Goal: Information Seeking & Learning: Learn about a topic

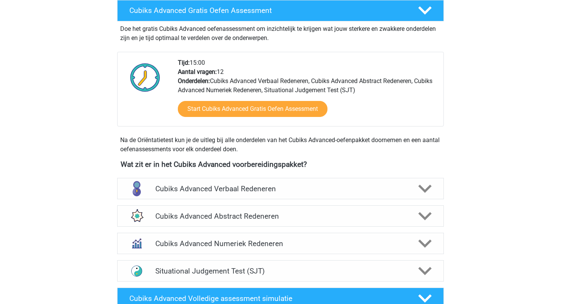
scroll to position [163, 0]
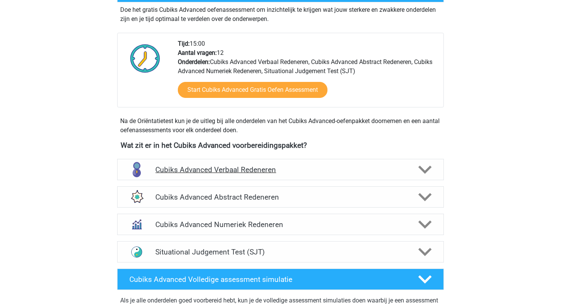
click at [178, 172] on h4 "Cubiks Advanced Verbaal Redeneren" at bounding box center [280, 170] width 250 height 9
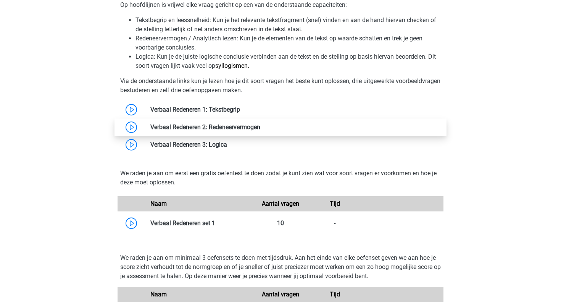
scroll to position [429, 0]
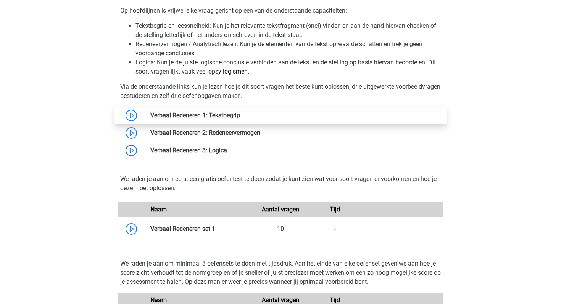
click at [240, 119] on link at bounding box center [240, 115] width 0 height 7
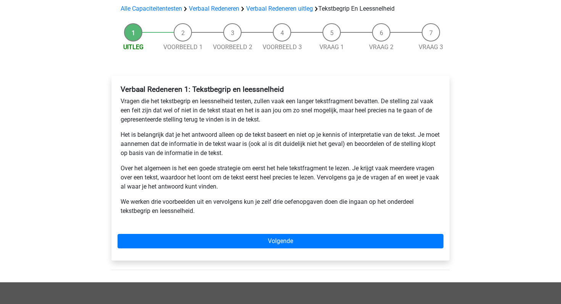
scroll to position [55, 0]
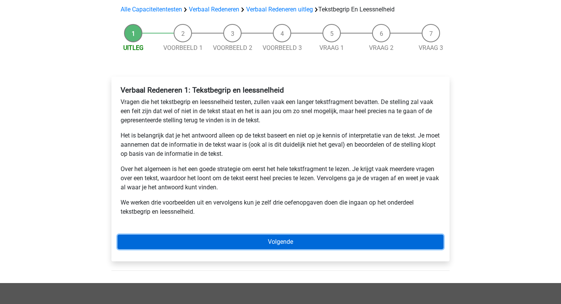
click at [205, 243] on link "Volgende" at bounding box center [280, 242] width 326 height 14
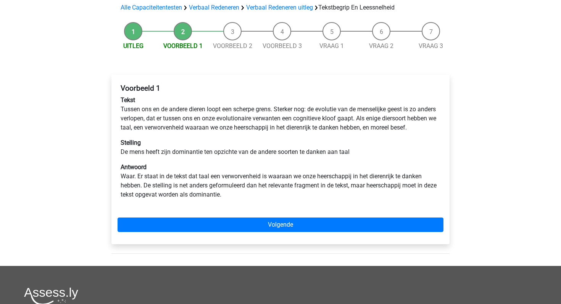
scroll to position [56, 0]
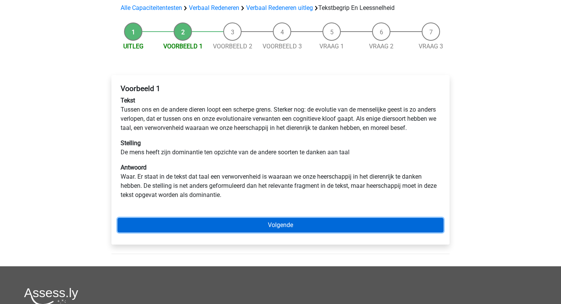
click at [205, 233] on link "Volgende" at bounding box center [280, 225] width 326 height 14
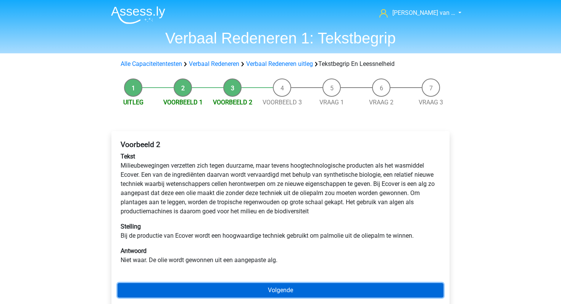
click at [219, 291] on link "Volgende" at bounding box center [280, 290] width 326 height 14
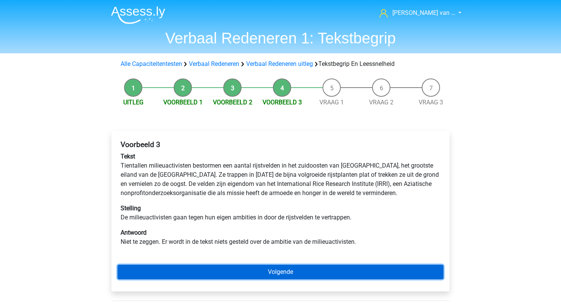
click at [218, 279] on link "Volgende" at bounding box center [280, 272] width 326 height 14
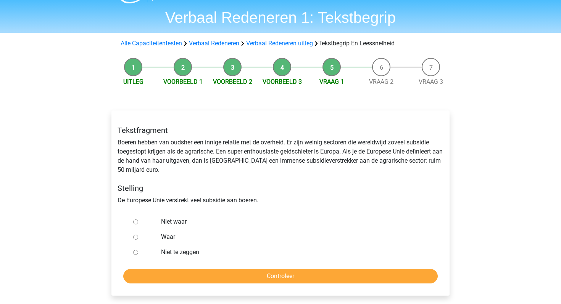
scroll to position [25, 0]
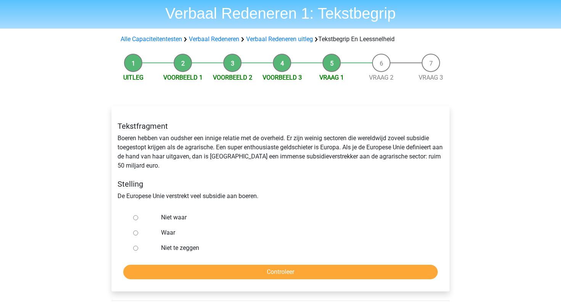
click at [157, 235] on div "Waar" at bounding box center [292, 232] width 275 height 15
click at [143, 232] on div at bounding box center [142, 232] width 25 height 15
click at [136, 233] on input "Waar" at bounding box center [135, 233] width 5 height 5
radio input "true"
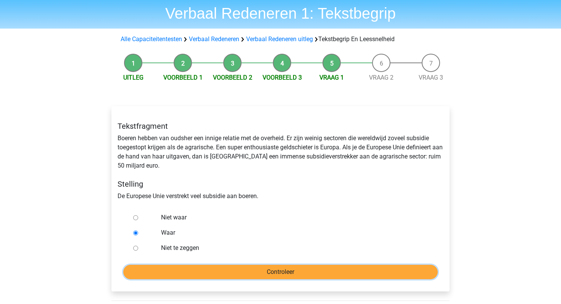
click at [159, 273] on input "Controleer" at bounding box center [280, 272] width 314 height 14
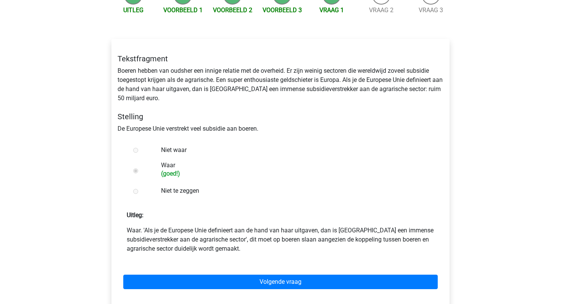
scroll to position [99, 0]
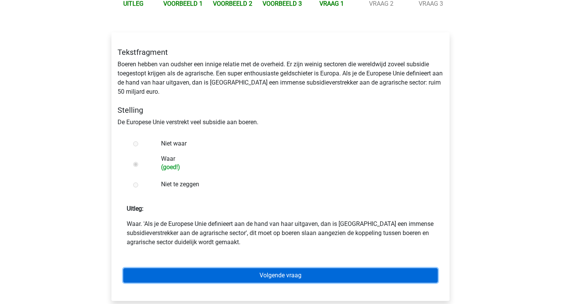
click at [166, 280] on link "Volgende vraag" at bounding box center [280, 275] width 314 height 14
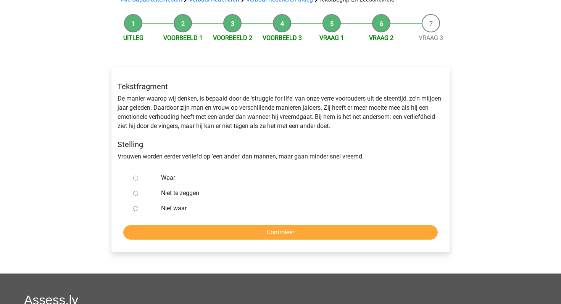
scroll to position [69, 0]
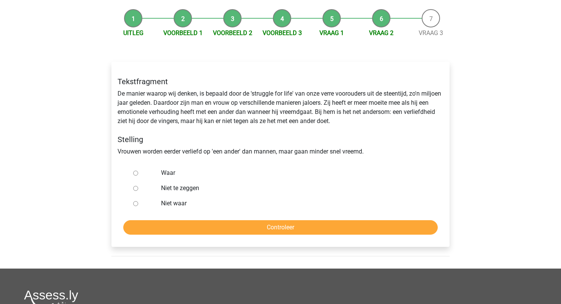
click at [134, 189] on input "Niet te zeggen" at bounding box center [135, 188] width 5 height 5
radio input "true"
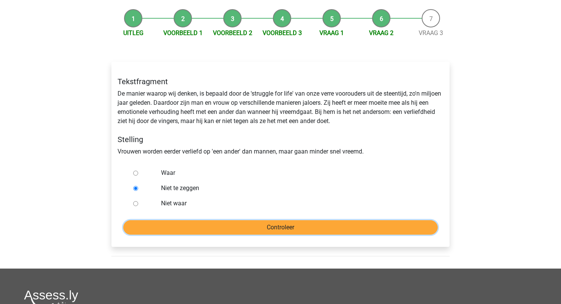
click at [160, 228] on input "Controleer" at bounding box center [280, 227] width 314 height 14
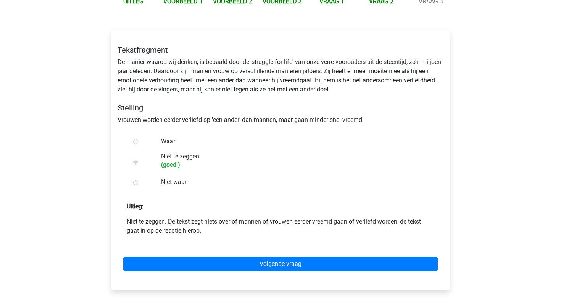
scroll to position [104, 0]
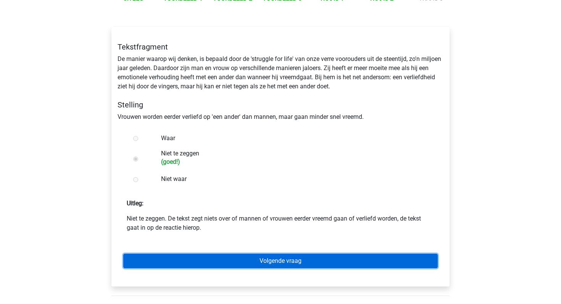
click at [162, 265] on link "Volgende vraag" at bounding box center [280, 261] width 314 height 14
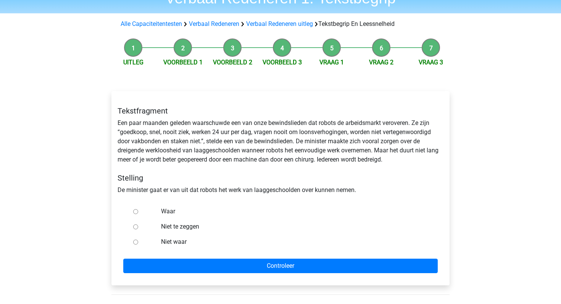
scroll to position [40, 0]
click at [134, 227] on input "Niet te zeggen" at bounding box center [135, 226] width 5 height 5
radio input "true"
click at [137, 242] on input "Niet waar" at bounding box center [135, 241] width 5 height 5
radio input "true"
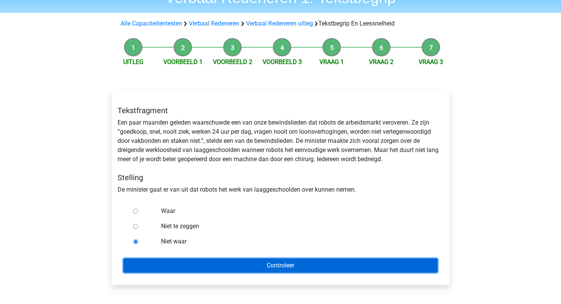
click at [144, 262] on input "Controleer" at bounding box center [280, 266] width 314 height 14
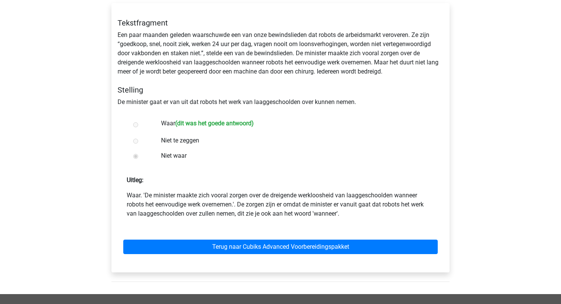
scroll to position [131, 0]
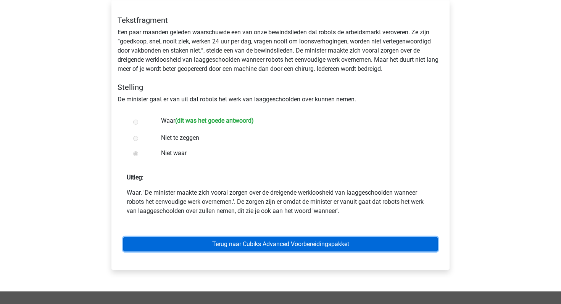
click at [249, 243] on link "Terug naar Cubiks Advanced Voorbereidingspakket" at bounding box center [280, 244] width 314 height 14
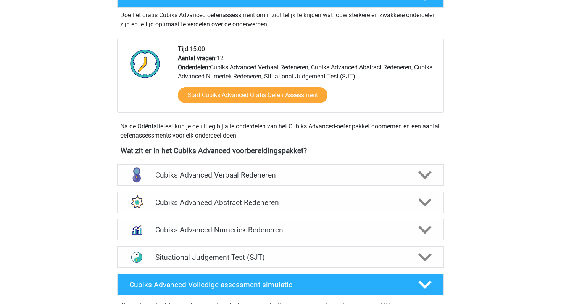
scroll to position [158, 0]
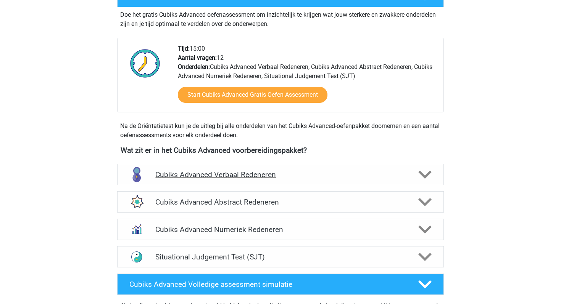
click at [230, 174] on h4 "Cubiks Advanced Verbaal Redeneren" at bounding box center [280, 174] width 250 height 9
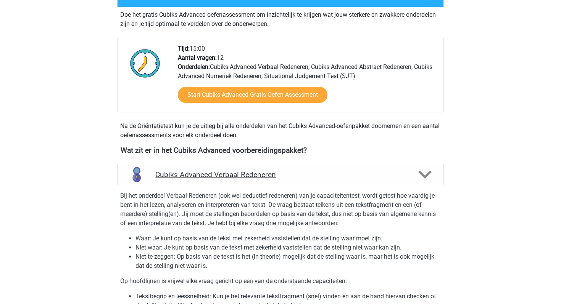
click at [230, 174] on h4 "Cubiks Advanced Verbaal Redeneren" at bounding box center [280, 174] width 250 height 9
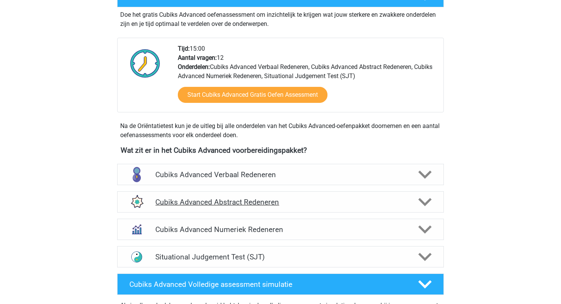
click at [228, 204] on h4 "Cubiks Advanced Abstract Redeneren" at bounding box center [280, 202] width 250 height 9
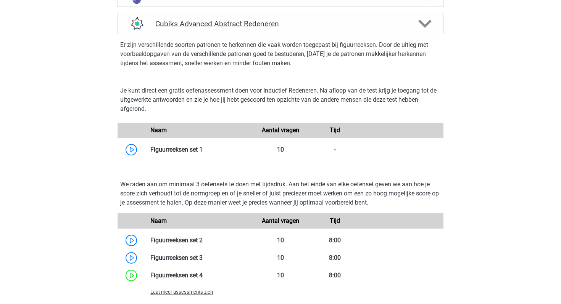
scroll to position [337, 0]
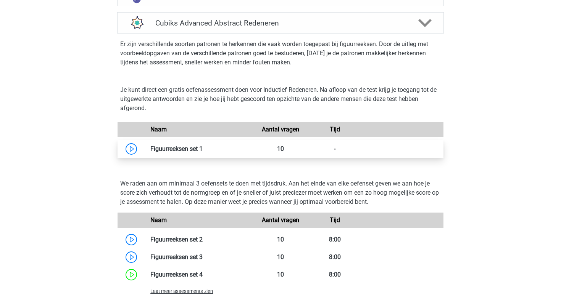
click at [203, 147] on link at bounding box center [203, 148] width 0 height 7
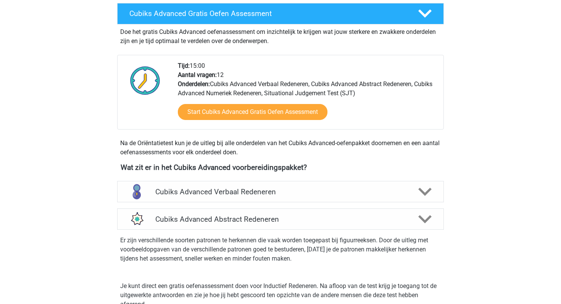
scroll to position [153, 0]
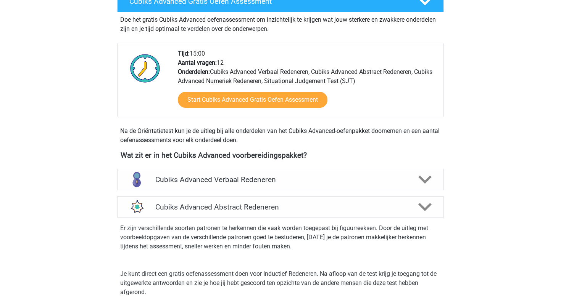
click at [420, 207] on icon at bounding box center [424, 207] width 13 height 13
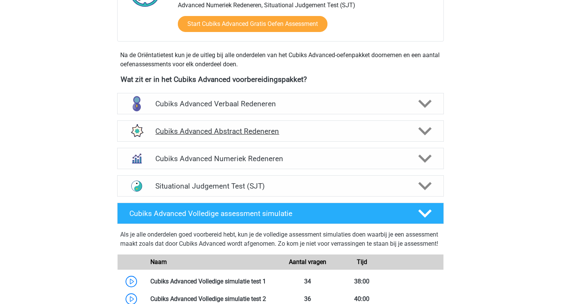
scroll to position [229, 0]
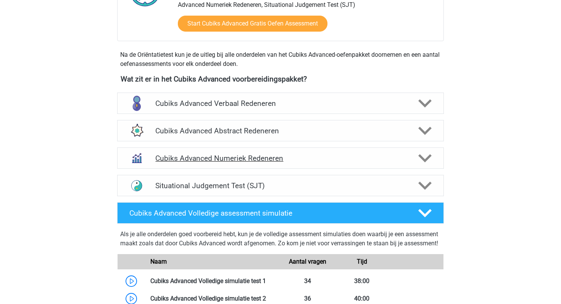
click at [412, 159] on div at bounding box center [424, 158] width 26 height 13
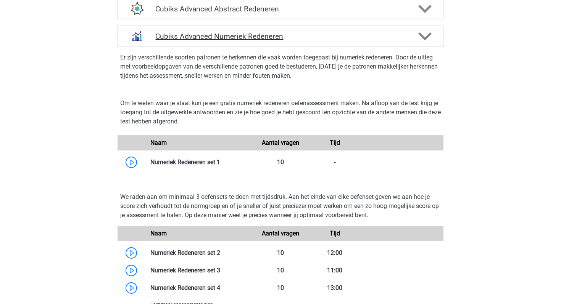
scroll to position [352, 0]
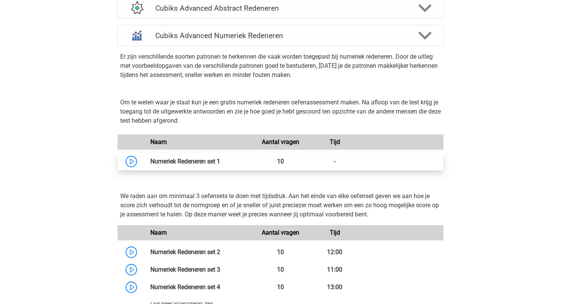
click at [220, 162] on link at bounding box center [220, 161] width 0 height 7
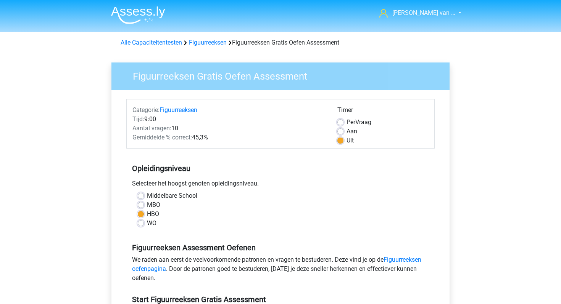
click at [358, 119] on label "Per Vraag" at bounding box center [358, 122] width 25 height 9
click at [343, 119] on input "Per Vraag" at bounding box center [340, 122] width 6 height 8
radio input "true"
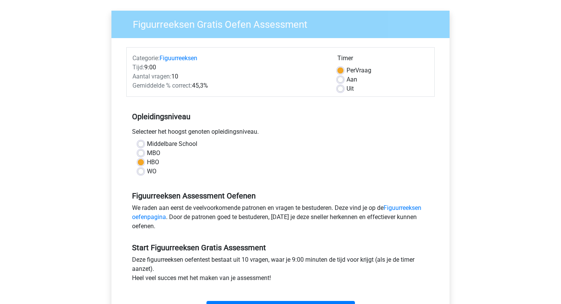
click at [147, 173] on label "WO" at bounding box center [152, 171] width 10 height 9
click at [140, 173] on input "WO" at bounding box center [141, 171] width 6 height 8
radio input "true"
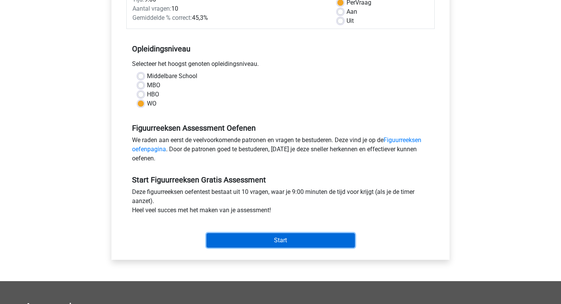
click at [244, 238] on input "Start" at bounding box center [280, 240] width 148 height 14
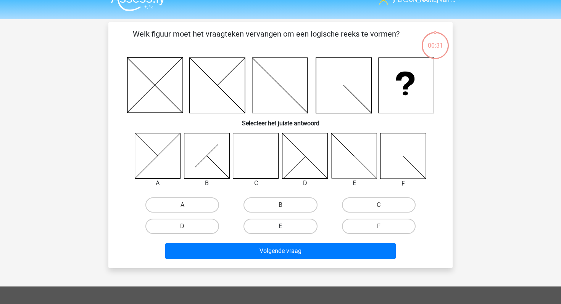
scroll to position [15, 0]
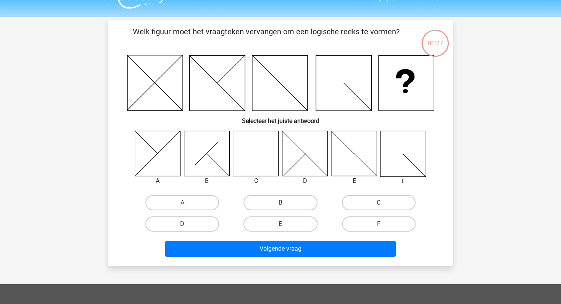
click at [375, 205] on label "C" at bounding box center [379, 202] width 74 height 15
click at [378, 205] on input "C" at bounding box center [380, 205] width 5 height 5
radio input "true"
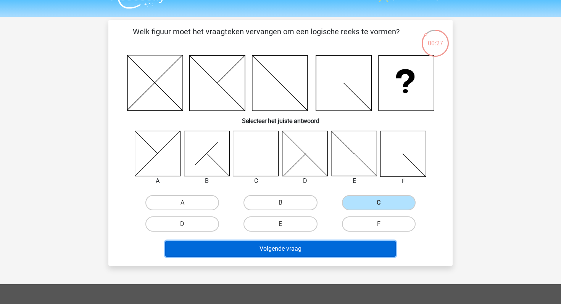
click at [307, 256] on button "Volgende vraag" at bounding box center [280, 249] width 231 height 16
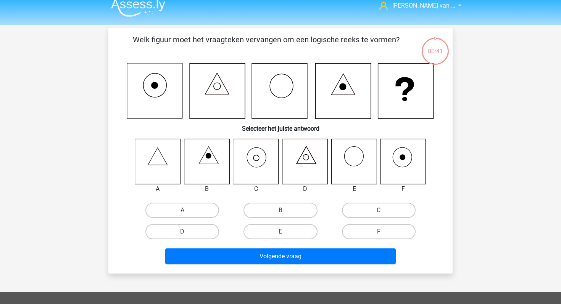
scroll to position [7, 0]
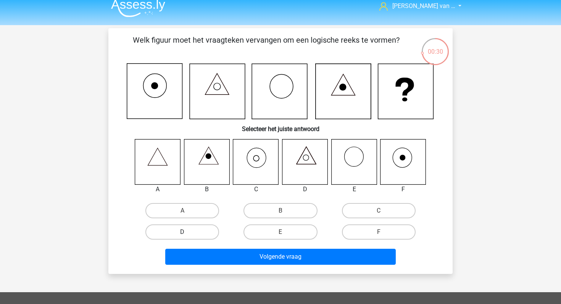
click at [177, 233] on label "D" at bounding box center [182, 232] width 74 height 15
click at [182, 233] on input "D" at bounding box center [184, 234] width 5 height 5
radio input "true"
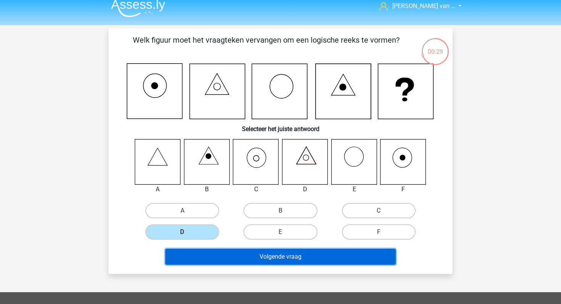
click at [265, 262] on button "Volgende vraag" at bounding box center [280, 257] width 231 height 16
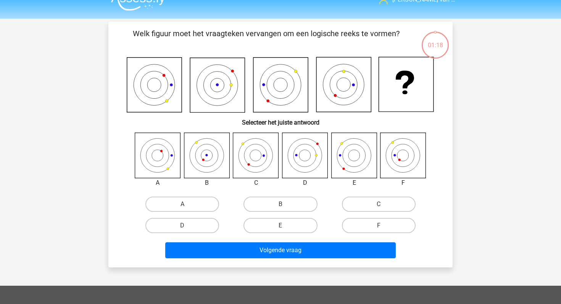
scroll to position [6, 0]
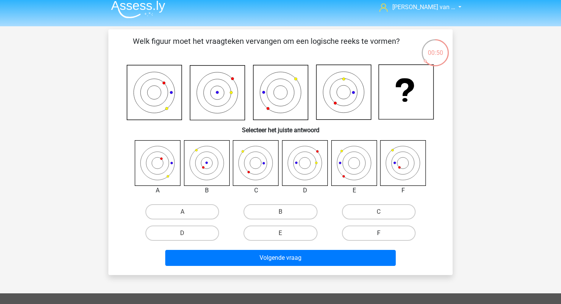
click at [377, 232] on label "F" at bounding box center [379, 233] width 74 height 15
click at [378, 233] on input "F" at bounding box center [380, 235] width 5 height 5
radio input "true"
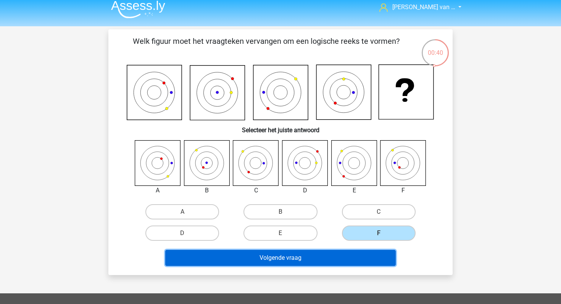
click at [325, 262] on button "Volgende vraag" at bounding box center [280, 258] width 231 height 16
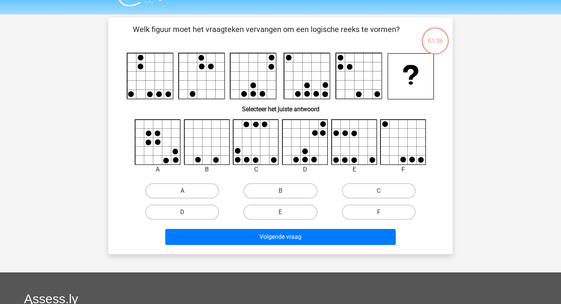
scroll to position [10, 0]
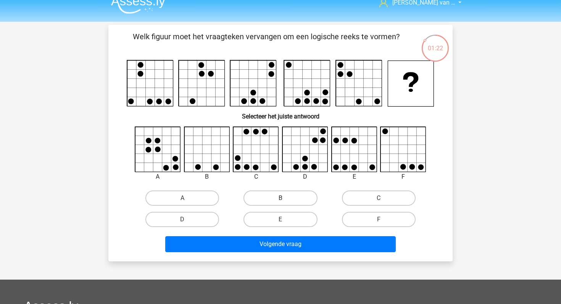
click at [297, 201] on label "B" at bounding box center [280, 198] width 74 height 15
click at [285, 201] on input "B" at bounding box center [282, 200] width 5 height 5
radio input "true"
click at [193, 204] on label "A" at bounding box center [182, 198] width 74 height 15
click at [187, 203] on input "A" at bounding box center [184, 200] width 5 height 5
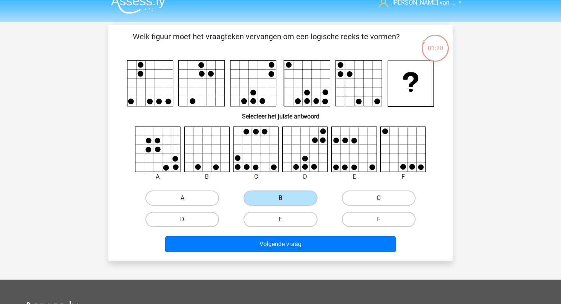
radio input "true"
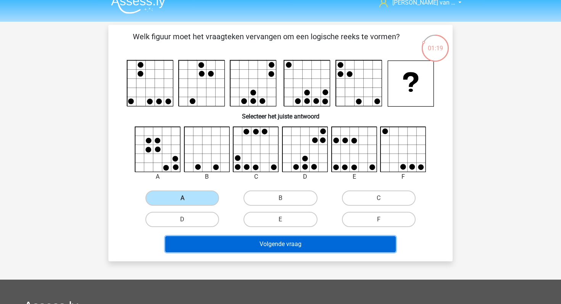
click at [210, 241] on button "Volgende vraag" at bounding box center [280, 244] width 231 height 16
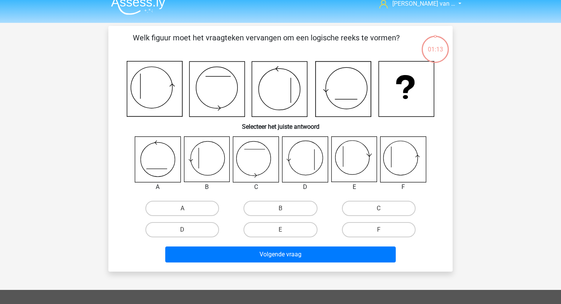
scroll to position [9, 0]
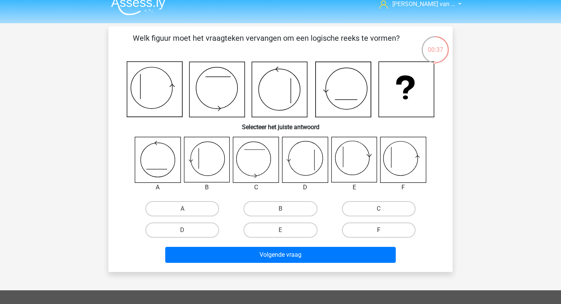
click at [386, 228] on label "F" at bounding box center [379, 230] width 74 height 15
click at [383, 230] on input "F" at bounding box center [380, 232] width 5 height 5
radio input "true"
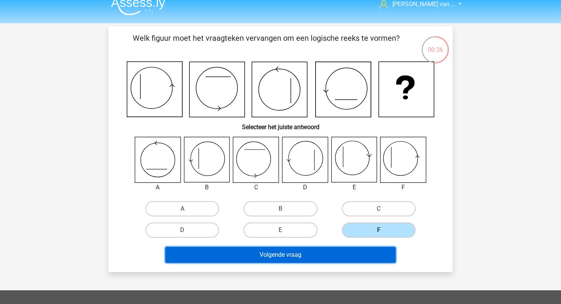
click at [320, 260] on button "Volgende vraag" at bounding box center [280, 255] width 231 height 16
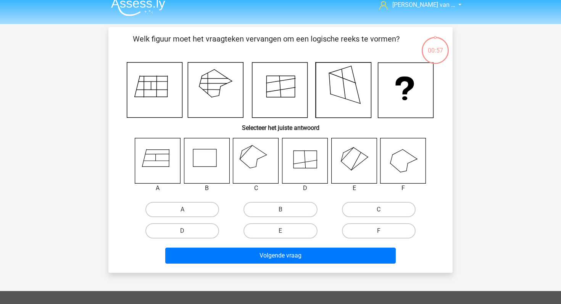
scroll to position [0, 0]
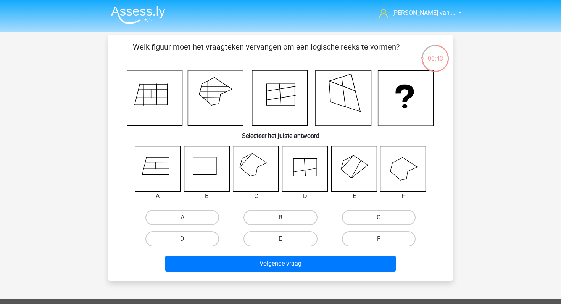
click at [357, 220] on label "C" at bounding box center [379, 217] width 74 height 15
click at [378, 220] on input "C" at bounding box center [380, 220] width 5 height 5
radio input "true"
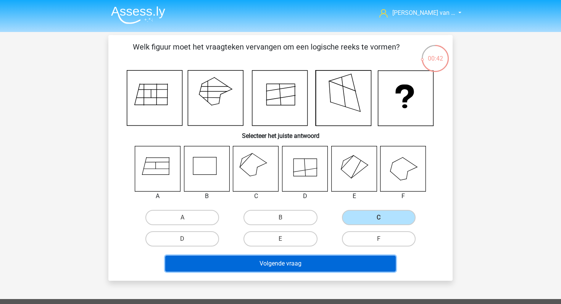
click at [284, 265] on button "Volgende vraag" at bounding box center [280, 264] width 231 height 16
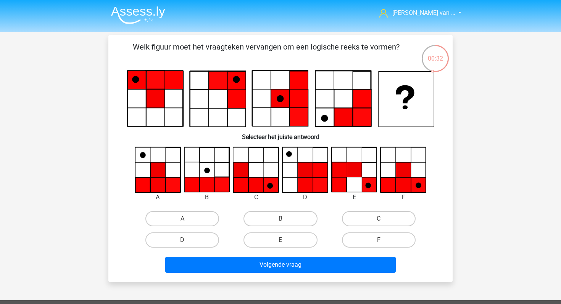
click at [379, 241] on input "F" at bounding box center [380, 242] width 5 height 5
radio input "true"
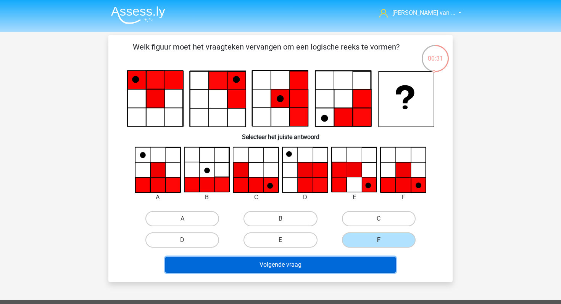
click at [342, 263] on button "Volgende vraag" at bounding box center [280, 265] width 231 height 16
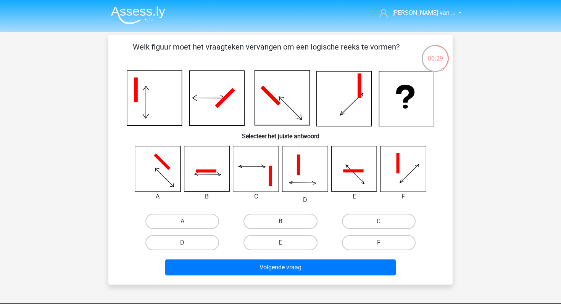
click at [279, 222] on label "B" at bounding box center [280, 221] width 74 height 15
click at [280, 222] on input "B" at bounding box center [282, 224] width 5 height 5
radio input "true"
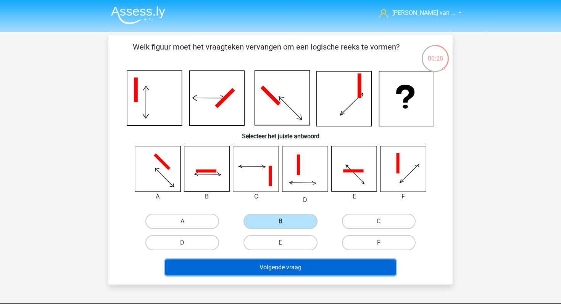
click at [284, 271] on button "Volgende vraag" at bounding box center [280, 268] width 231 height 16
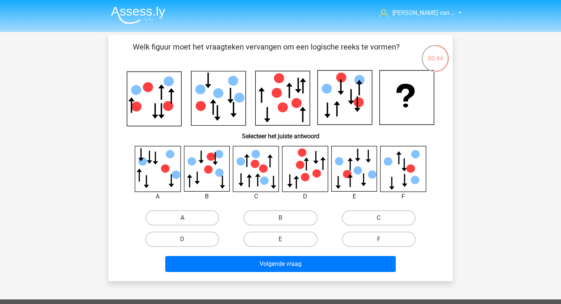
click at [203, 221] on label "A" at bounding box center [182, 218] width 74 height 15
click at [187, 221] on input "A" at bounding box center [184, 220] width 5 height 5
radio input "true"
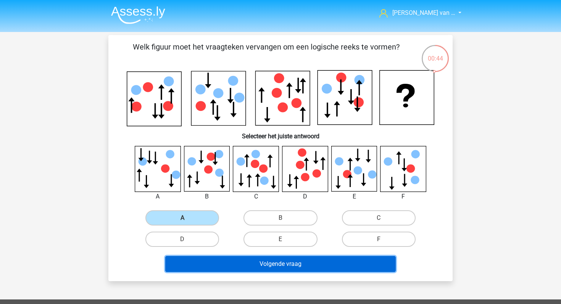
click at [227, 266] on button "Volgende vraag" at bounding box center [280, 264] width 231 height 16
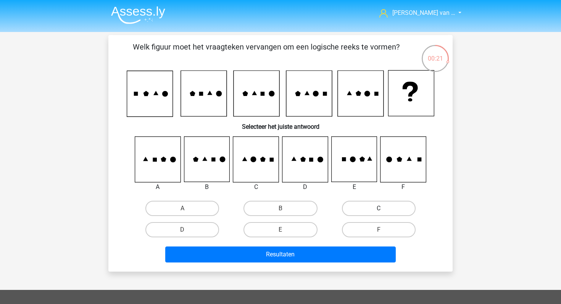
click at [365, 210] on label "C" at bounding box center [379, 208] width 74 height 15
click at [378, 210] on input "C" at bounding box center [380, 211] width 5 height 5
radio input "true"
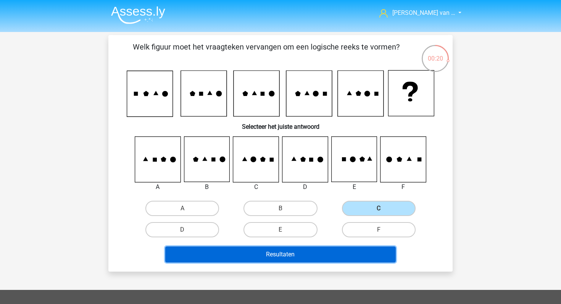
click at [332, 250] on button "Resultaten" at bounding box center [280, 255] width 231 height 16
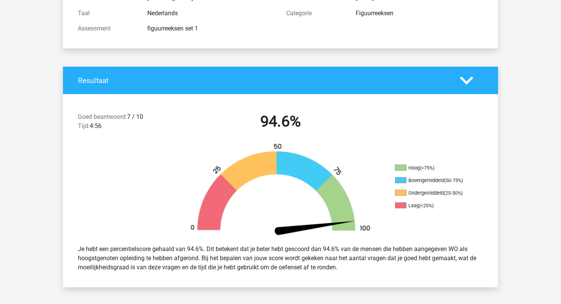
scroll to position [99, 0]
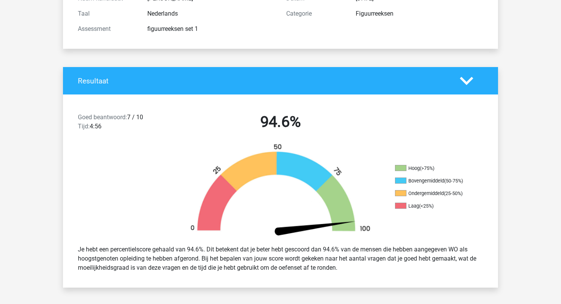
click at [332, 250] on div "Je hebt een percentielscore gehaald van 94.6%. Dit betekent dat je beter hebt g…" at bounding box center [280, 259] width 416 height 34
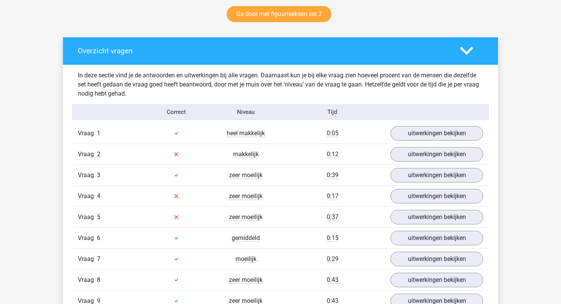
scroll to position [408, 0]
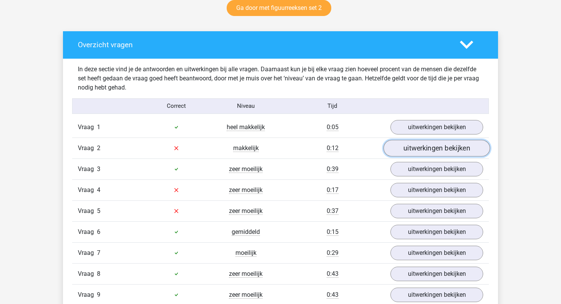
click at [425, 151] on link "uitwerkingen bekijken" at bounding box center [436, 148] width 106 height 17
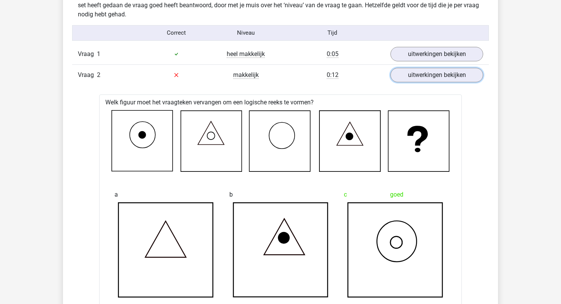
scroll to position [476, 0]
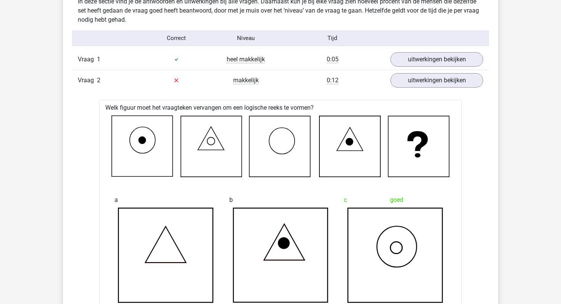
click at [300, 82] on div "0:12" at bounding box center [332, 80] width 104 height 9
click at [350, 82] on div "0:12" at bounding box center [332, 80] width 104 height 9
click at [184, 83] on div at bounding box center [175, 80] width 69 height 9
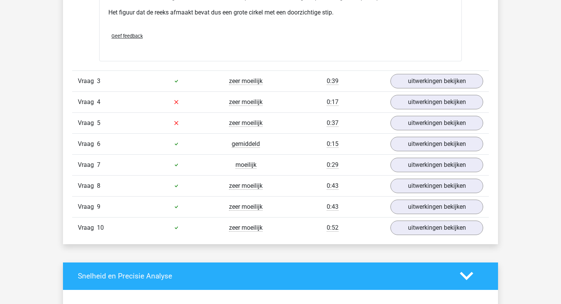
scroll to position [974, 0]
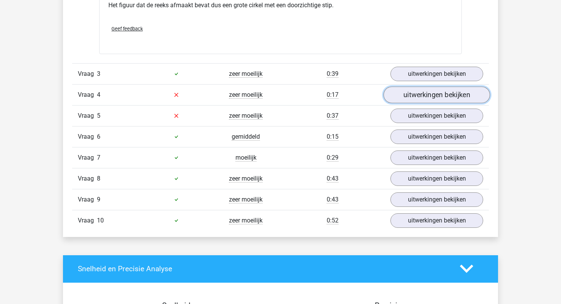
click at [400, 93] on link "uitwerkingen bekijken" at bounding box center [436, 95] width 106 height 17
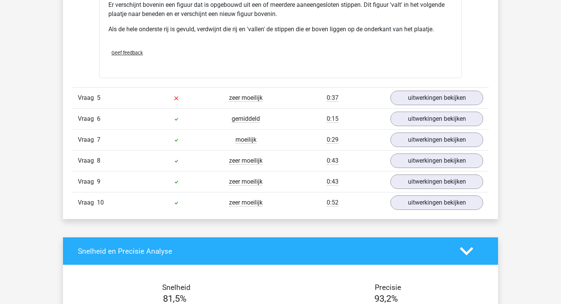
scroll to position [1455, 0]
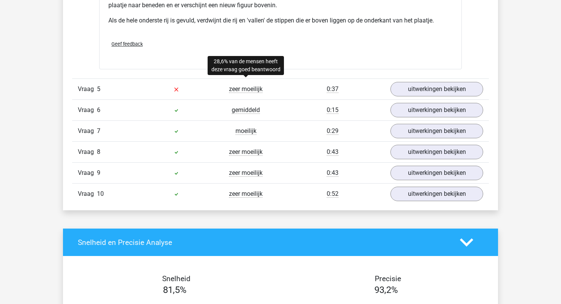
click at [246, 88] on span "zeer moeilijk" at bounding box center [246, 89] width 34 height 8
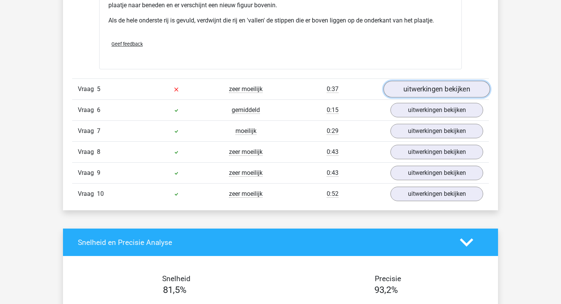
click at [396, 88] on link "uitwerkingen bekijken" at bounding box center [436, 89] width 106 height 17
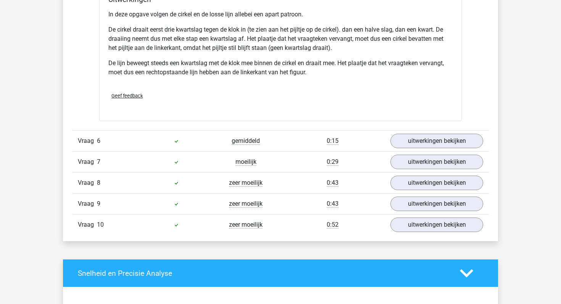
scroll to position [1907, 0]
click at [222, 139] on div "gemiddeld" at bounding box center [245, 141] width 69 height 9
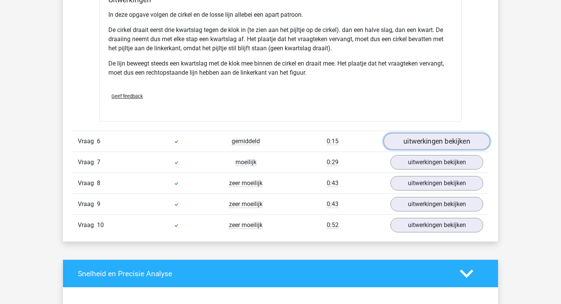
click at [399, 142] on link "uitwerkingen bekijken" at bounding box center [436, 141] width 106 height 17
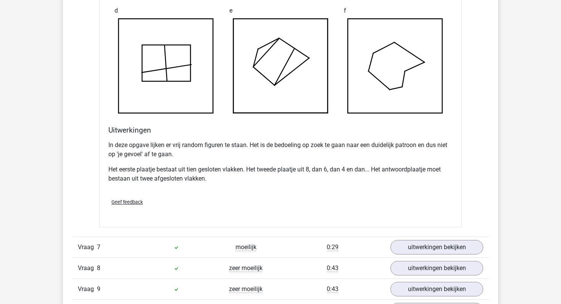
scroll to position [2319, 0]
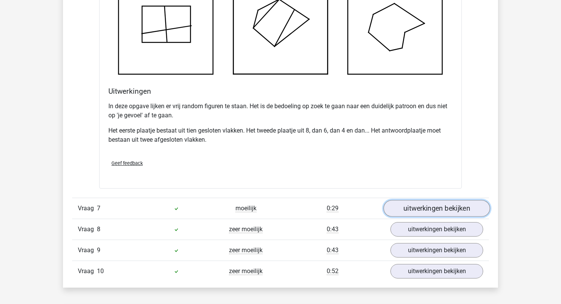
click at [424, 209] on link "uitwerkingen bekijken" at bounding box center [436, 208] width 106 height 17
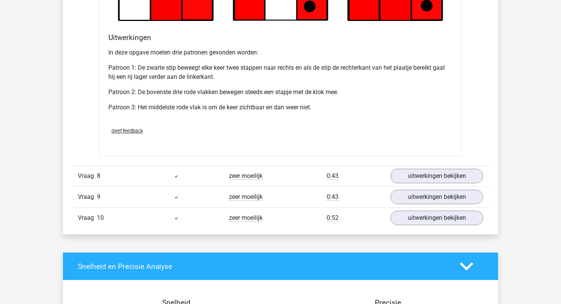
scroll to position [2871, 0]
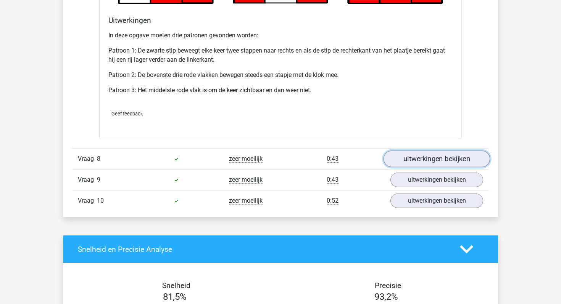
click at [413, 156] on link "uitwerkingen bekijken" at bounding box center [436, 159] width 106 height 17
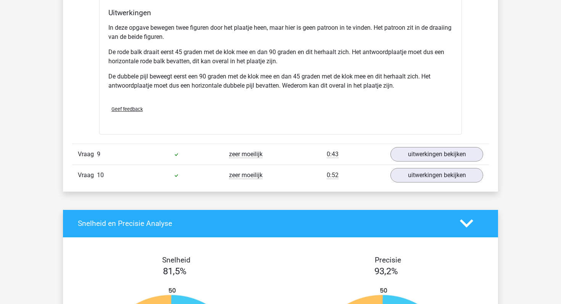
scroll to position [3425, 0]
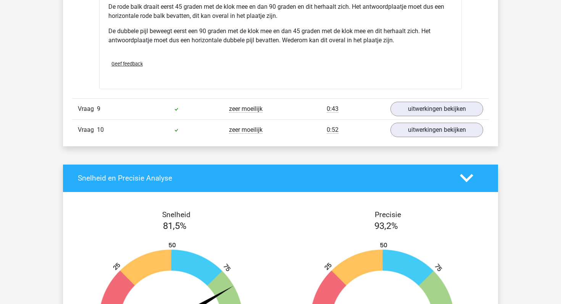
click at [276, 114] on div "Vraag 9 zeer moeilijk 0:43 uitwerkingen bekijken" at bounding box center [280, 108] width 416 height 21
click at [258, 111] on span "zeer moeilijk" at bounding box center [246, 109] width 34 height 8
click at [403, 104] on link "uitwerkingen bekijken" at bounding box center [436, 109] width 106 height 17
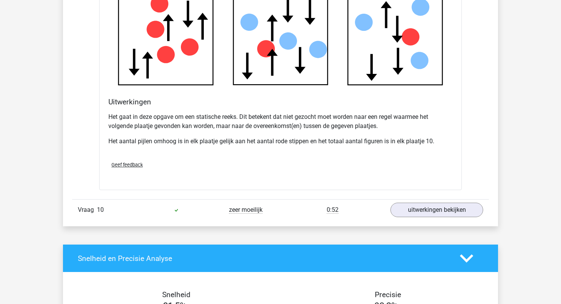
scroll to position [3843, 0]
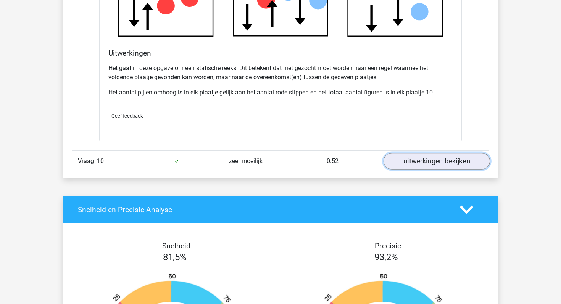
click at [407, 168] on link "uitwerkingen bekijken" at bounding box center [436, 161] width 106 height 17
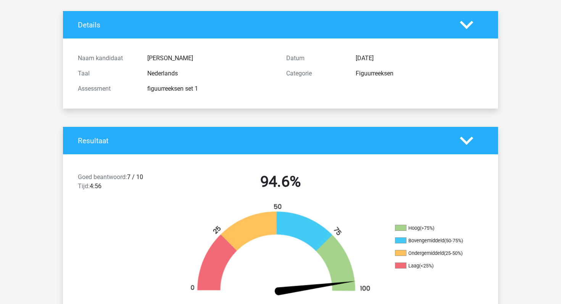
scroll to position [0, 0]
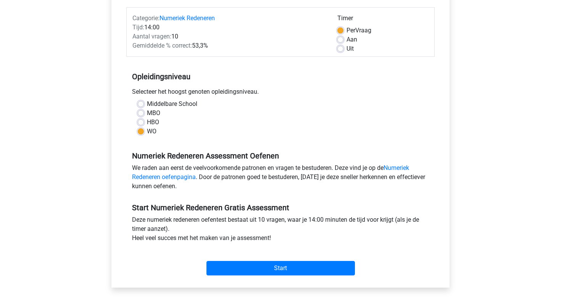
scroll to position [101, 0]
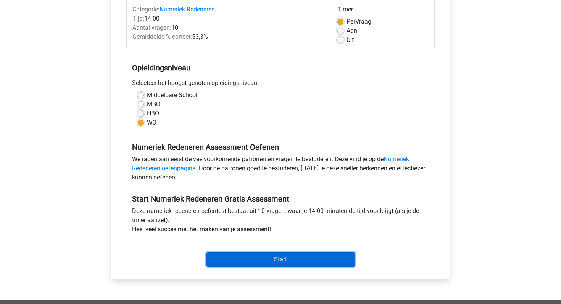
click at [267, 256] on input "Start" at bounding box center [280, 259] width 148 height 14
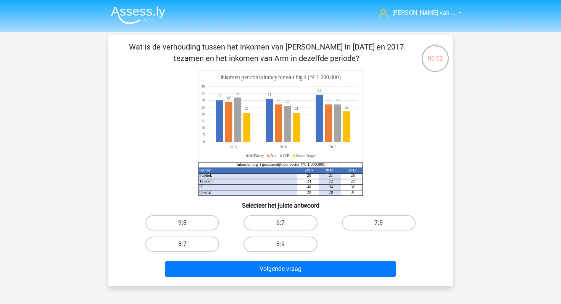
click at [171, 248] on label "8:7" at bounding box center [182, 244] width 74 height 15
click at [182, 248] on input "8:7" at bounding box center [184, 246] width 5 height 5
radio input "true"
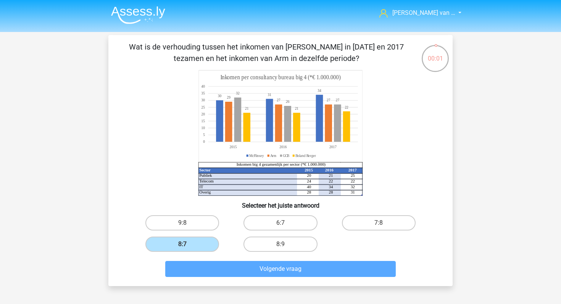
click at [191, 257] on div "Volgende vraag" at bounding box center [281, 267] width 320 height 25
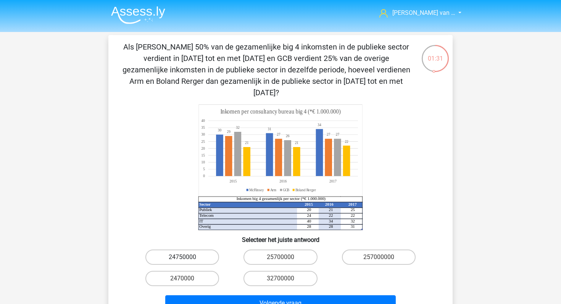
click at [201, 250] on label "24750000" at bounding box center [182, 257] width 74 height 15
click at [187, 257] on input "24750000" at bounding box center [184, 259] width 5 height 5
radio input "true"
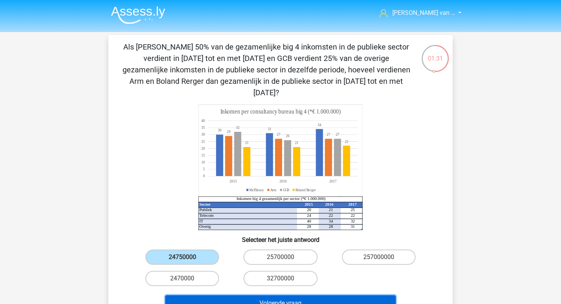
click at [206, 296] on button "Volgende vraag" at bounding box center [280, 304] width 231 height 16
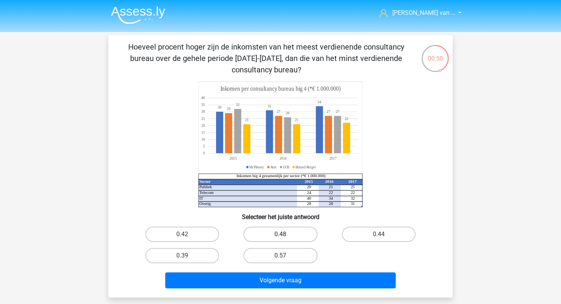
click at [293, 238] on label "0.48" at bounding box center [280, 234] width 74 height 15
click at [285, 238] on input "0.48" at bounding box center [282, 237] width 5 height 5
radio input "true"
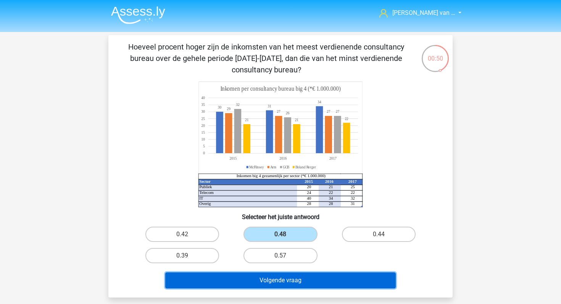
click at [296, 273] on button "Volgende vraag" at bounding box center [280, 281] width 231 height 16
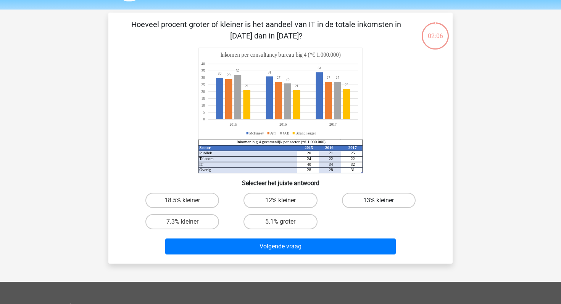
scroll to position [9, 0]
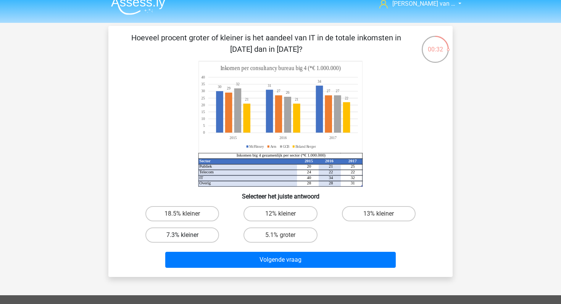
click at [191, 234] on label "7.3% kleiner" at bounding box center [182, 235] width 74 height 15
click at [187, 235] on input "7.3% kleiner" at bounding box center [184, 237] width 5 height 5
radio input "true"
click at [235, 268] on div "Volgende vraag" at bounding box center [280, 261] width 294 height 19
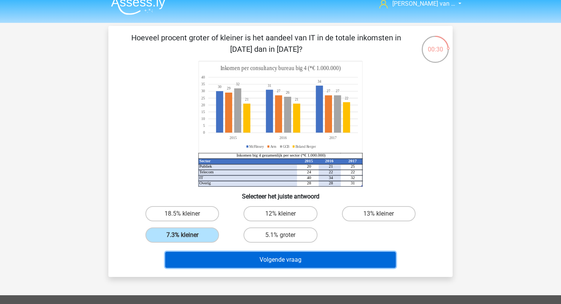
click at [246, 257] on button "Volgende vraag" at bounding box center [280, 260] width 231 height 16
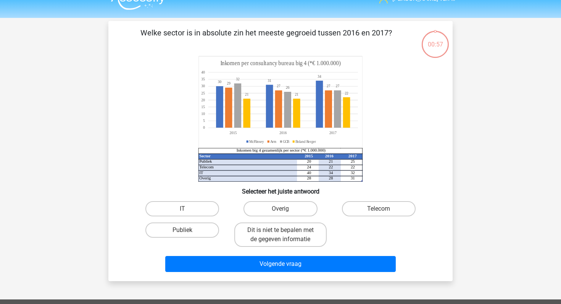
scroll to position [13, 0]
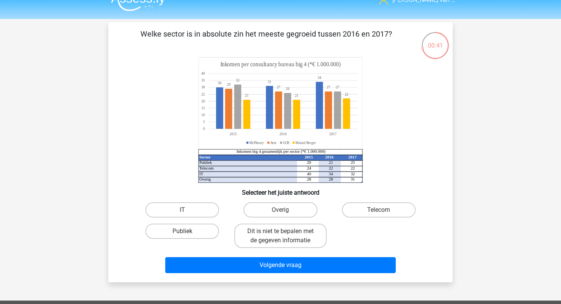
click at [186, 234] on input "Publiek" at bounding box center [184, 233] width 5 height 5
radio input "true"
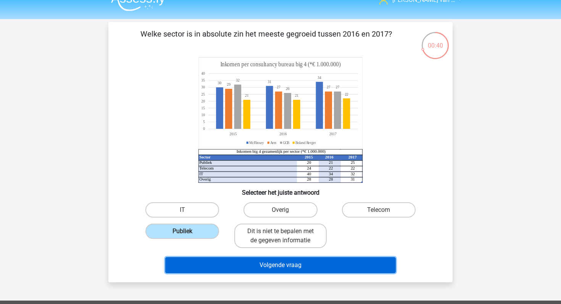
click at [222, 268] on button "Volgende vraag" at bounding box center [280, 265] width 231 height 16
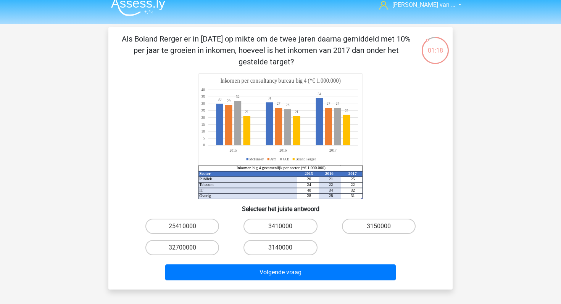
scroll to position [7, 0]
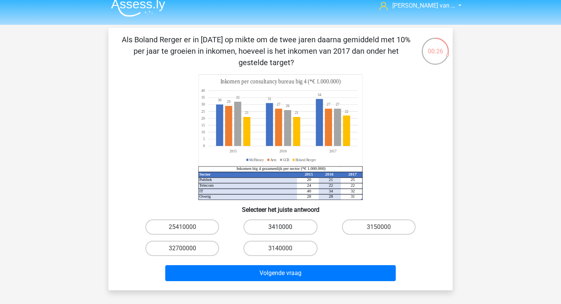
click at [296, 222] on label "3410000" at bounding box center [280, 227] width 74 height 15
click at [285, 227] on input "3410000" at bounding box center [282, 229] width 5 height 5
radio input "true"
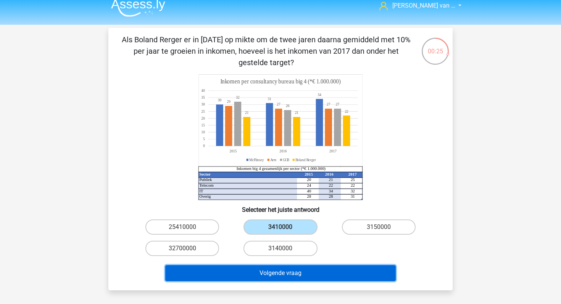
click at [301, 272] on button "Volgende vraag" at bounding box center [280, 273] width 231 height 16
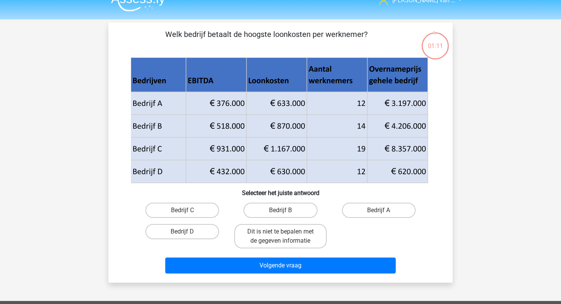
scroll to position [0, 0]
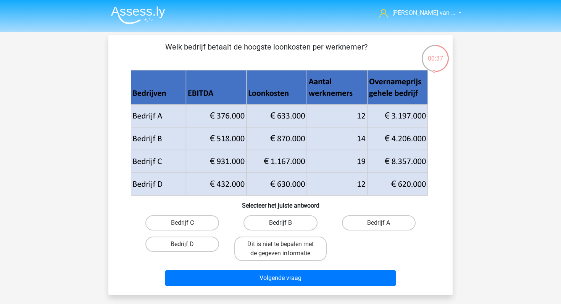
click at [279, 221] on label "Bedrijf B" at bounding box center [280, 222] width 74 height 15
click at [280, 223] on input "Bedrijf B" at bounding box center [282, 225] width 5 height 5
radio input "true"
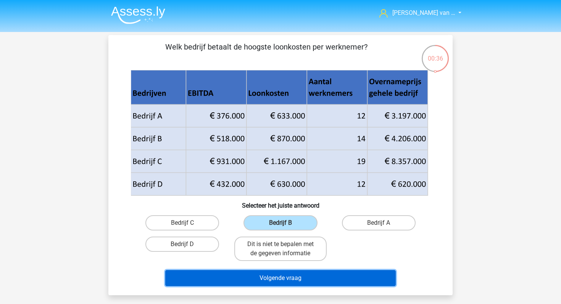
click at [280, 280] on button "Volgende vraag" at bounding box center [280, 278] width 231 height 16
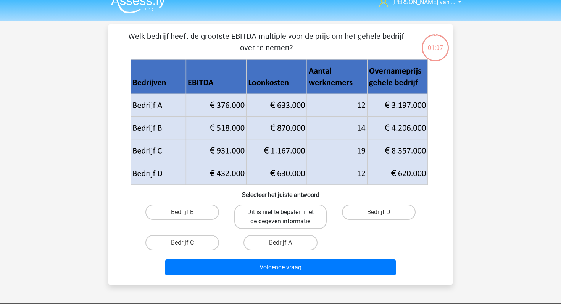
scroll to position [2, 0]
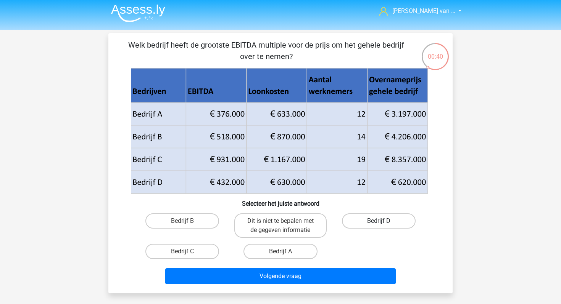
click at [354, 219] on label "Bedrijf D" at bounding box center [379, 221] width 74 height 15
click at [378, 221] on input "Bedrijf D" at bounding box center [380, 223] width 5 height 5
radio input "true"
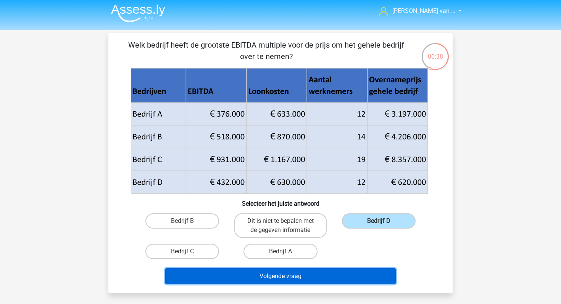
click at [286, 283] on button "Volgende vraag" at bounding box center [280, 276] width 231 height 16
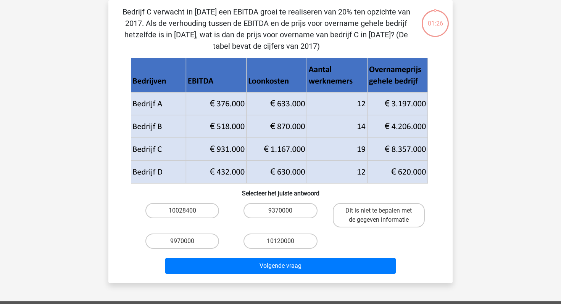
scroll to position [12, 0]
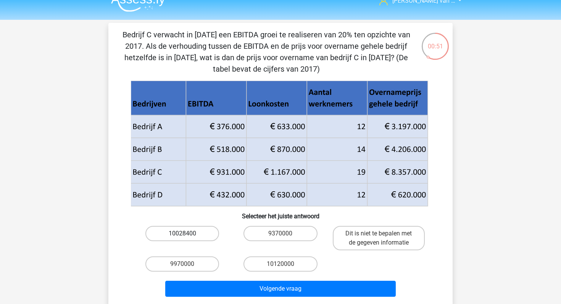
click at [188, 233] on label "10028400" at bounding box center [182, 233] width 74 height 15
click at [187, 234] on input "10028400" at bounding box center [184, 236] width 5 height 5
radio input "true"
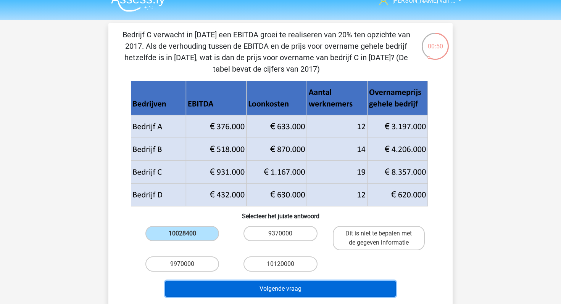
click at [246, 288] on button "Volgende vraag" at bounding box center [280, 289] width 231 height 16
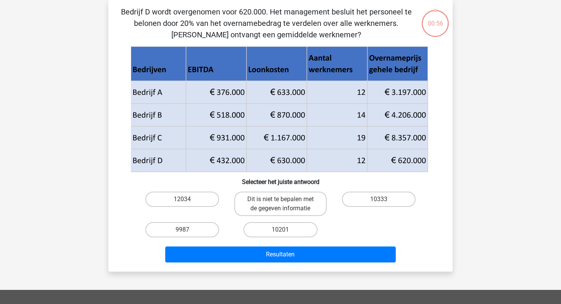
scroll to position [0, 0]
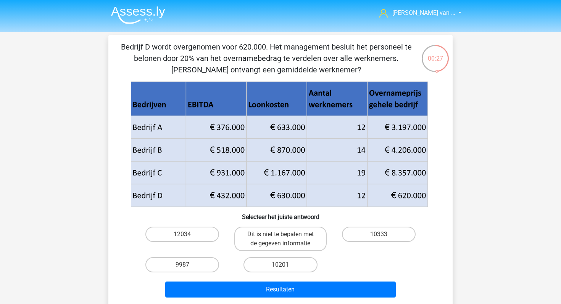
click at [381, 238] on input "10333" at bounding box center [380, 237] width 5 height 5
radio input "true"
click at [371, 238] on label "10333" at bounding box center [379, 234] width 74 height 15
click at [378, 238] on input "10333" at bounding box center [380, 237] width 5 height 5
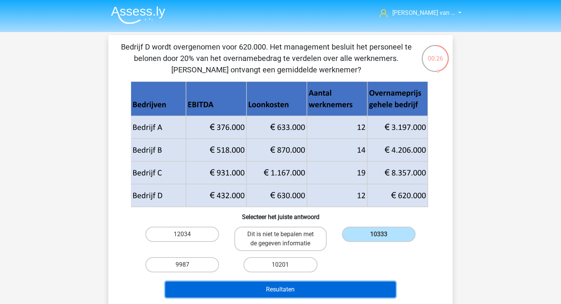
click at [331, 289] on button "Resultaten" at bounding box center [280, 290] width 231 height 16
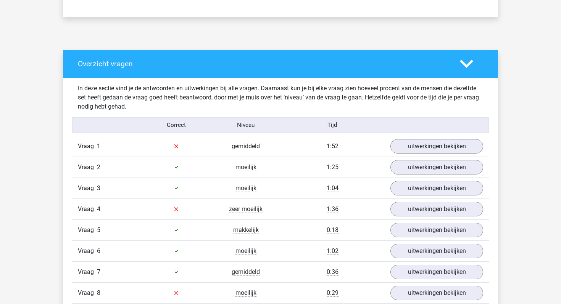
scroll to position [373, 0]
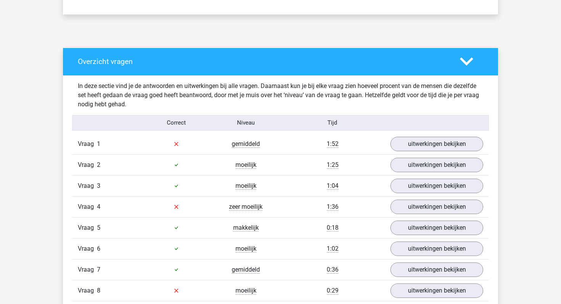
click at [299, 145] on div "1:52" at bounding box center [332, 144] width 104 height 9
click at [394, 142] on link "uitwerkingen bekijken" at bounding box center [436, 144] width 106 height 17
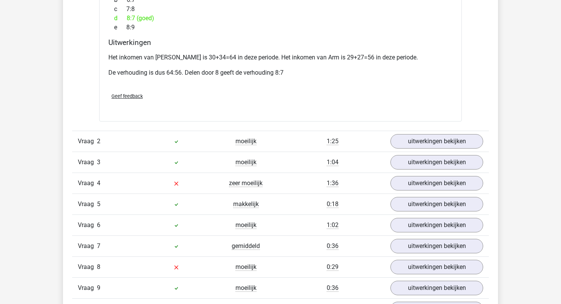
scroll to position [715, 0]
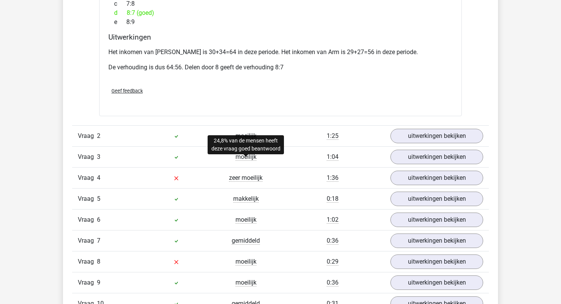
click at [244, 174] on span "zeer moeilijk" at bounding box center [246, 178] width 34 height 8
click at [349, 174] on div "1:36" at bounding box center [332, 178] width 104 height 9
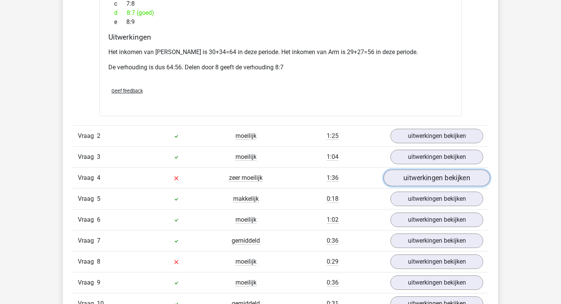
click at [394, 170] on link "uitwerkingen bekijken" at bounding box center [436, 178] width 106 height 17
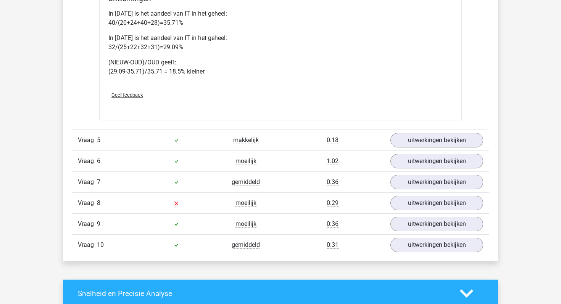
scroll to position [1133, 0]
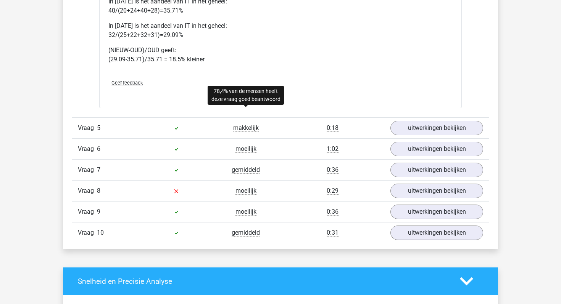
click at [237, 124] on span "makkelijk" at bounding box center [246, 128] width 26 height 8
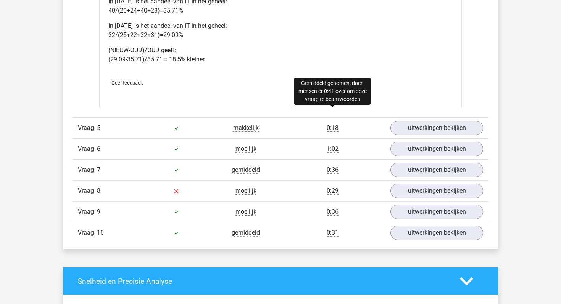
click at [331, 124] on span "0:18" at bounding box center [332, 128] width 12 height 8
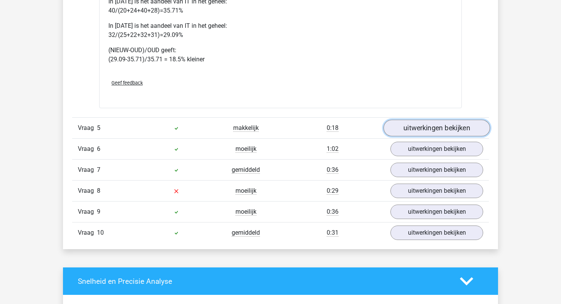
click at [413, 120] on link "uitwerkingen bekijken" at bounding box center [436, 128] width 106 height 17
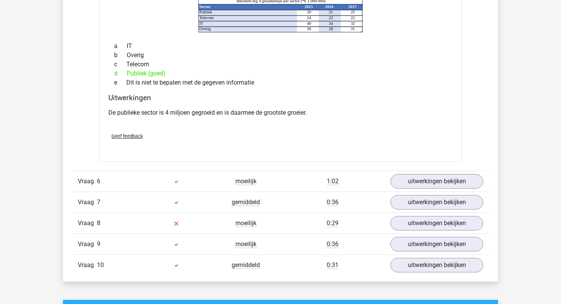
scroll to position [1393, 0]
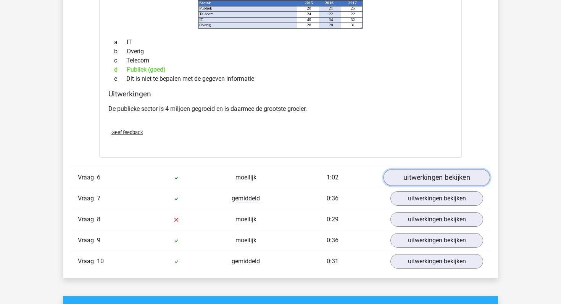
click at [413, 172] on link "uitwerkingen bekijken" at bounding box center [436, 177] width 106 height 17
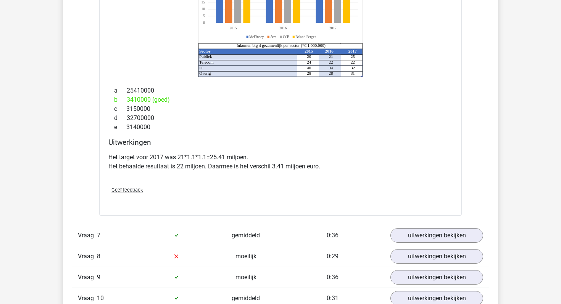
scroll to position [1728, 0]
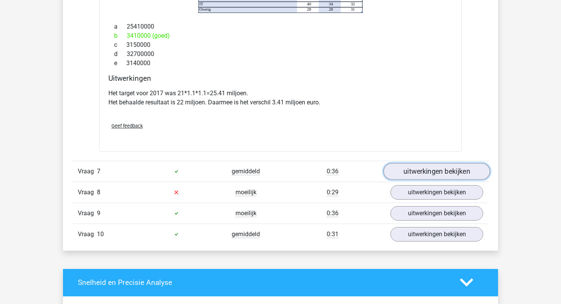
click at [415, 163] on link "uitwerkingen bekijken" at bounding box center [436, 171] width 106 height 17
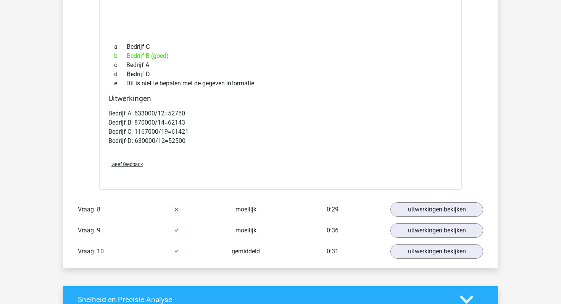
scroll to position [2047, 0]
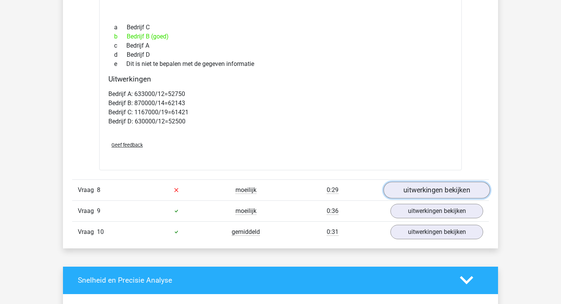
click at [401, 184] on link "uitwerkingen bekijken" at bounding box center [436, 190] width 106 height 17
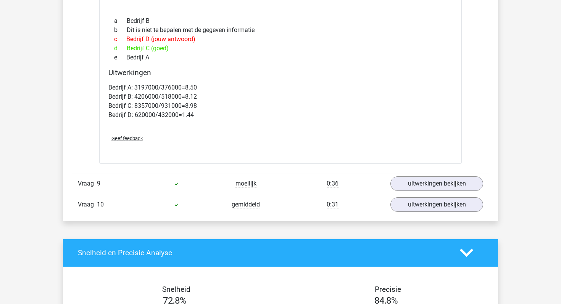
scroll to position [2434, 0]
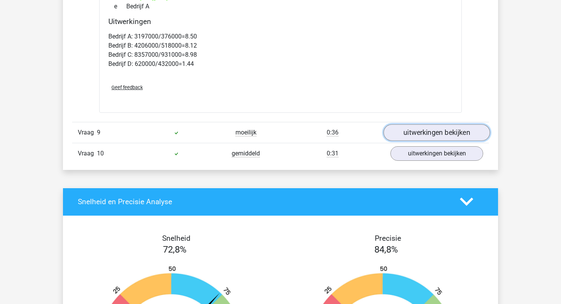
click at [426, 124] on link "uitwerkingen bekijken" at bounding box center [436, 132] width 106 height 17
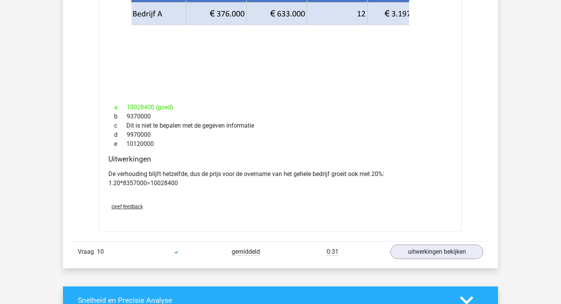
scroll to position [2662, 0]
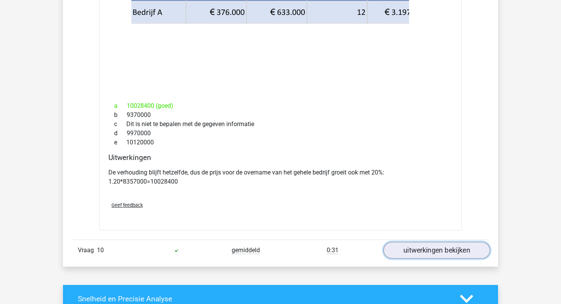
click at [401, 243] on link "uitwerkingen bekijken" at bounding box center [436, 250] width 106 height 17
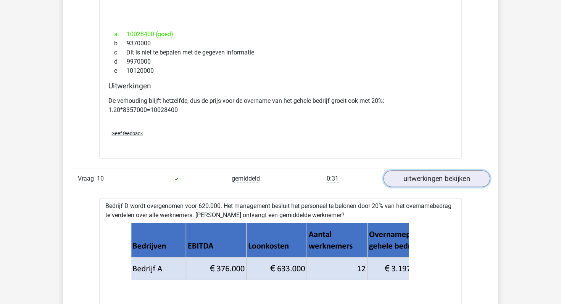
scroll to position [2752, 0]
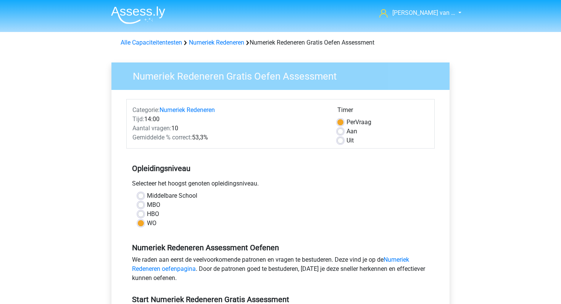
scroll to position [101, 0]
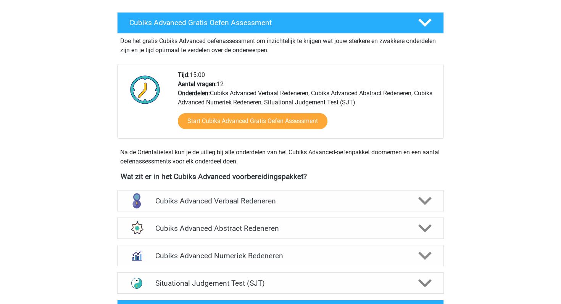
scroll to position [188, 0]
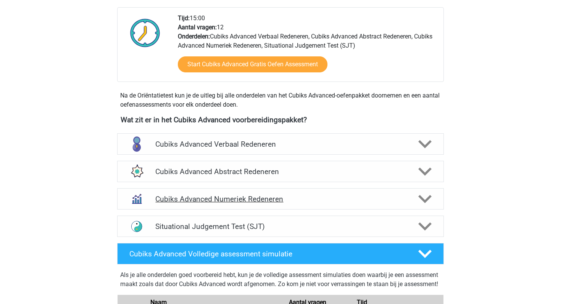
click at [216, 195] on h4 "Cubiks Advanced Numeriek Redeneren" at bounding box center [280, 199] width 250 height 9
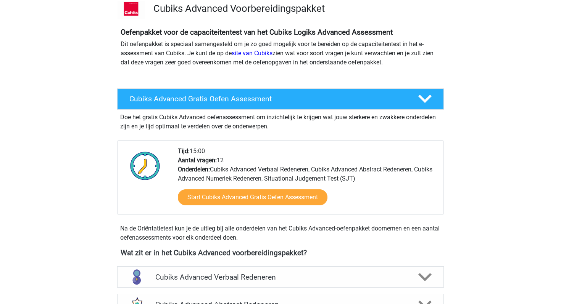
scroll to position [53, 0]
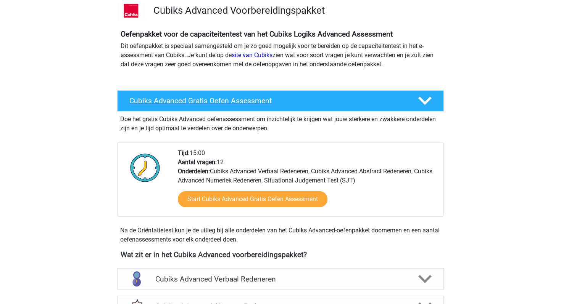
click at [306, 96] on div "Cubiks Advanced Gratis Oefen Assessment" at bounding box center [280, 100] width 326 height 21
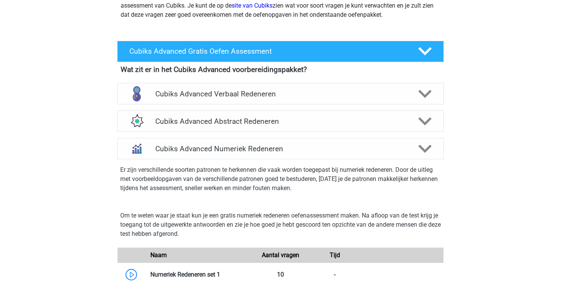
scroll to position [106, 0]
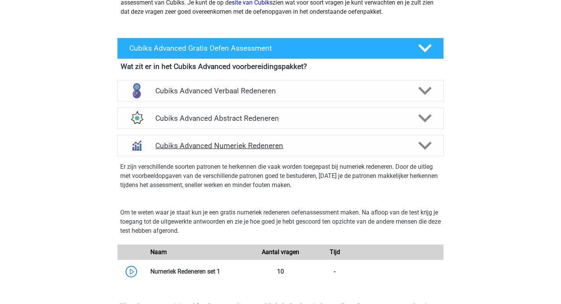
click at [273, 143] on h4 "Cubiks Advanced Numeriek Redeneren" at bounding box center [280, 145] width 250 height 9
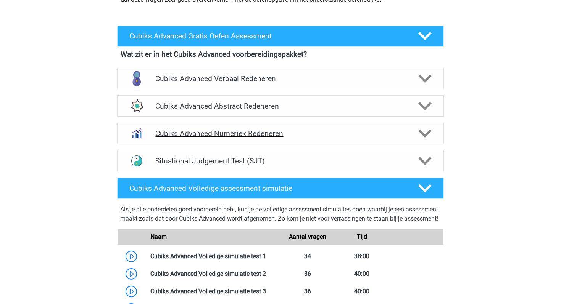
click at [275, 137] on h4 "Cubiks Advanced Numeriek Redeneren" at bounding box center [280, 133] width 250 height 9
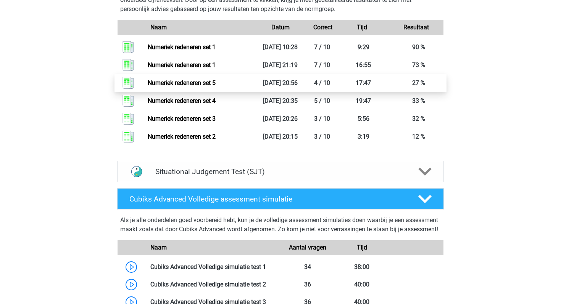
scroll to position [562, 0]
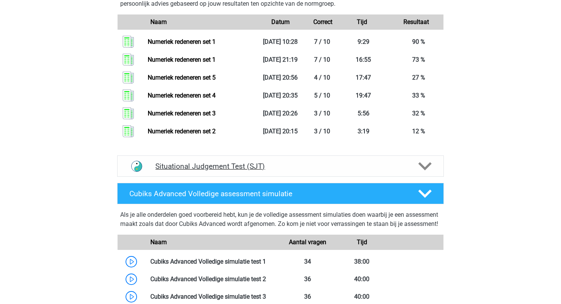
click at [265, 163] on h4 "Situational Judgement Test (SJT)" at bounding box center [280, 166] width 250 height 9
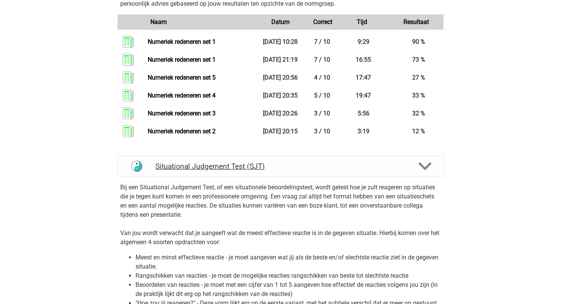
click at [265, 163] on h4 "Situational Judgement Test (SJT)" at bounding box center [280, 166] width 250 height 9
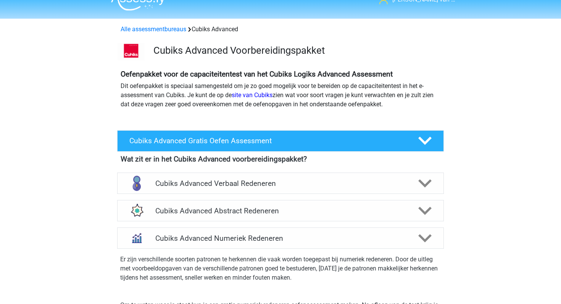
scroll to position [0, 0]
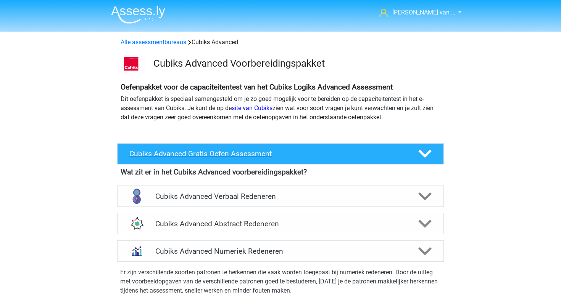
click at [300, 159] on div "Cubiks Advanced Gratis Oefen Assessment" at bounding box center [280, 153] width 326 height 21
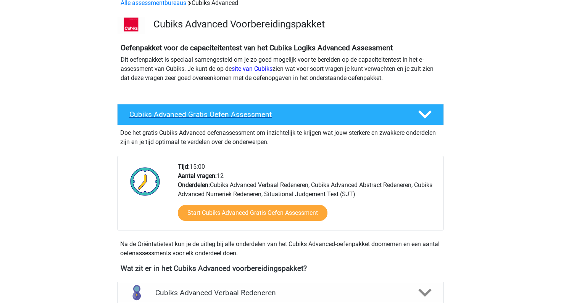
scroll to position [39, 0]
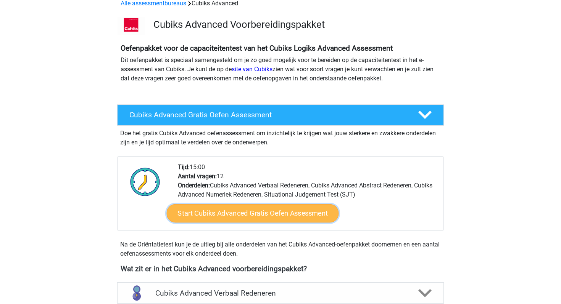
click at [304, 219] on link "Start Cubiks Advanced Gratis Oefen Assessment" at bounding box center [253, 213] width 172 height 18
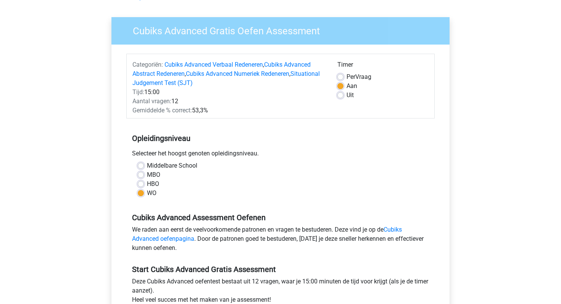
scroll to position [45, 0]
click at [344, 75] on div "Per Vraag" at bounding box center [382, 77] width 91 height 9
click at [346, 75] on label "Per Vraag" at bounding box center [358, 77] width 25 height 9
click at [342, 75] on input "Per Vraag" at bounding box center [340, 77] width 6 height 8
radio input "true"
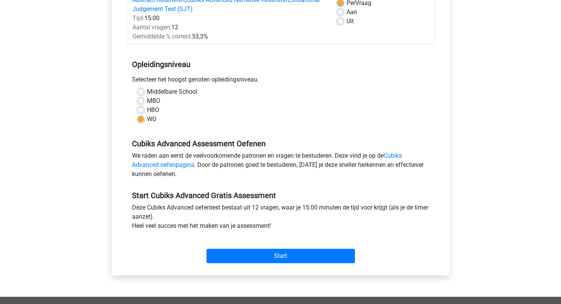
scroll to position [120, 0]
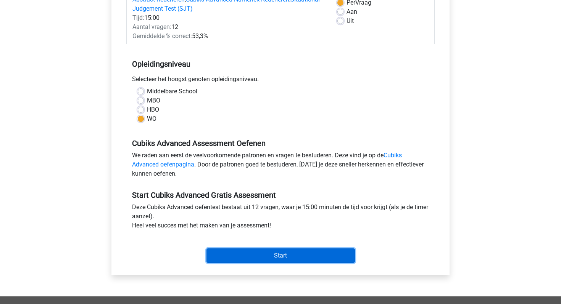
click at [304, 256] on input "Start" at bounding box center [280, 256] width 148 height 14
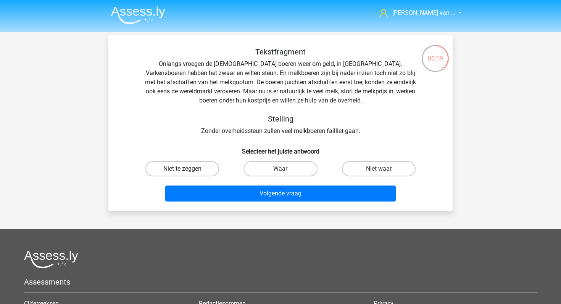
click at [188, 169] on label "Niet te zeggen" at bounding box center [182, 168] width 74 height 15
click at [187, 169] on input "Niet te zeggen" at bounding box center [184, 171] width 5 height 5
radio input "true"
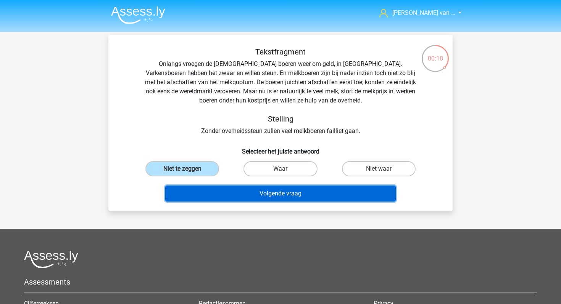
click at [217, 191] on button "Volgende vraag" at bounding box center [280, 194] width 231 height 16
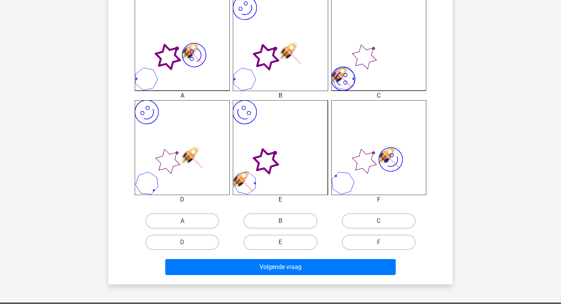
scroll to position [229, 0]
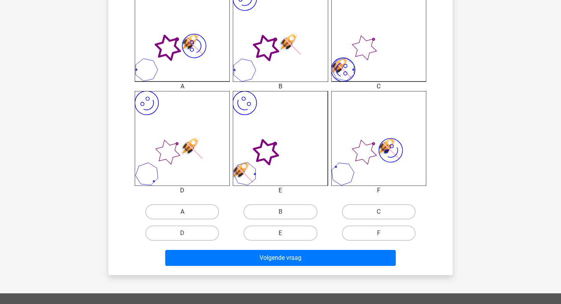
click at [194, 208] on label "A" at bounding box center [182, 211] width 74 height 15
click at [187, 212] on input "A" at bounding box center [184, 214] width 5 height 5
radio input "true"
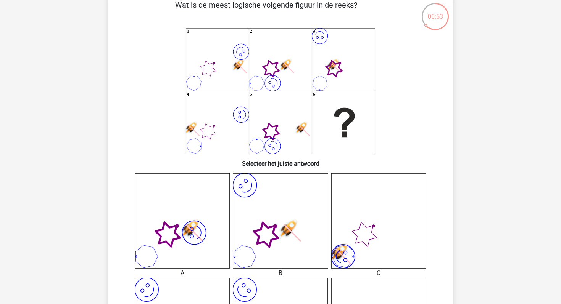
scroll to position [37, 0]
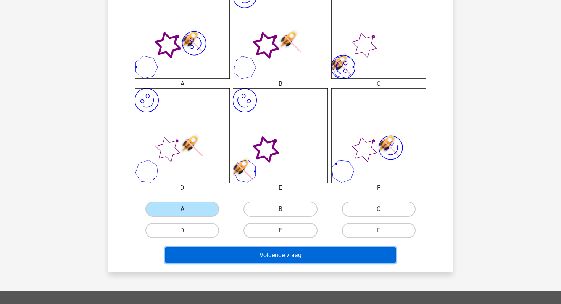
click at [245, 262] on button "Volgende vraag" at bounding box center [280, 256] width 231 height 16
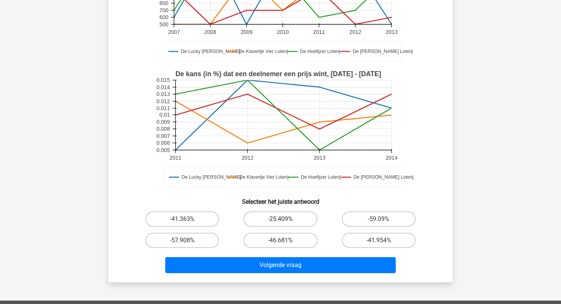
scroll to position [143, 0]
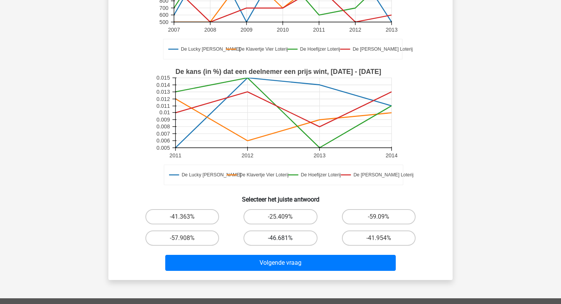
click at [301, 239] on label "-46.681%" at bounding box center [280, 238] width 74 height 15
click at [285, 239] on input "-46.681%" at bounding box center [282, 240] width 5 height 5
radio input "true"
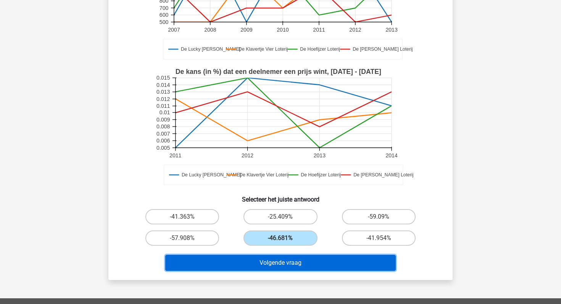
click at [300, 262] on button "Volgende vraag" at bounding box center [280, 263] width 231 height 16
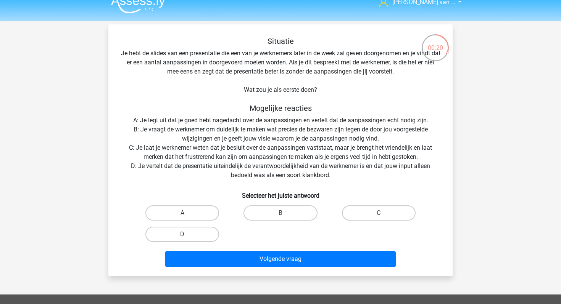
scroll to position [11, 0]
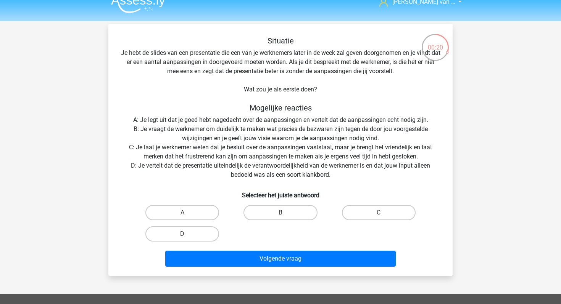
click at [287, 219] on label "B" at bounding box center [280, 212] width 74 height 15
click at [285, 218] on input "B" at bounding box center [282, 215] width 5 height 5
radio input "true"
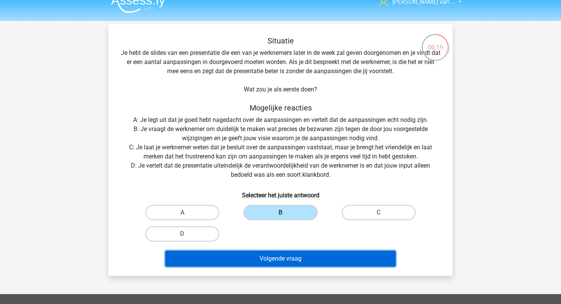
click at [287, 259] on button "Volgende vraag" at bounding box center [280, 259] width 231 height 16
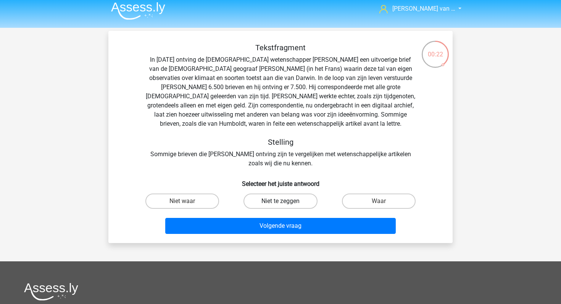
scroll to position [14, 0]
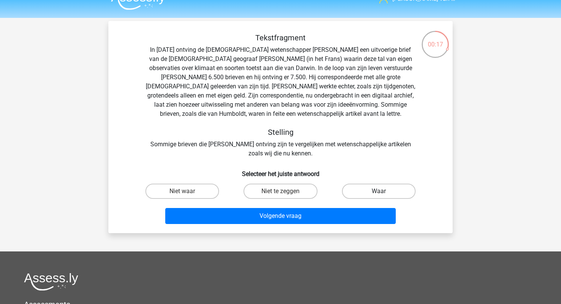
click at [357, 192] on label "Waar" at bounding box center [379, 191] width 74 height 15
click at [378, 192] on input "Waar" at bounding box center [380, 193] width 5 height 5
radio input "true"
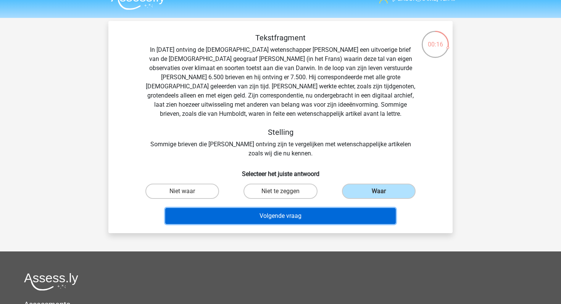
click at [320, 223] on button "Volgende vraag" at bounding box center [280, 216] width 231 height 16
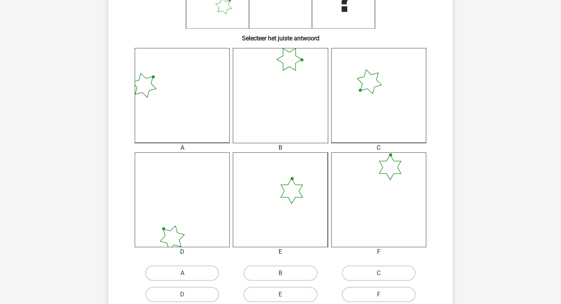
scroll to position [194, 0]
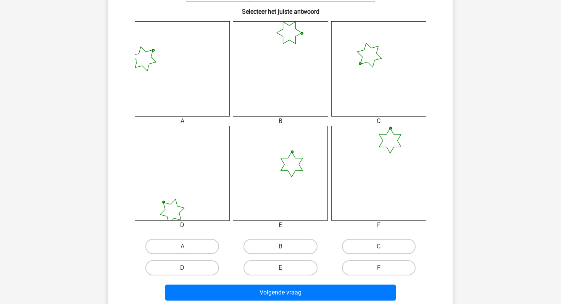
click at [195, 264] on label "D" at bounding box center [182, 267] width 74 height 15
click at [187, 268] on input "D" at bounding box center [184, 270] width 5 height 5
radio input "true"
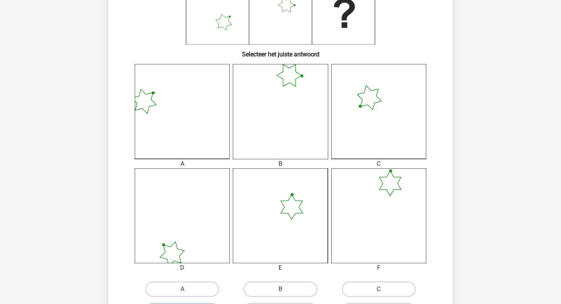
scroll to position [214, 0]
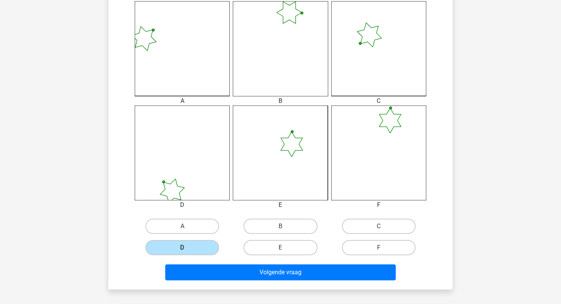
click at [379, 249] on input "F" at bounding box center [380, 250] width 5 height 5
radio input "true"
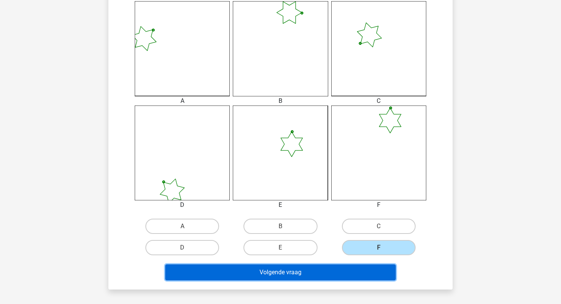
click at [334, 269] on button "Volgende vraag" at bounding box center [280, 273] width 231 height 16
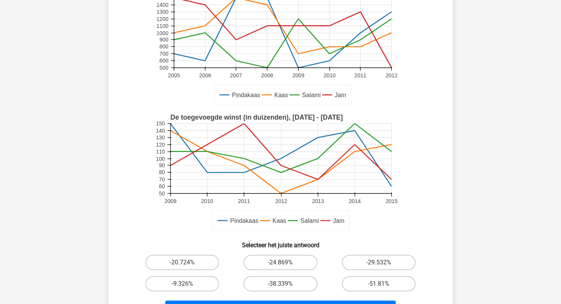
scroll to position [119, 0]
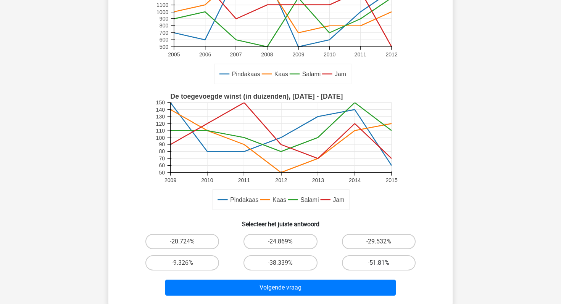
click at [377, 267] on label "-51.81%" at bounding box center [379, 263] width 74 height 15
click at [378, 267] on input "-51.81%" at bounding box center [380, 265] width 5 height 5
radio input "true"
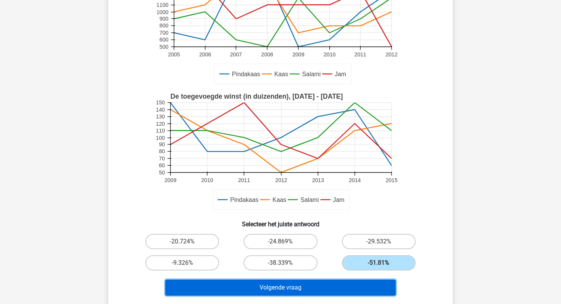
click at [350, 287] on button "Volgende vraag" at bounding box center [280, 288] width 231 height 16
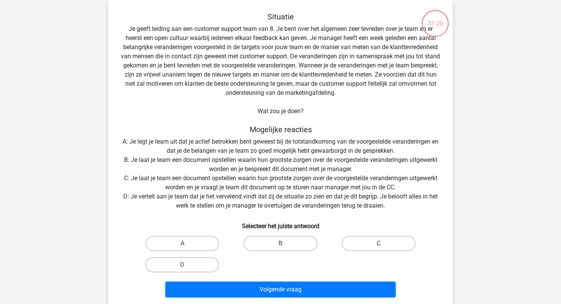
scroll to position [26, 0]
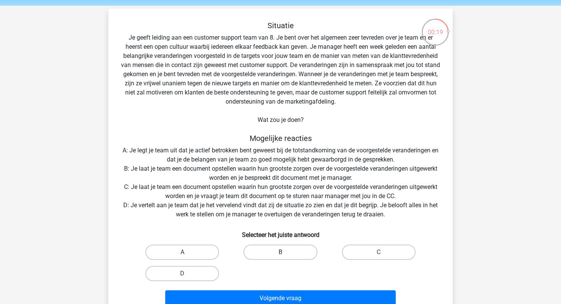
click at [278, 256] on label "B" at bounding box center [280, 252] width 74 height 15
click at [280, 256] on input "B" at bounding box center [282, 254] width 5 height 5
radio input "true"
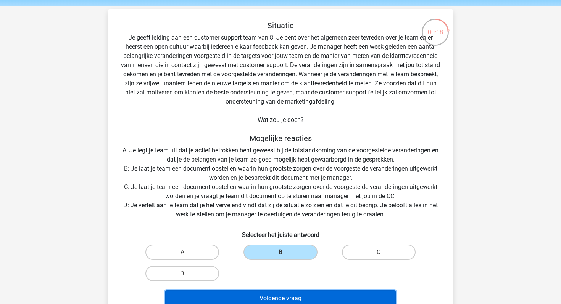
click at [288, 297] on button "Volgende vraag" at bounding box center [280, 299] width 231 height 16
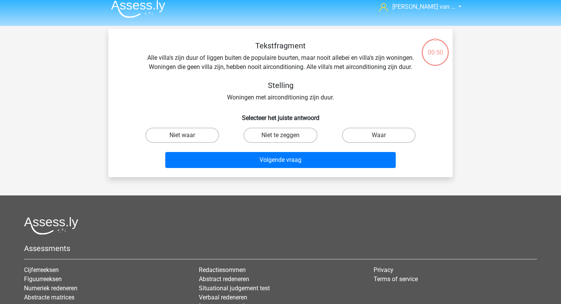
scroll to position [3, 0]
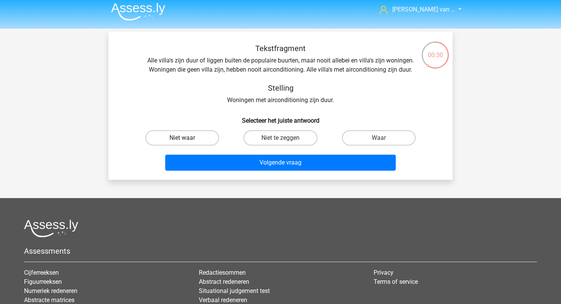
click at [190, 140] on label "Niet waar" at bounding box center [182, 137] width 74 height 15
click at [187, 140] on input "Niet waar" at bounding box center [184, 140] width 5 height 5
radio input "true"
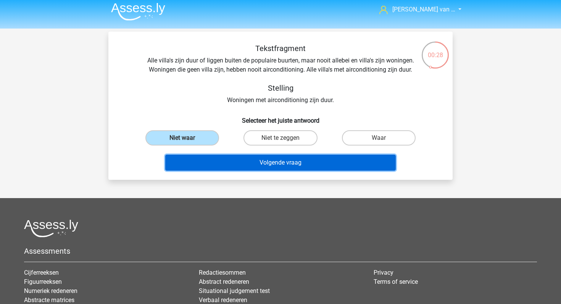
click at [224, 158] on button "Volgende vraag" at bounding box center [280, 163] width 231 height 16
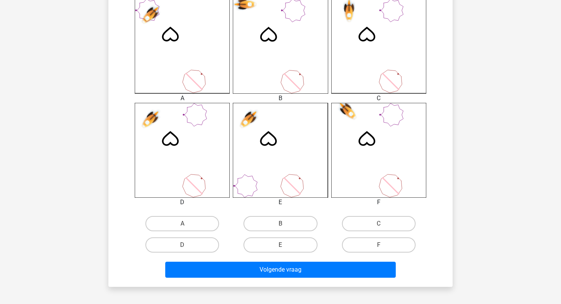
scroll to position [217, 0]
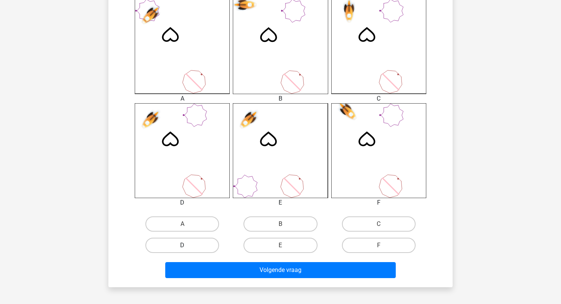
click at [193, 242] on label "D" at bounding box center [182, 245] width 74 height 15
click at [187, 246] on input "D" at bounding box center [184, 248] width 5 height 5
radio input "true"
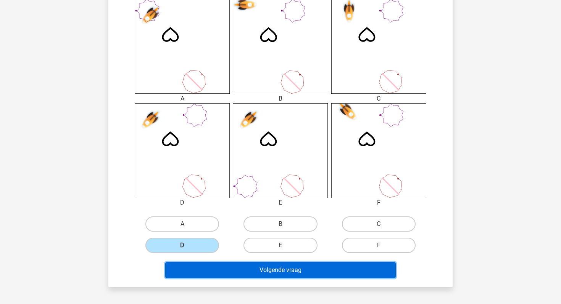
click at [204, 266] on button "Volgende vraag" at bounding box center [280, 270] width 231 height 16
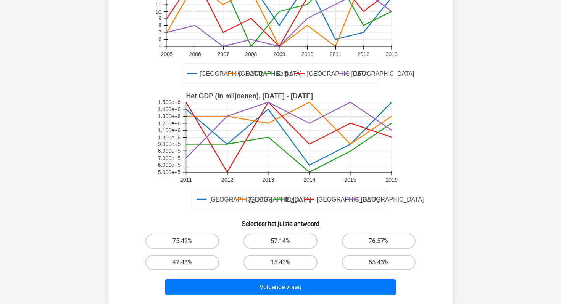
scroll to position [109, 0]
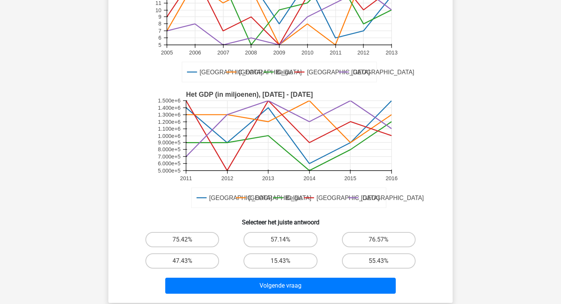
click at [365, 253] on div "55.43%" at bounding box center [378, 261] width 98 height 21
click at [363, 262] on label "55.43%" at bounding box center [379, 261] width 74 height 15
click at [378, 262] on input "55.43%" at bounding box center [380, 263] width 5 height 5
radio input "true"
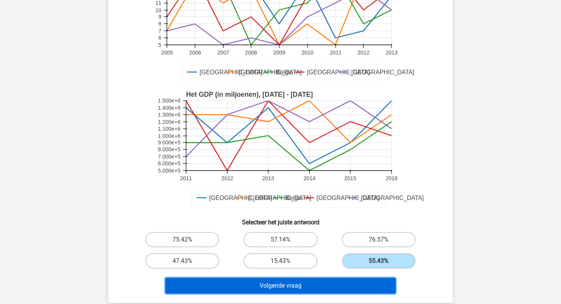
click at [315, 281] on button "Volgende vraag" at bounding box center [280, 286] width 231 height 16
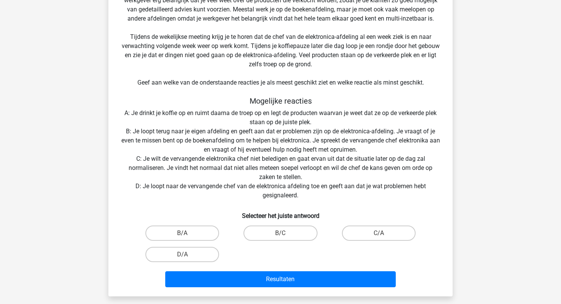
scroll to position [129, 0]
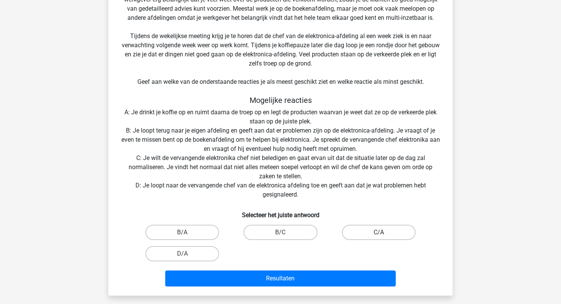
click at [357, 234] on label "C/A" at bounding box center [379, 232] width 74 height 15
click at [378, 234] on input "C/A" at bounding box center [380, 235] width 5 height 5
radio input "true"
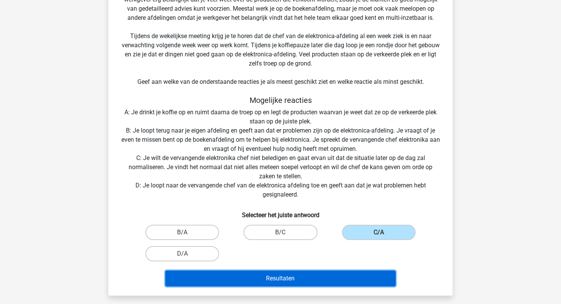
click at [298, 283] on button "Resultaten" at bounding box center [280, 279] width 231 height 16
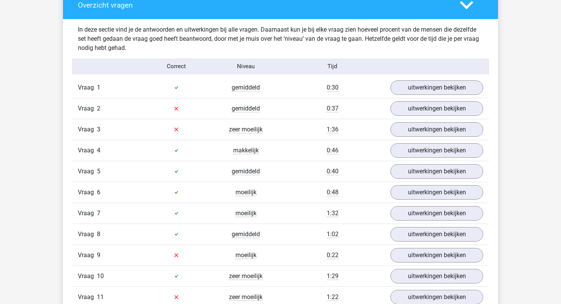
scroll to position [635, 0]
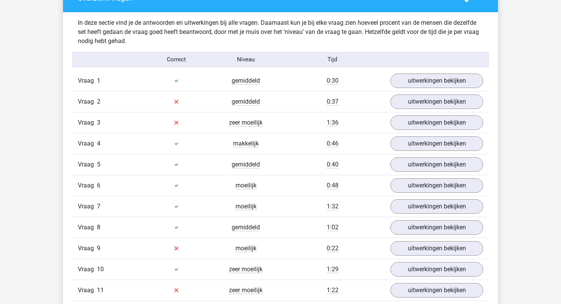
click at [322, 84] on div "0:30" at bounding box center [332, 80] width 104 height 9
click at [389, 85] on div "uitwerkingen bekijken" at bounding box center [436, 81] width 104 height 14
click at [401, 84] on link "uitwerkingen bekijken" at bounding box center [436, 80] width 106 height 17
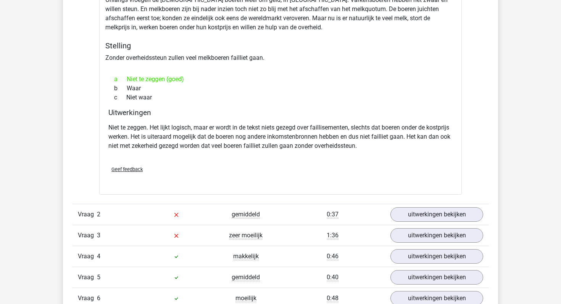
scroll to position [762, 0]
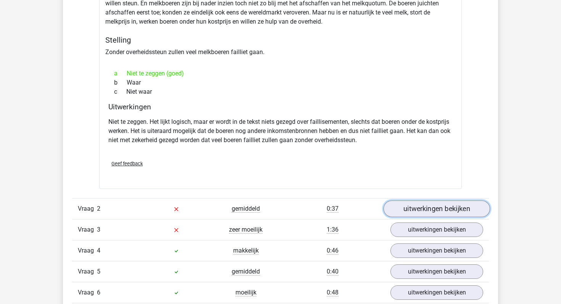
click at [397, 203] on link "uitwerkingen bekijken" at bounding box center [436, 209] width 106 height 17
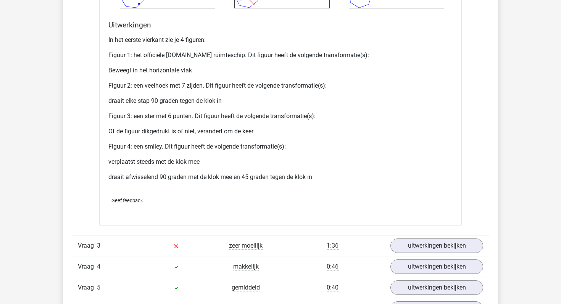
scroll to position [1450, 0]
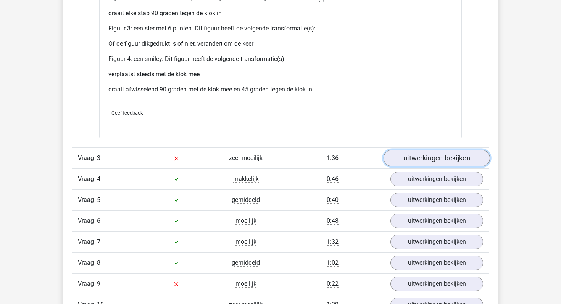
click at [407, 159] on link "uitwerkingen bekijken" at bounding box center [436, 158] width 106 height 17
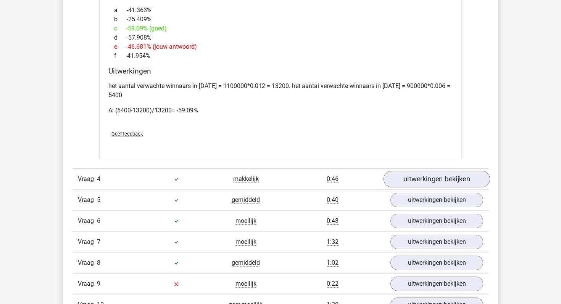
scroll to position [1957, 0]
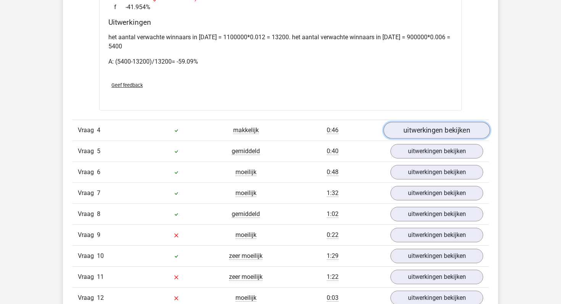
click at [429, 132] on link "uitwerkingen bekijken" at bounding box center [436, 130] width 106 height 17
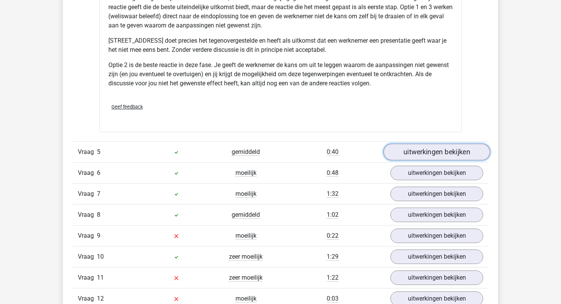
click at [420, 154] on link "uitwerkingen bekijken" at bounding box center [436, 152] width 106 height 17
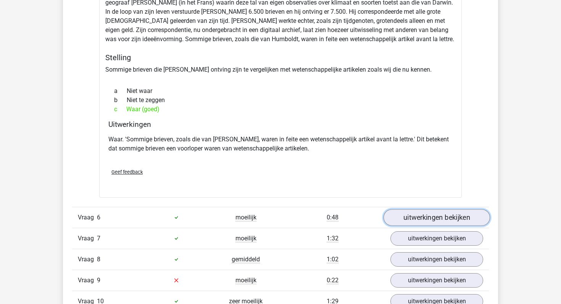
click at [410, 214] on link "uitwerkingen bekijken" at bounding box center [436, 217] width 106 height 17
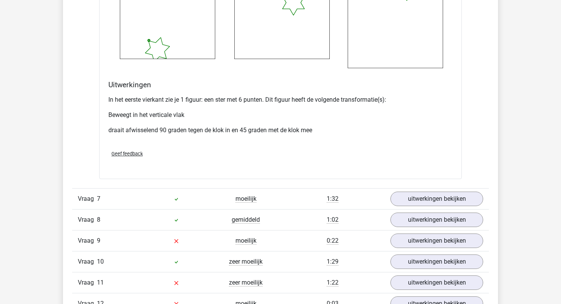
scroll to position [3136, 0]
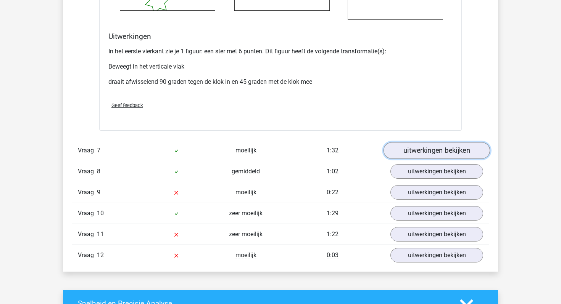
click at [397, 153] on link "uitwerkingen bekijken" at bounding box center [436, 150] width 106 height 17
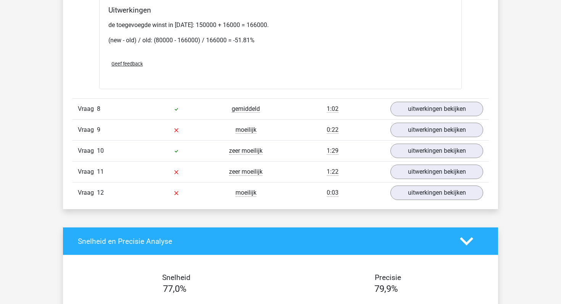
scroll to position [3680, 0]
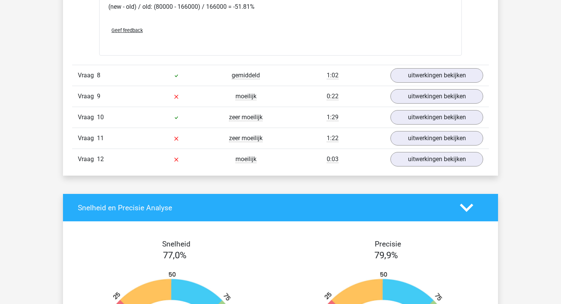
click at [261, 74] on div "gemiddeld" at bounding box center [245, 75] width 69 height 9
click at [420, 86] on div "Vraag 9 moeilijk 0:22 uitwerkingen bekijken" at bounding box center [280, 96] width 416 height 21
click at [416, 80] on link "uitwerkingen bekijken" at bounding box center [436, 75] width 106 height 17
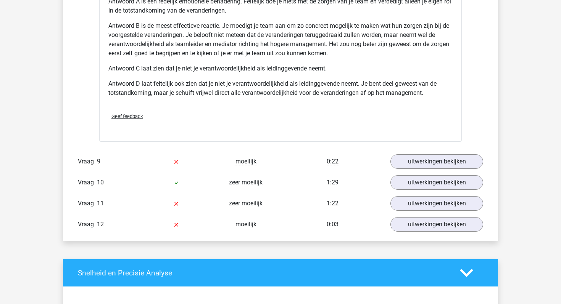
scroll to position [4158, 0]
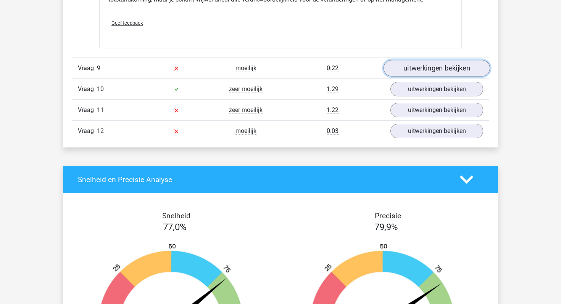
click at [432, 67] on link "uitwerkingen bekijken" at bounding box center [436, 68] width 106 height 17
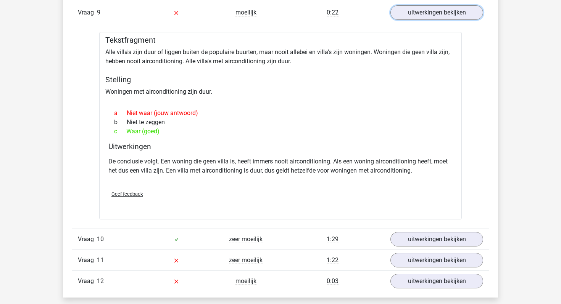
scroll to position [4290, 0]
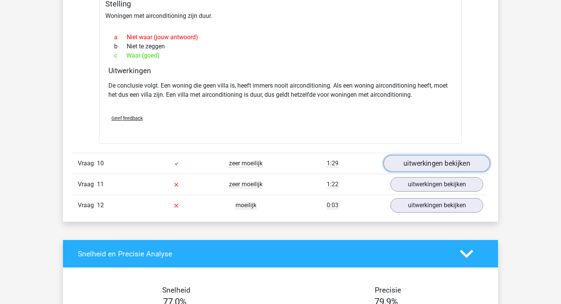
click at [426, 162] on link "uitwerkingen bekijken" at bounding box center [436, 164] width 106 height 17
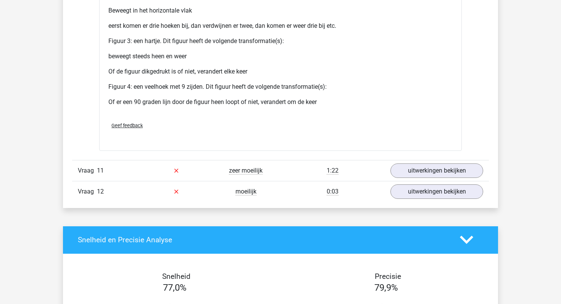
scroll to position [5009, 0]
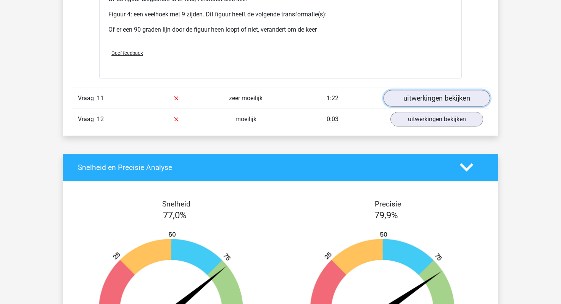
click at [425, 99] on link "uitwerkingen bekijken" at bounding box center [436, 98] width 106 height 17
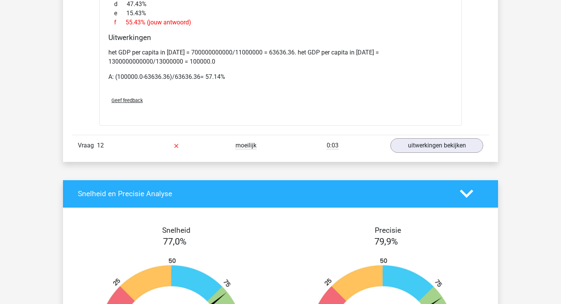
scroll to position [5481, 0]
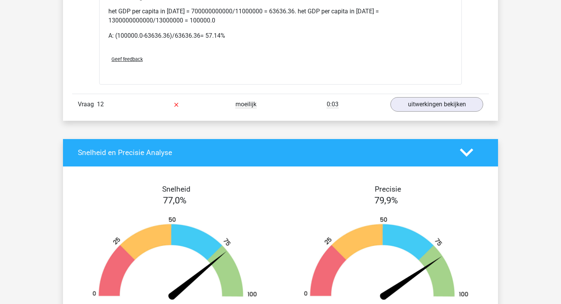
click at [349, 108] on div "0:03" at bounding box center [332, 104] width 104 height 9
click at [408, 107] on link "uitwerkingen bekijken" at bounding box center [436, 104] width 106 height 17
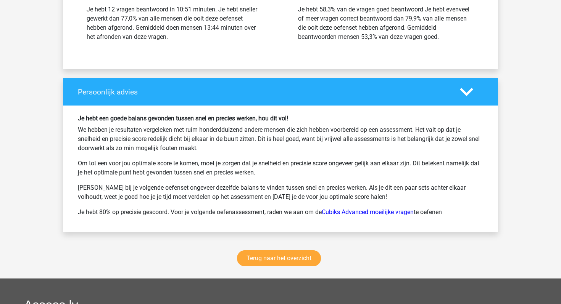
scroll to position [6404, 0]
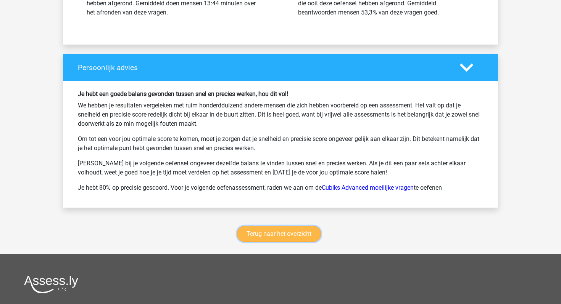
click at [291, 241] on link "Terug naar het overzicht" at bounding box center [279, 234] width 84 height 16
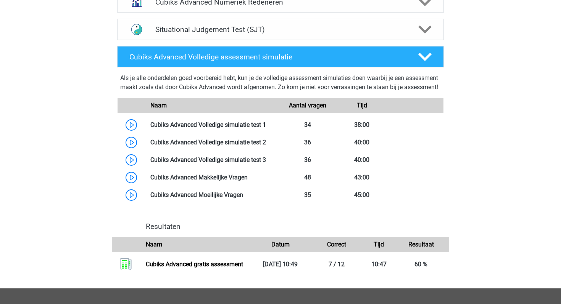
scroll to position [381, 0]
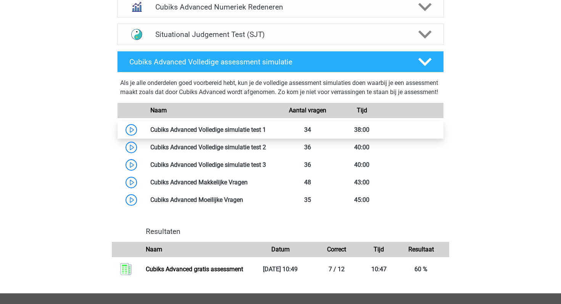
click at [266, 133] on link at bounding box center [266, 129] width 0 height 7
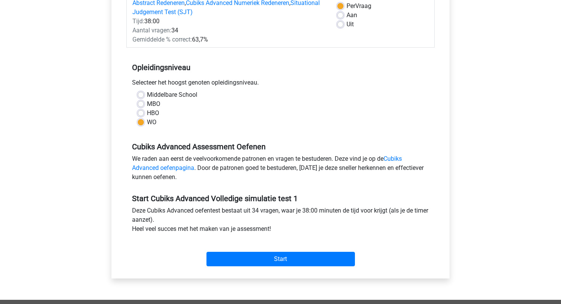
scroll to position [180, 0]
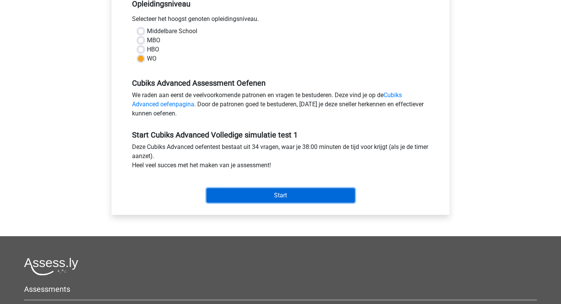
click at [237, 193] on input "Start" at bounding box center [280, 195] width 148 height 14
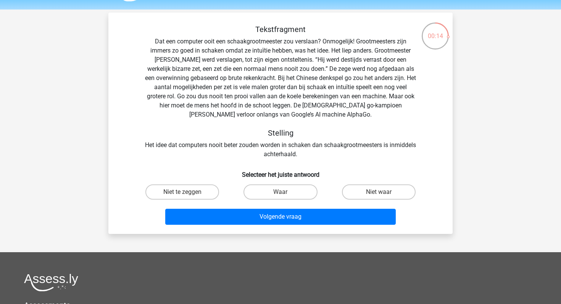
scroll to position [22, 0]
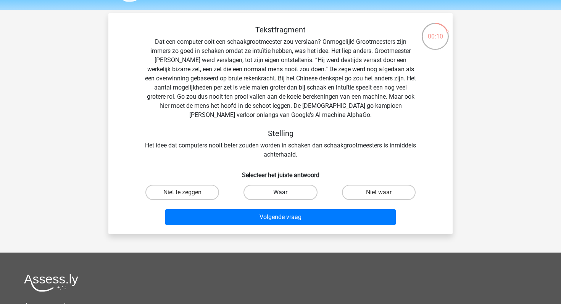
click at [299, 193] on label "Waar" at bounding box center [280, 192] width 74 height 15
click at [285, 193] on input "Waar" at bounding box center [282, 195] width 5 height 5
radio input "true"
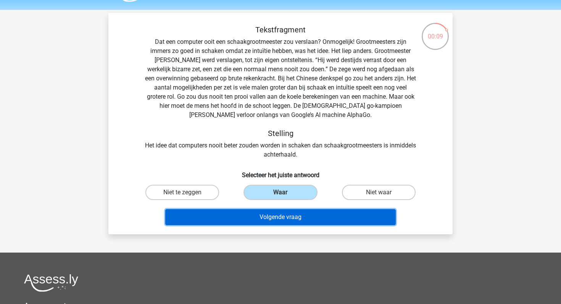
click at [294, 219] on button "Volgende vraag" at bounding box center [280, 217] width 231 height 16
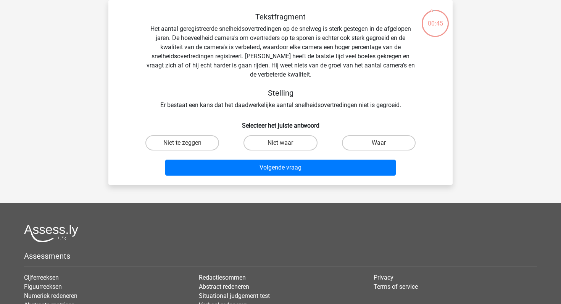
scroll to position [0, 0]
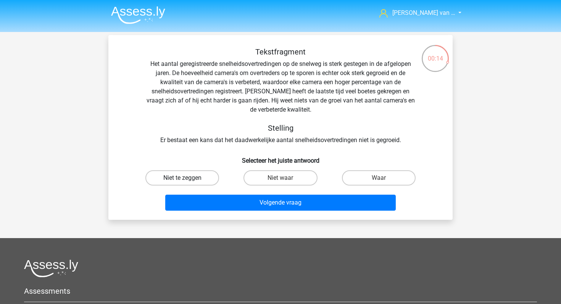
click at [202, 178] on label "Niet te zeggen" at bounding box center [182, 177] width 74 height 15
click at [187, 178] on input "Niet te zeggen" at bounding box center [184, 180] width 5 height 5
radio input "true"
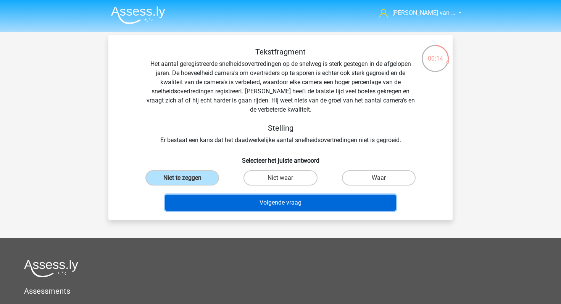
click at [220, 202] on button "Volgende vraag" at bounding box center [280, 203] width 231 height 16
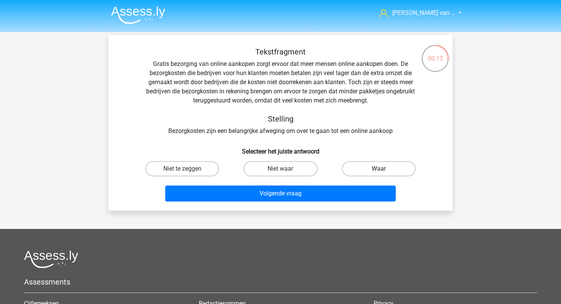
click at [376, 173] on label "Waar" at bounding box center [379, 168] width 74 height 15
click at [378, 173] on input "Waar" at bounding box center [380, 171] width 5 height 5
radio input "true"
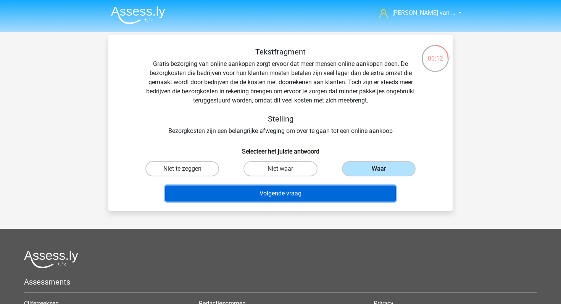
click at [320, 196] on button "Volgende vraag" at bounding box center [280, 194] width 231 height 16
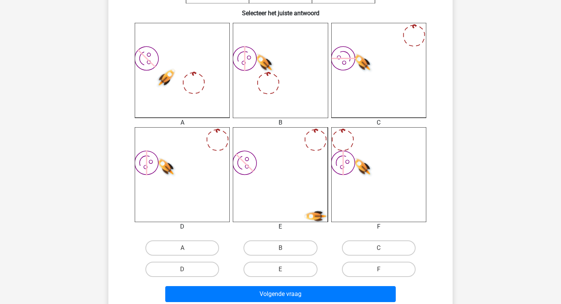
scroll to position [199, 0]
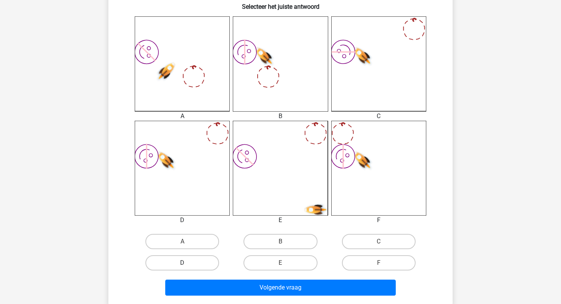
click at [201, 265] on label "D" at bounding box center [182, 263] width 74 height 15
click at [187, 265] on input "D" at bounding box center [184, 265] width 5 height 5
radio input "true"
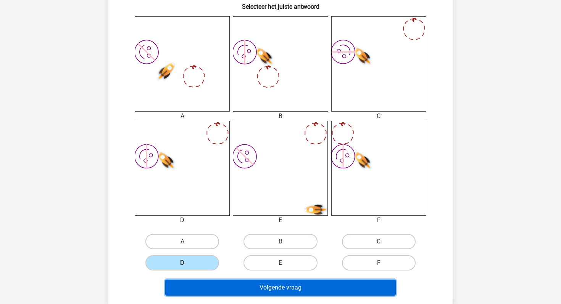
click at [233, 288] on button "Volgende vraag" at bounding box center [280, 288] width 231 height 16
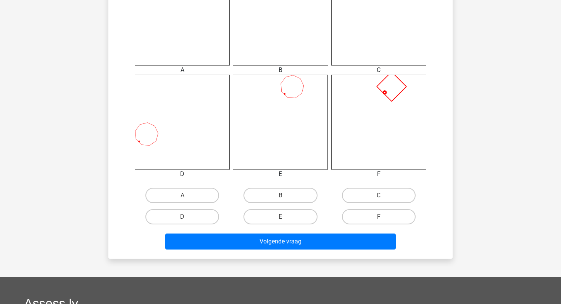
scroll to position [251, 0]
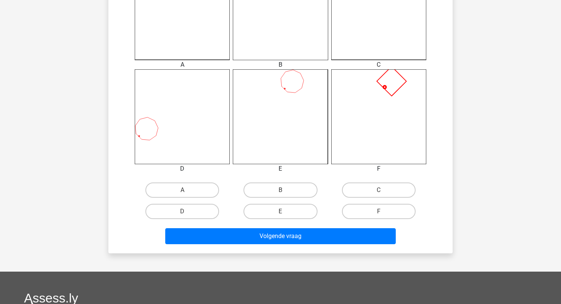
click at [379, 212] on input "F" at bounding box center [380, 214] width 5 height 5
radio input "true"
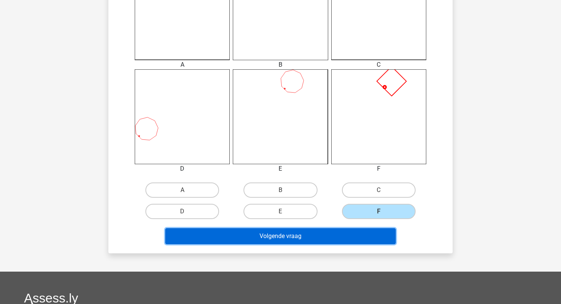
click at [342, 235] on button "Volgende vraag" at bounding box center [280, 236] width 231 height 16
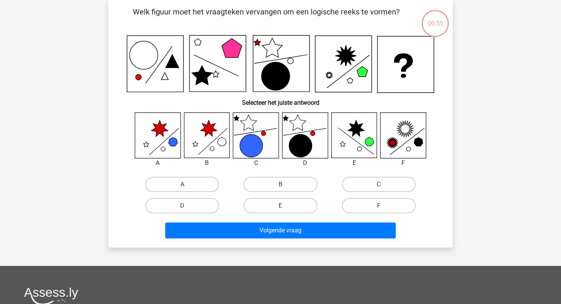
scroll to position [27, 0]
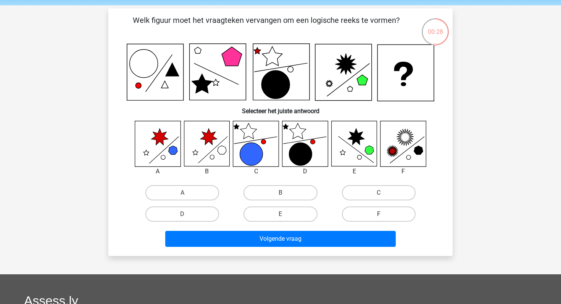
click at [387, 211] on label "F" at bounding box center [379, 214] width 74 height 15
click at [383, 214] on input "F" at bounding box center [380, 216] width 5 height 5
radio input "true"
click at [384, 197] on label "C" at bounding box center [379, 192] width 74 height 15
click at [383, 197] on input "C" at bounding box center [380, 195] width 5 height 5
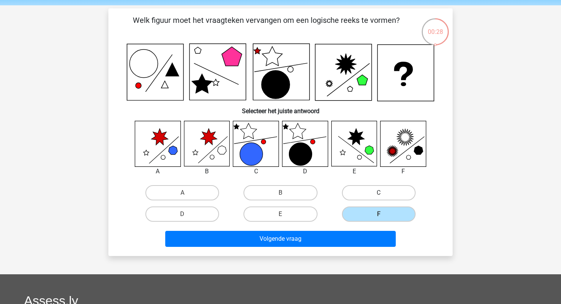
radio input "true"
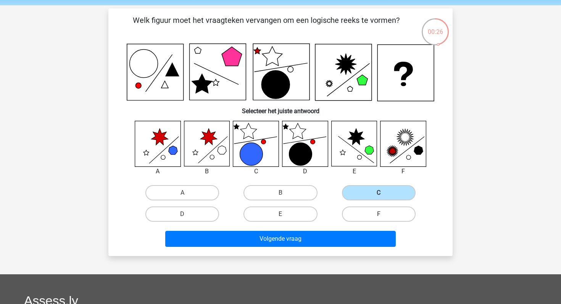
click at [384, 216] on label "F" at bounding box center [379, 214] width 74 height 15
click at [383, 216] on input "F" at bounding box center [380, 216] width 5 height 5
radio input "true"
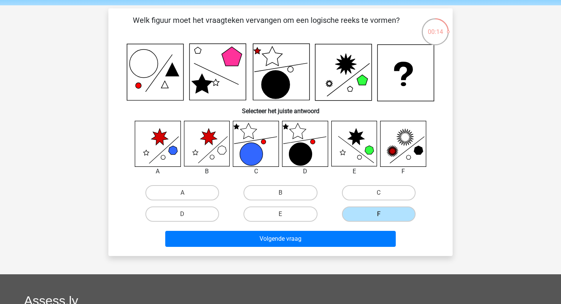
click at [357, 230] on div "Volgende vraag" at bounding box center [281, 237] width 320 height 25
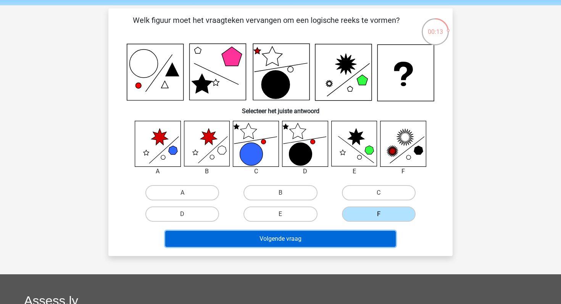
click at [347, 235] on button "Volgende vraag" at bounding box center [280, 239] width 231 height 16
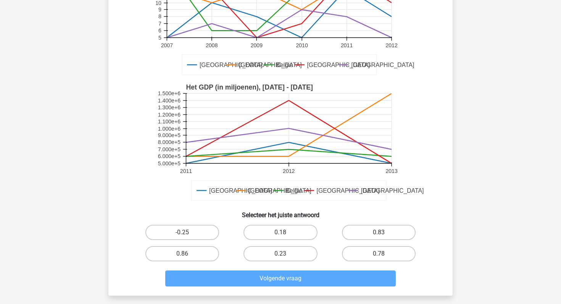
scroll to position [84, 0]
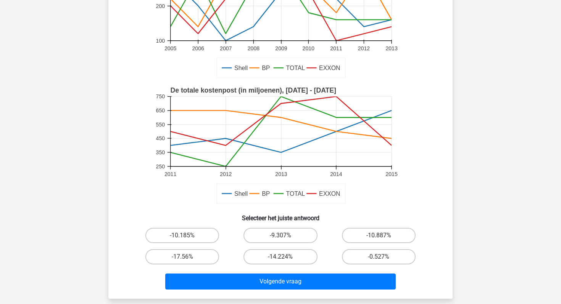
scroll to position [149, 0]
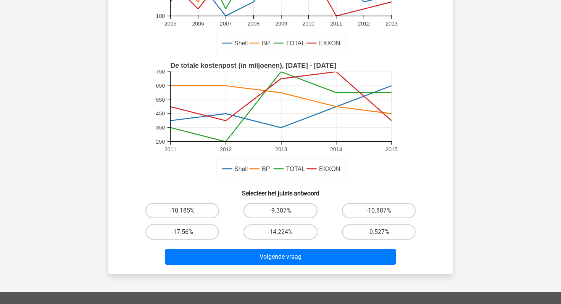
click at [203, 233] on label "-17.56%" at bounding box center [182, 232] width 74 height 15
click at [187, 233] on input "-17.56%" at bounding box center [184, 234] width 5 height 5
radio input "true"
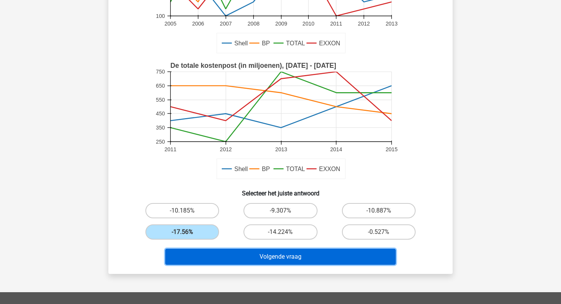
click at [219, 264] on button "Volgende vraag" at bounding box center [280, 257] width 231 height 16
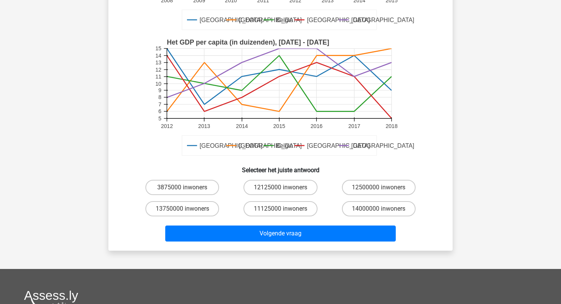
scroll to position [163, 0]
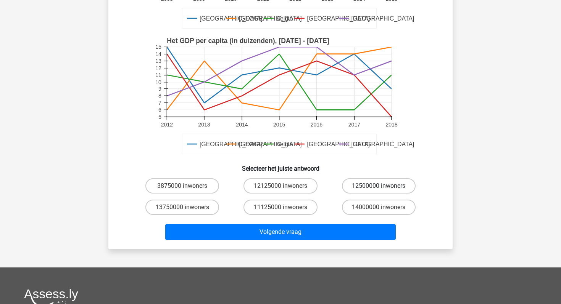
click at [366, 186] on label "12500000 inwoners" at bounding box center [379, 185] width 74 height 15
click at [378, 186] on input "12500000 inwoners" at bounding box center [380, 188] width 5 height 5
radio input "true"
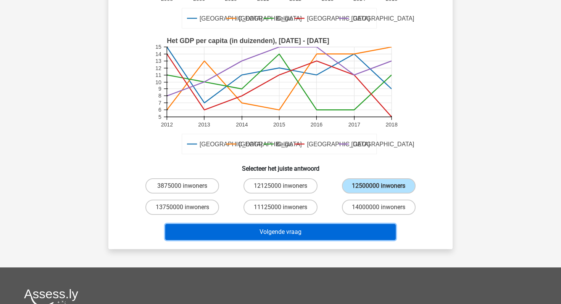
click at [359, 228] on button "Volgende vraag" at bounding box center [280, 232] width 231 height 16
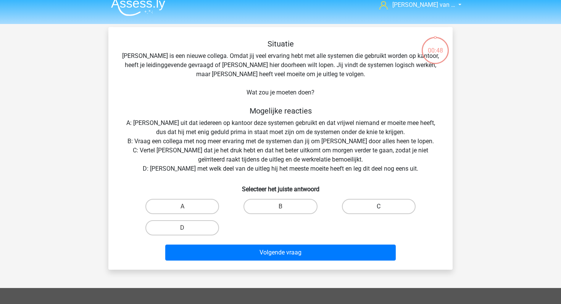
scroll to position [4, 0]
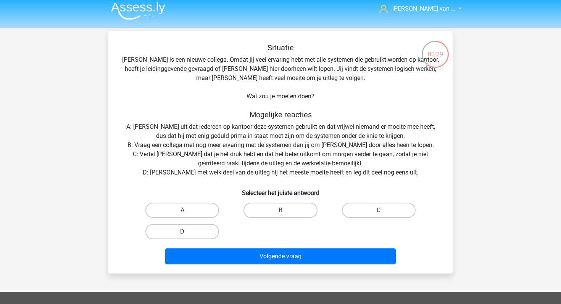
click at [210, 232] on label "D" at bounding box center [182, 231] width 74 height 15
click at [187, 232] on input "D" at bounding box center [184, 234] width 5 height 5
radio input "true"
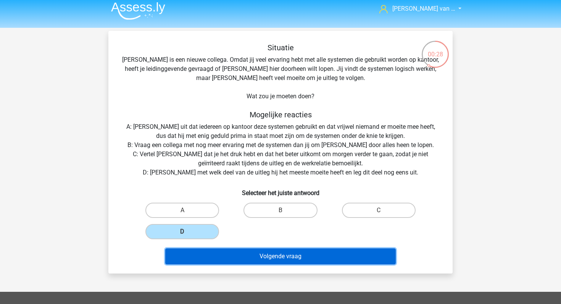
click at [232, 252] on button "Volgende vraag" at bounding box center [280, 257] width 231 height 16
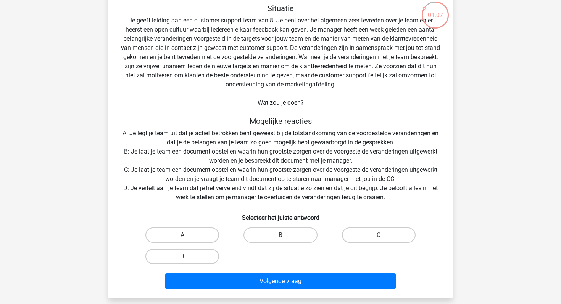
scroll to position [45, 0]
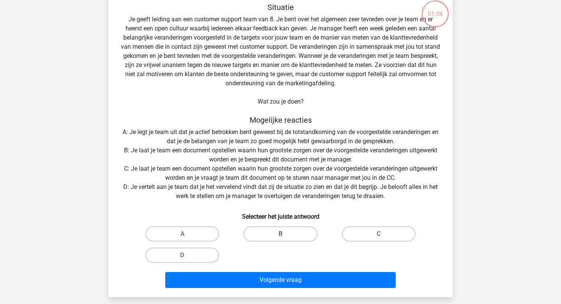
click at [264, 239] on label "B" at bounding box center [280, 234] width 74 height 15
click at [280, 239] on input "B" at bounding box center [282, 236] width 5 height 5
radio input "true"
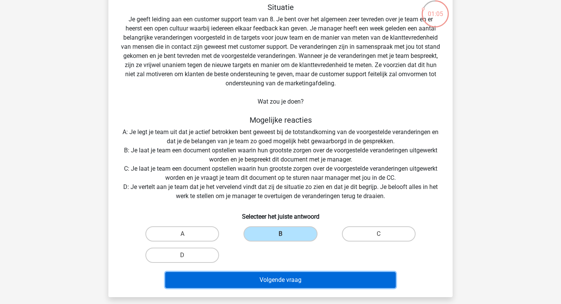
click at [274, 276] on button "Volgende vraag" at bounding box center [280, 280] width 231 height 16
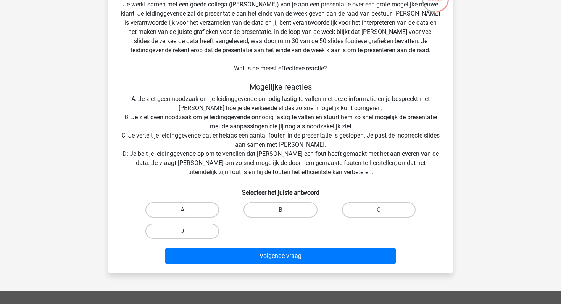
scroll to position [63, 0]
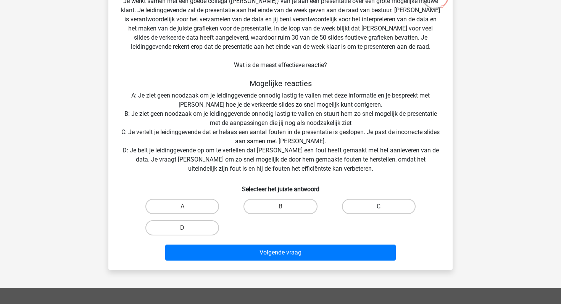
click at [363, 212] on label "C" at bounding box center [379, 206] width 74 height 15
click at [378, 212] on input "C" at bounding box center [380, 209] width 5 height 5
radio input "true"
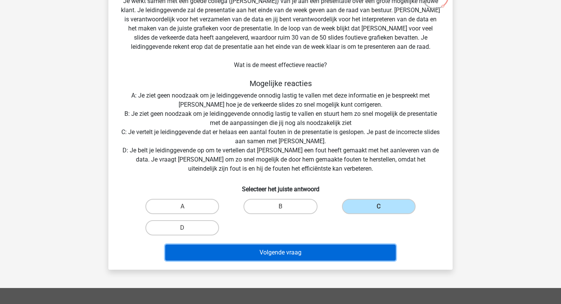
click at [341, 247] on button "Volgende vraag" at bounding box center [280, 253] width 231 height 16
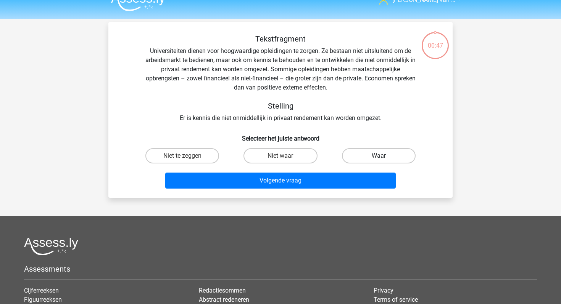
scroll to position [6, 0]
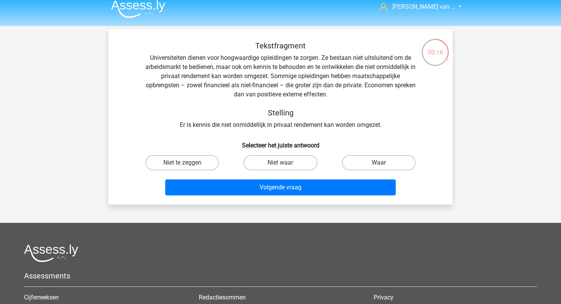
click at [377, 159] on label "Waar" at bounding box center [379, 162] width 74 height 15
click at [378, 163] on input "Waar" at bounding box center [380, 165] width 5 height 5
radio input "true"
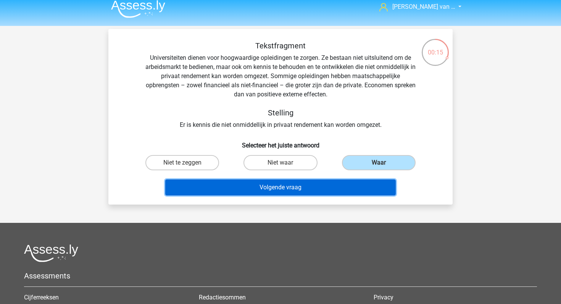
click at [355, 185] on button "Volgende vraag" at bounding box center [280, 188] width 231 height 16
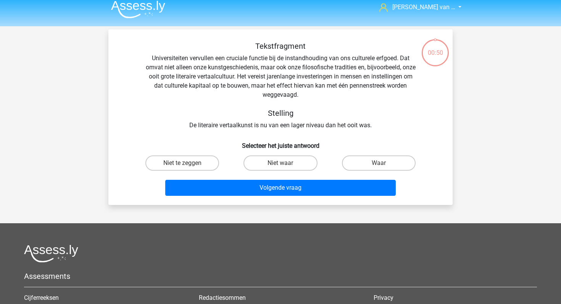
scroll to position [0, 0]
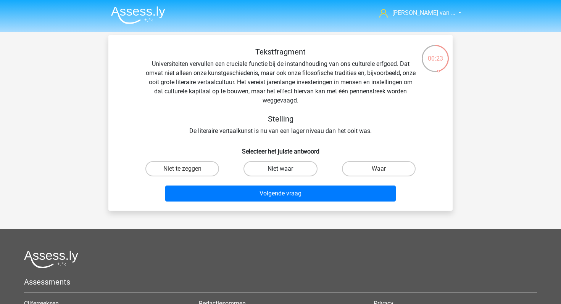
click at [278, 169] on label "Niet waar" at bounding box center [280, 168] width 74 height 15
click at [280, 169] on input "Niet waar" at bounding box center [282, 171] width 5 height 5
radio input "true"
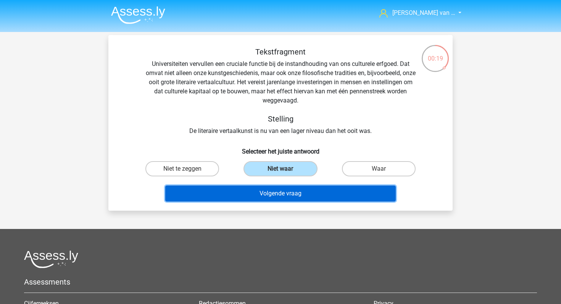
click at [283, 194] on button "Volgende vraag" at bounding box center [280, 194] width 231 height 16
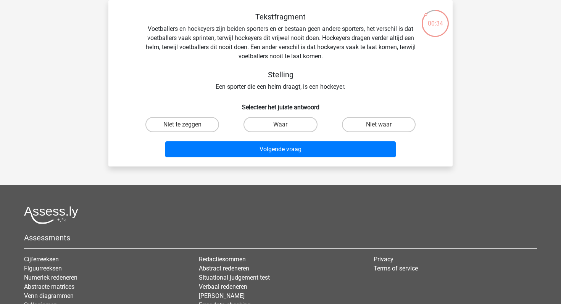
scroll to position [14, 0]
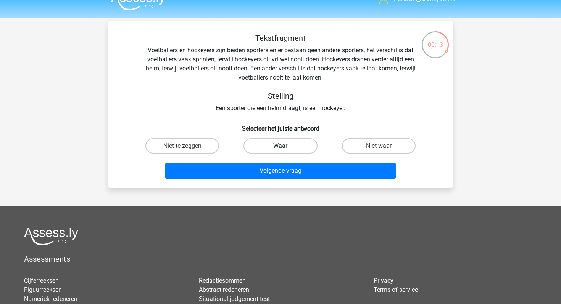
click at [277, 150] on label "Waar" at bounding box center [280, 145] width 74 height 15
click at [280, 150] on input "Waar" at bounding box center [282, 148] width 5 height 5
radio input "true"
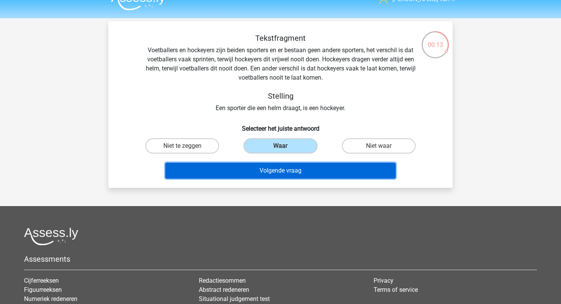
click at [281, 170] on button "Volgende vraag" at bounding box center [280, 171] width 231 height 16
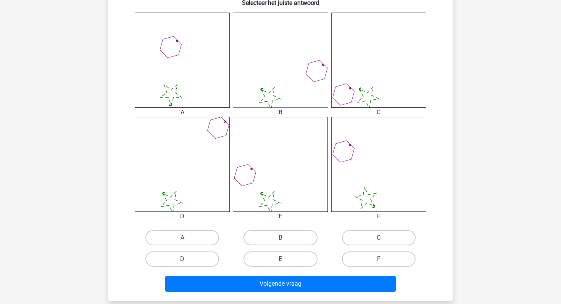
scroll to position [207, 0]
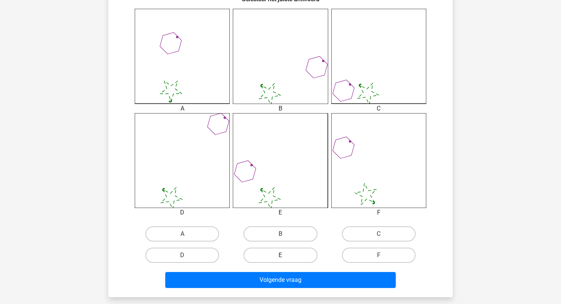
click at [263, 249] on label "E" at bounding box center [280, 255] width 74 height 15
click at [280, 256] on input "E" at bounding box center [282, 258] width 5 height 5
radio input "true"
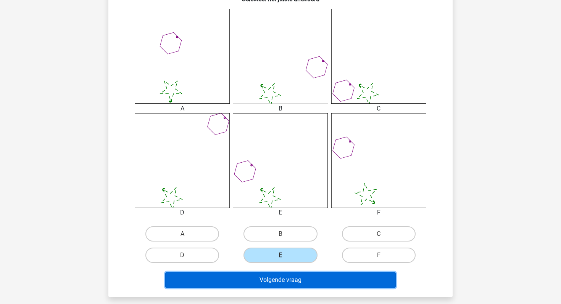
click at [261, 277] on button "Volgende vraag" at bounding box center [280, 280] width 231 height 16
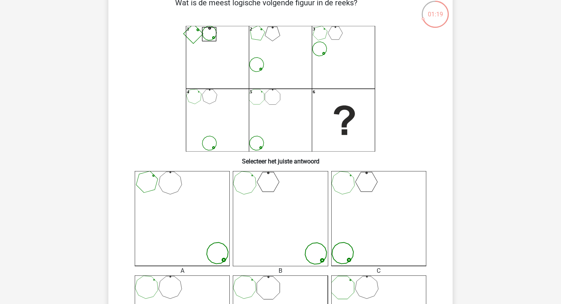
scroll to position [31, 0]
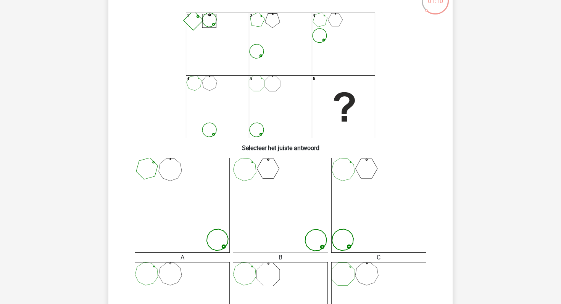
click at [276, 134] on icon "1 2 3 4 5 6" at bounding box center [280, 76] width 307 height 126
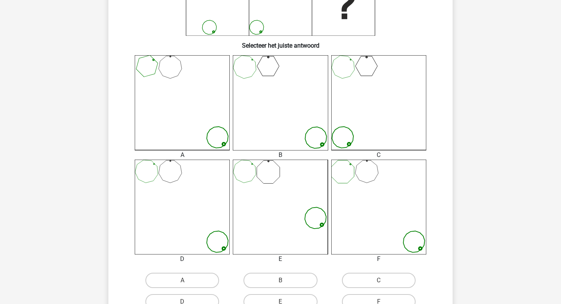
scroll to position [185, 0]
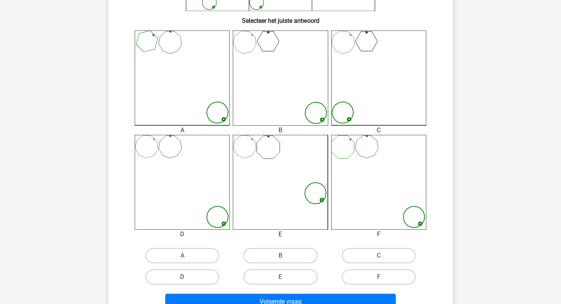
click at [184, 273] on label "D" at bounding box center [182, 277] width 74 height 15
click at [184, 277] on input "D" at bounding box center [184, 279] width 5 height 5
radio input "true"
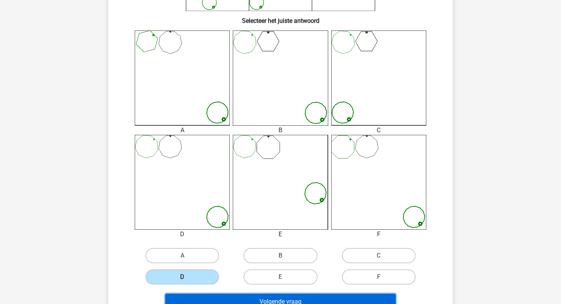
click at [209, 298] on button "Volgende vraag" at bounding box center [280, 302] width 231 height 16
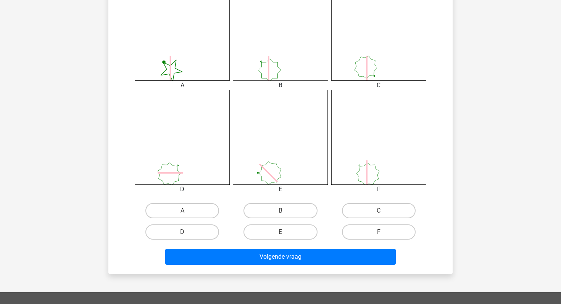
scroll to position [232, 0]
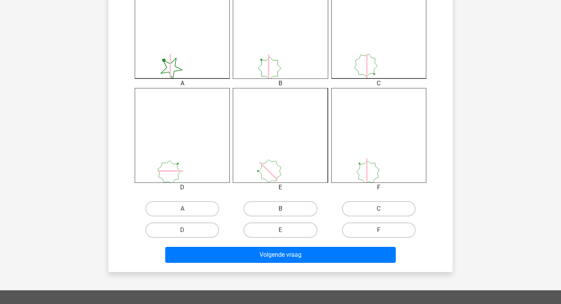
click at [301, 212] on label "B" at bounding box center [280, 208] width 74 height 15
click at [285, 212] on input "B" at bounding box center [282, 211] width 5 height 5
radio input "true"
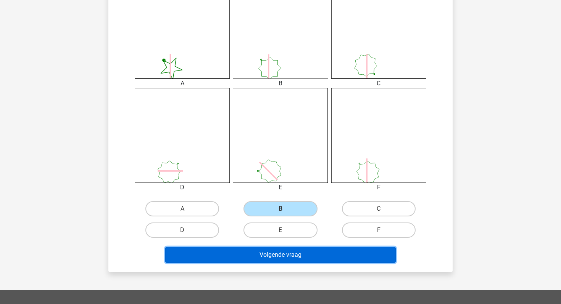
click at [308, 253] on button "Volgende vraag" at bounding box center [280, 255] width 231 height 16
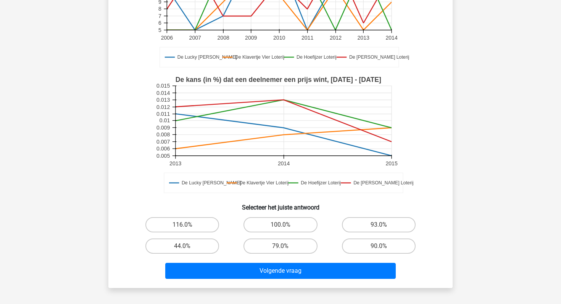
scroll to position [132, 0]
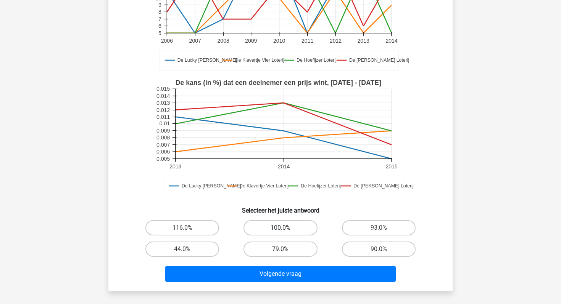
click at [290, 222] on label "100.0%" at bounding box center [280, 227] width 74 height 15
click at [285, 228] on input "100.0%" at bounding box center [282, 230] width 5 height 5
radio input "true"
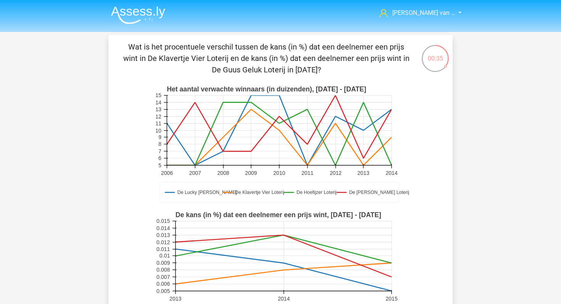
scroll to position [19, 0]
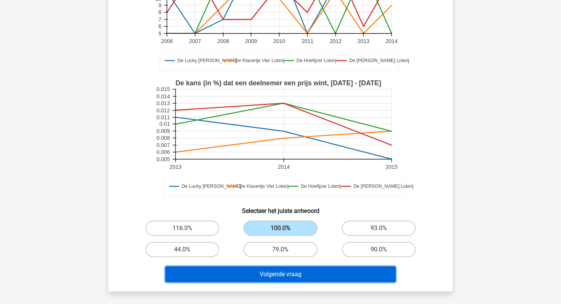
click at [281, 276] on button "Volgende vraag" at bounding box center [280, 275] width 231 height 16
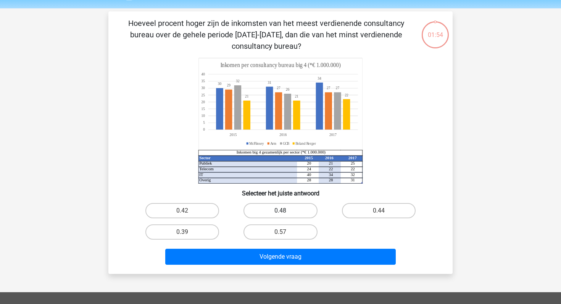
scroll to position [22, 0]
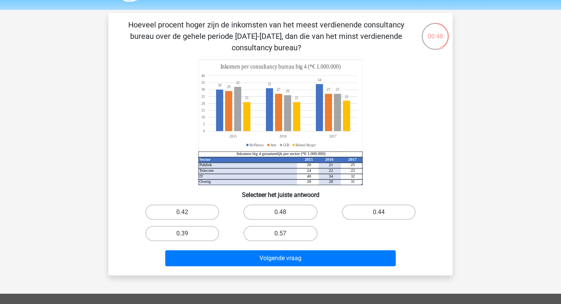
click at [282, 216] on input "0.48" at bounding box center [282, 214] width 5 height 5
radio input "true"
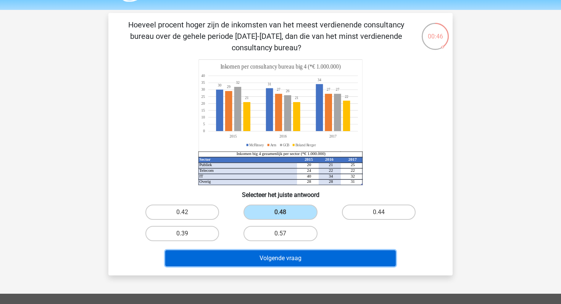
click at [297, 254] on button "Volgende vraag" at bounding box center [280, 259] width 231 height 16
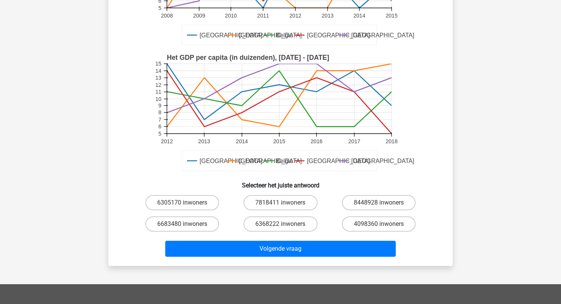
scroll to position [169, 0]
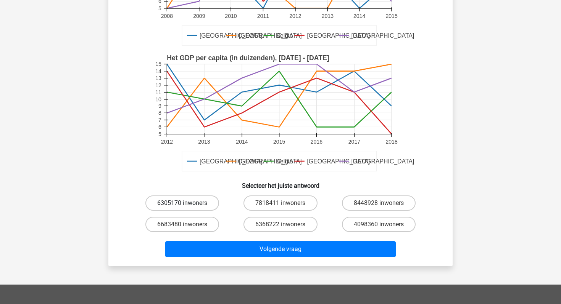
click at [215, 201] on label "6305170 inwoners" at bounding box center [182, 203] width 74 height 15
click at [187, 203] on input "6305170 inwoners" at bounding box center [184, 205] width 5 height 5
radio input "true"
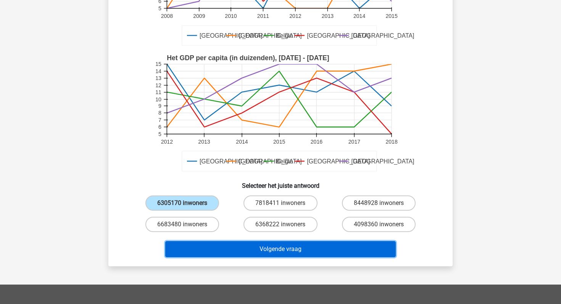
click at [229, 246] on button "Volgende vraag" at bounding box center [280, 249] width 231 height 16
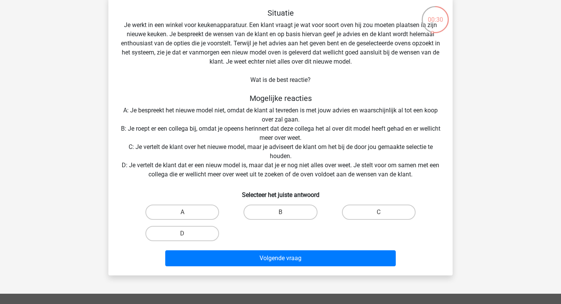
scroll to position [63, 0]
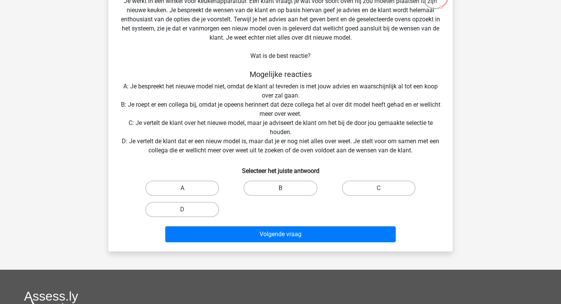
click at [277, 186] on label "B" at bounding box center [280, 188] width 74 height 15
click at [280, 188] on input "B" at bounding box center [282, 190] width 5 height 5
radio input "true"
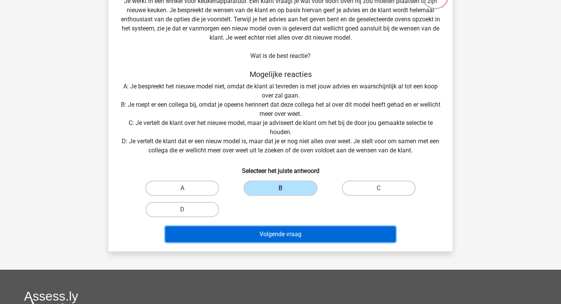
click at [275, 236] on button "Volgende vraag" at bounding box center [280, 235] width 231 height 16
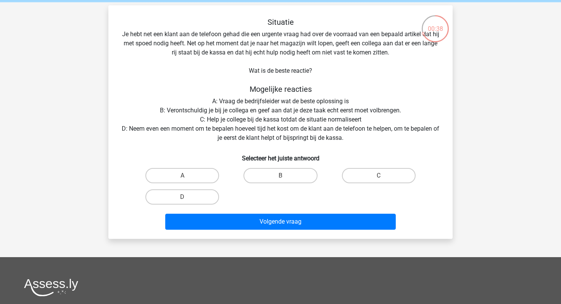
scroll to position [35, 0]
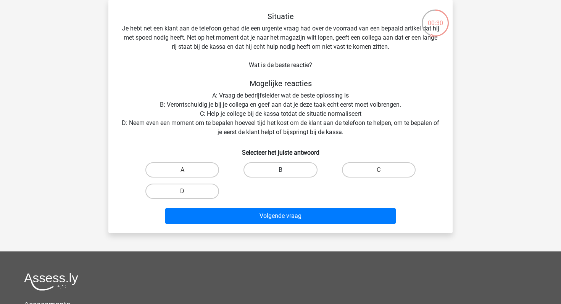
click at [294, 168] on label "B" at bounding box center [280, 169] width 74 height 15
click at [285, 170] on input "B" at bounding box center [282, 172] width 5 height 5
radio input "true"
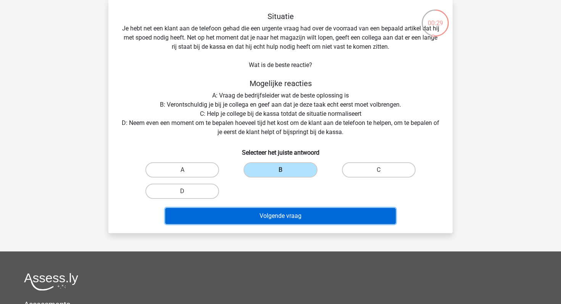
click at [293, 217] on button "Volgende vraag" at bounding box center [280, 216] width 231 height 16
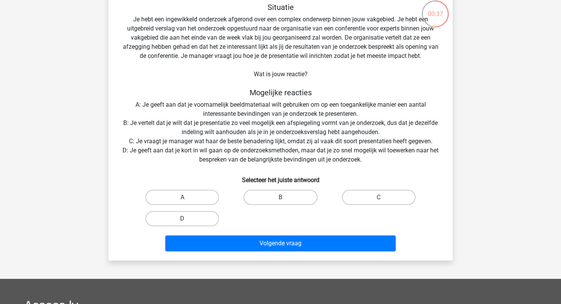
scroll to position [47, 0]
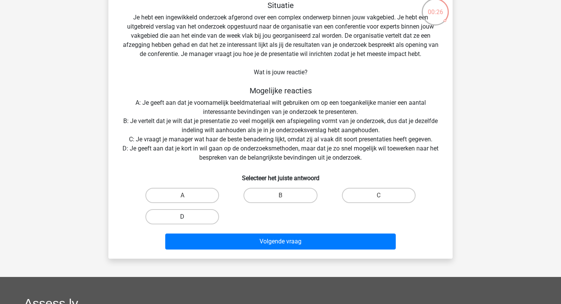
click at [196, 217] on label "D" at bounding box center [182, 216] width 74 height 15
click at [187, 217] on input "D" at bounding box center [184, 219] width 5 height 5
radio input "true"
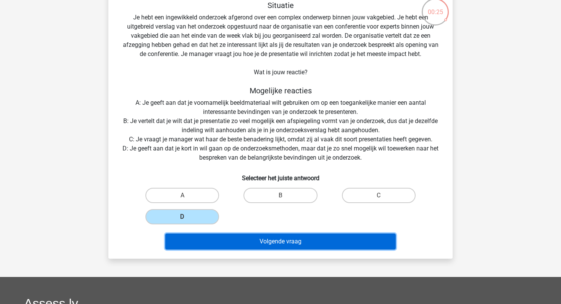
click at [207, 238] on button "Volgende vraag" at bounding box center [280, 242] width 231 height 16
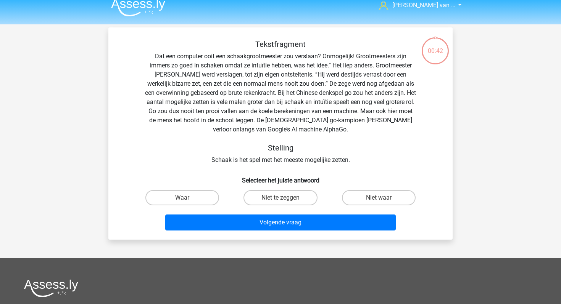
scroll to position [2, 0]
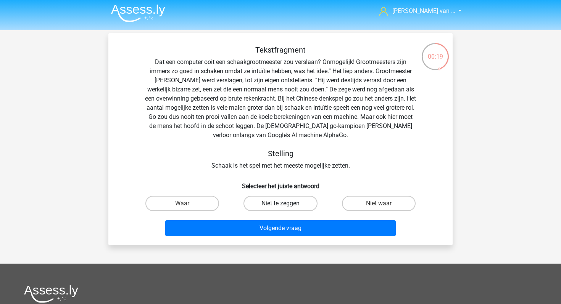
click at [281, 203] on label "Niet te zeggen" at bounding box center [280, 203] width 74 height 15
click at [281, 204] on input "Niet te zeggen" at bounding box center [282, 206] width 5 height 5
radio input "true"
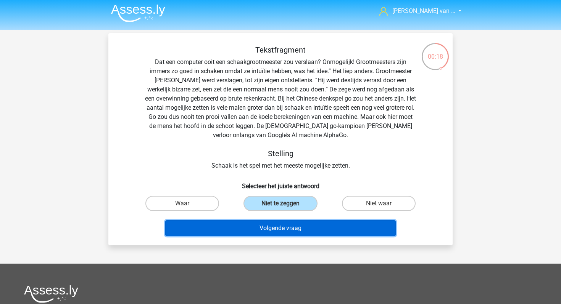
click at [281, 234] on button "Volgende vraag" at bounding box center [280, 228] width 231 height 16
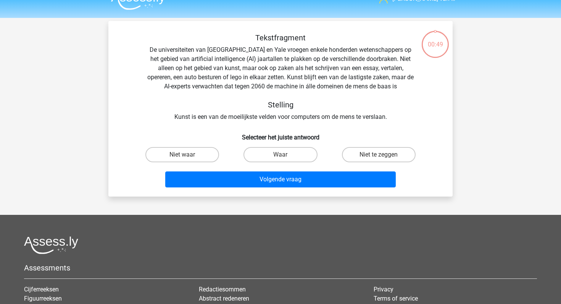
scroll to position [0, 0]
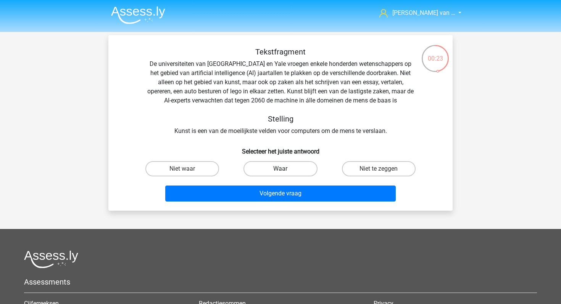
click at [273, 170] on label "Waar" at bounding box center [280, 168] width 74 height 15
click at [280, 170] on input "Waar" at bounding box center [282, 171] width 5 height 5
radio input "true"
click at [348, 170] on label "Niet te zeggen" at bounding box center [379, 168] width 74 height 15
click at [378, 170] on input "Niet te zeggen" at bounding box center [380, 171] width 5 height 5
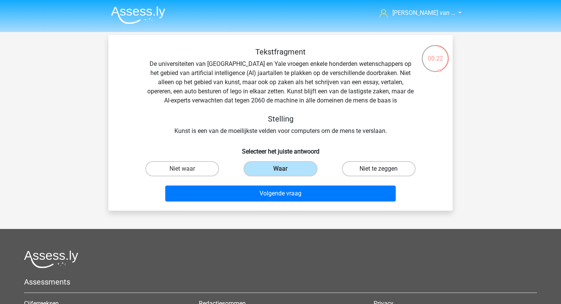
radio input "true"
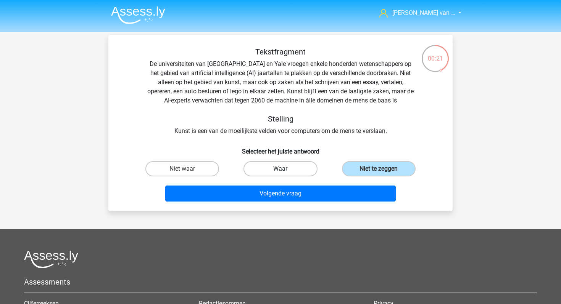
click at [277, 174] on label "Waar" at bounding box center [280, 168] width 74 height 15
click at [280, 174] on input "Waar" at bounding box center [282, 171] width 5 height 5
radio input "true"
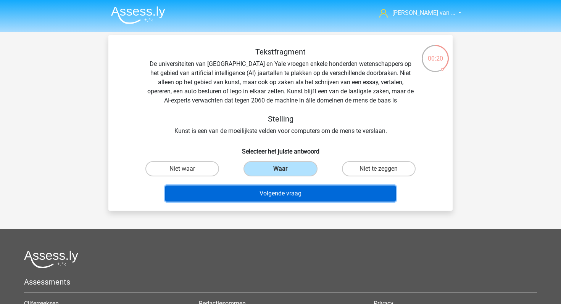
click at [279, 190] on button "Volgende vraag" at bounding box center [280, 194] width 231 height 16
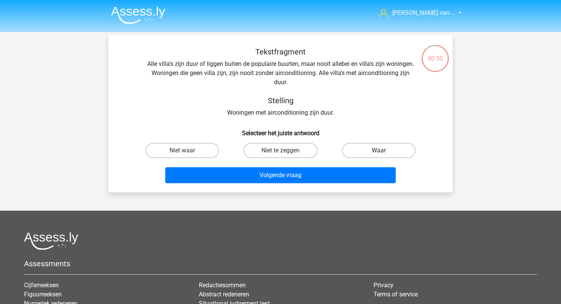
click at [356, 151] on label "Waar" at bounding box center [379, 150] width 74 height 15
click at [378, 151] on input "Waar" at bounding box center [380, 153] width 5 height 5
radio input "true"
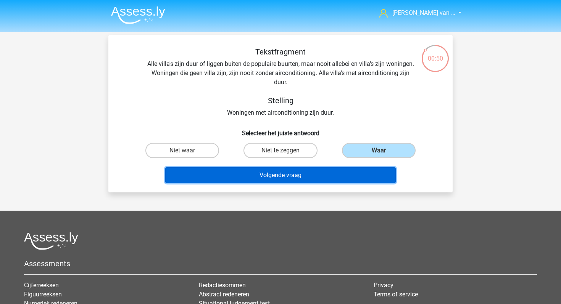
click at [327, 176] on button "Volgende vraag" at bounding box center [280, 175] width 231 height 16
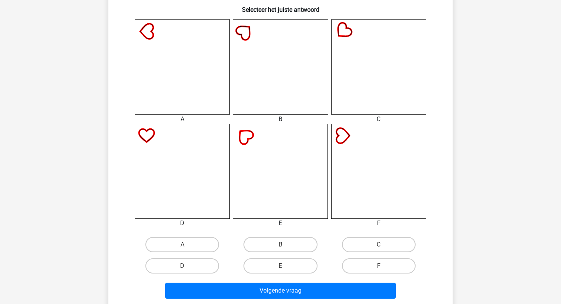
scroll to position [202, 0]
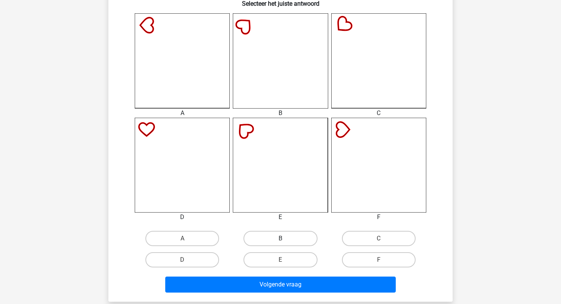
click at [287, 235] on label "B" at bounding box center [280, 238] width 74 height 15
click at [285, 239] on input "B" at bounding box center [282, 241] width 5 height 5
radio input "true"
click at [290, 262] on label "E" at bounding box center [280, 259] width 74 height 15
click at [285, 262] on input "E" at bounding box center [282, 262] width 5 height 5
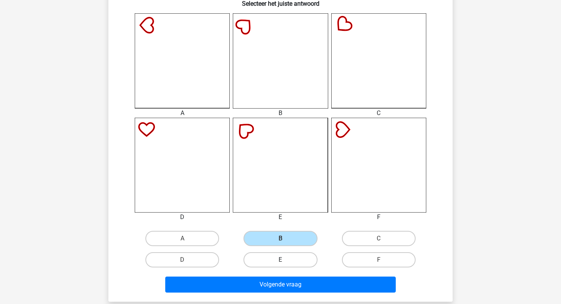
radio input "true"
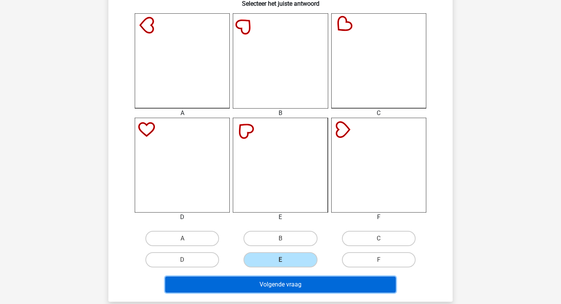
click at [290, 286] on button "Volgende vraag" at bounding box center [280, 285] width 231 height 16
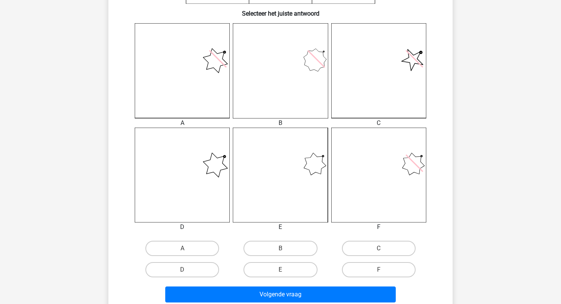
scroll to position [217, 0]
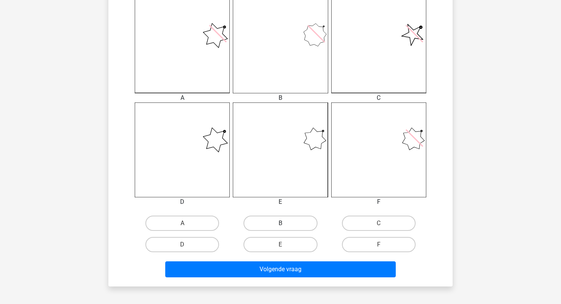
click at [296, 219] on label "B" at bounding box center [280, 223] width 74 height 15
click at [285, 223] on input "B" at bounding box center [282, 225] width 5 height 5
radio input "true"
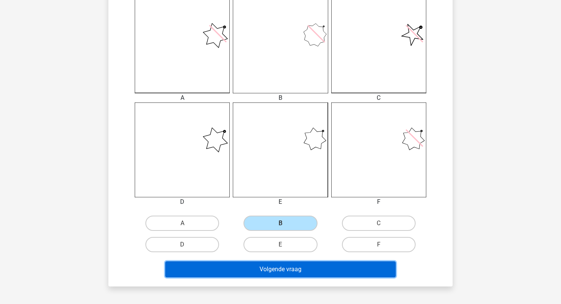
click at [288, 270] on button "Volgende vraag" at bounding box center [280, 270] width 231 height 16
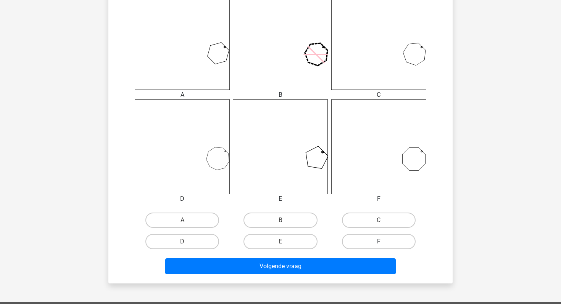
scroll to position [222, 0]
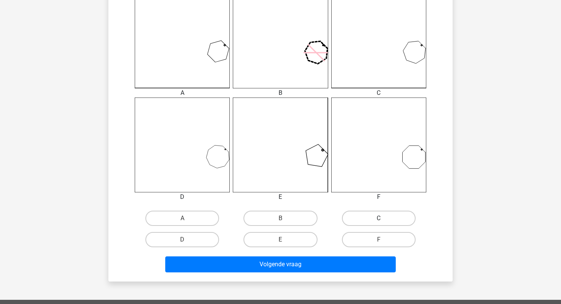
click at [387, 219] on label "C" at bounding box center [379, 218] width 74 height 15
click at [383, 219] on input "C" at bounding box center [380, 221] width 5 height 5
radio input "true"
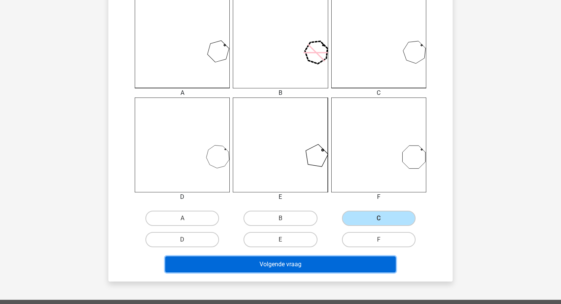
click at [329, 267] on button "Volgende vraag" at bounding box center [280, 265] width 231 height 16
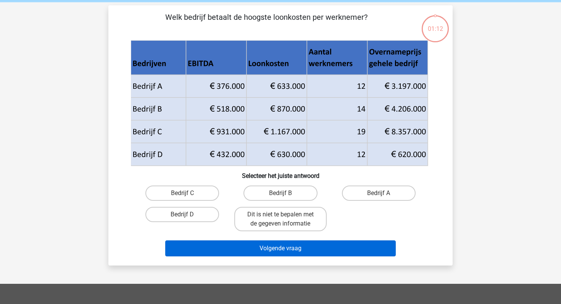
scroll to position [16, 0]
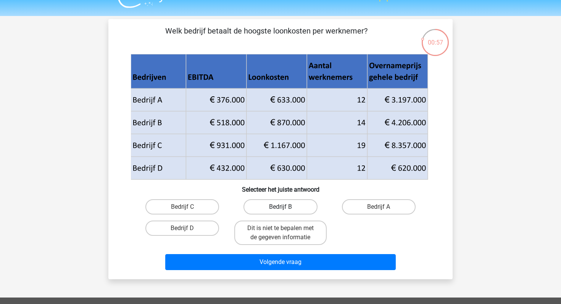
click at [262, 207] on label "Bedrijf B" at bounding box center [280, 206] width 74 height 15
click at [280, 207] on input "Bedrijf B" at bounding box center [282, 209] width 5 height 5
radio input "true"
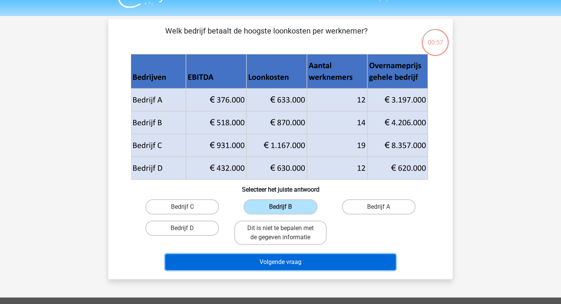
click at [261, 259] on button "Volgende vraag" at bounding box center [280, 262] width 231 height 16
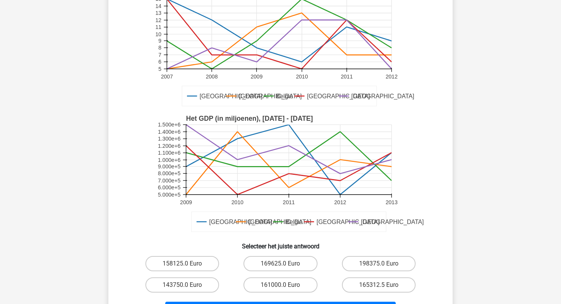
scroll to position [136, 0]
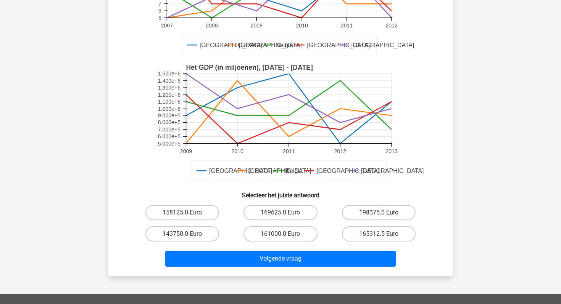
click at [363, 212] on label "198375.0 Euro" at bounding box center [379, 212] width 74 height 15
click at [378, 213] on input "198375.0 Euro" at bounding box center [380, 215] width 5 height 5
radio input "true"
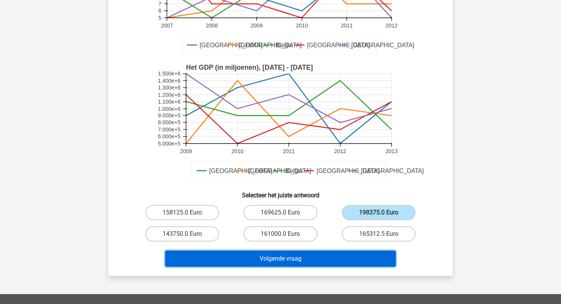
click at [313, 257] on button "Volgende vraag" at bounding box center [280, 259] width 231 height 16
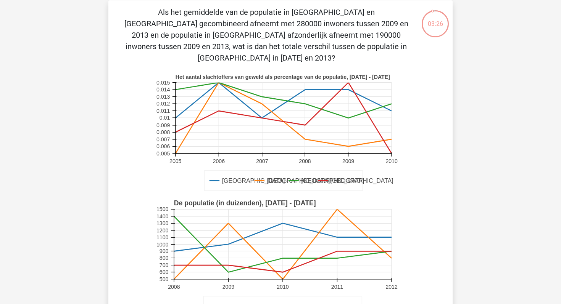
scroll to position [0, 0]
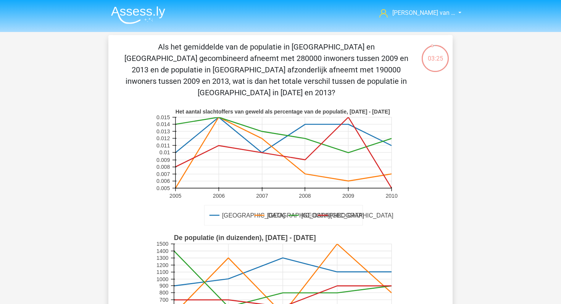
click at [428, 47] on div "03:25" at bounding box center [435, 53] width 29 height 19
click at [432, 58] on div "03:25" at bounding box center [435, 53] width 29 height 19
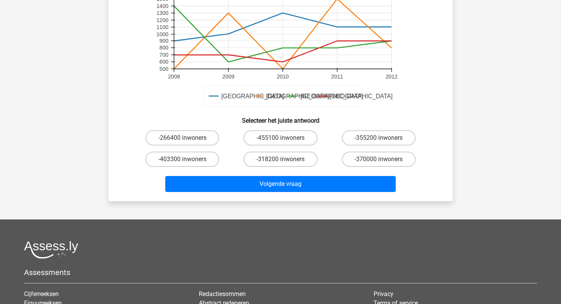
scroll to position [258, 0]
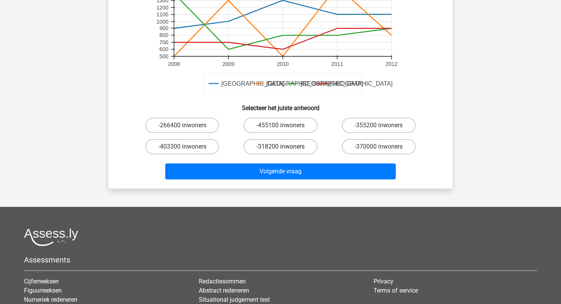
click at [299, 140] on label "-318200 inwoners" at bounding box center [280, 146] width 74 height 15
click at [285, 147] on input "-318200 inwoners" at bounding box center [282, 149] width 5 height 5
radio input "true"
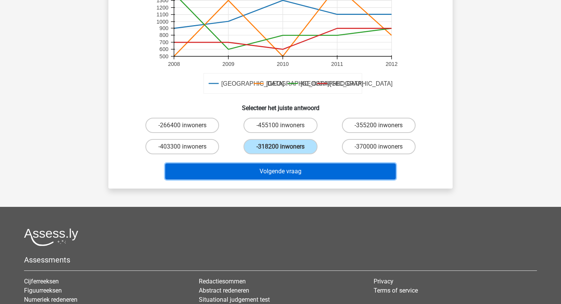
click at [304, 164] on button "Volgende vraag" at bounding box center [280, 172] width 231 height 16
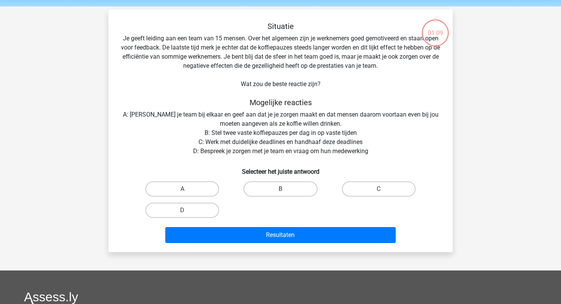
scroll to position [25, 0]
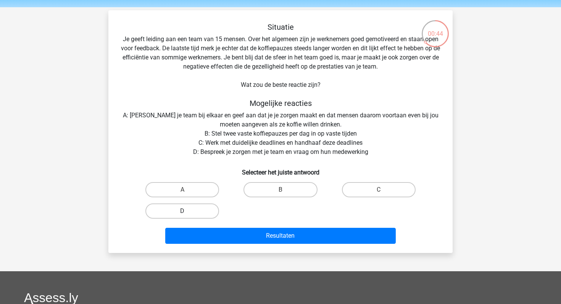
click at [173, 211] on label "D" at bounding box center [182, 211] width 74 height 15
click at [182, 211] on input "D" at bounding box center [184, 213] width 5 height 5
radio input "true"
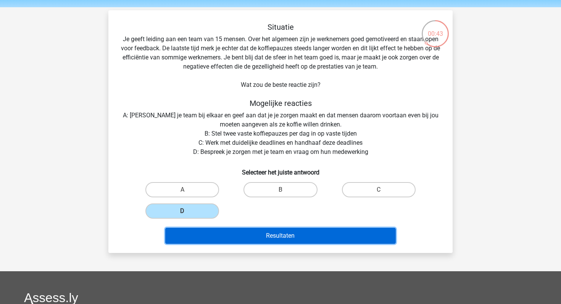
click at [200, 233] on button "Resultaten" at bounding box center [280, 236] width 231 height 16
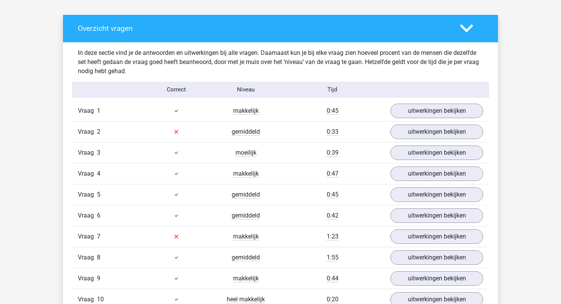
scroll to position [667, 0]
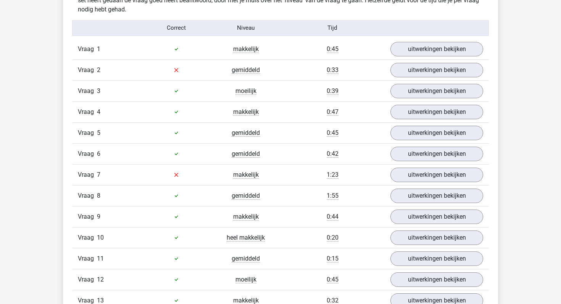
click at [385, 68] on div "uitwerkingen bekijken" at bounding box center [436, 70] width 104 height 14
click at [408, 70] on link "uitwerkingen bekijken" at bounding box center [436, 70] width 106 height 17
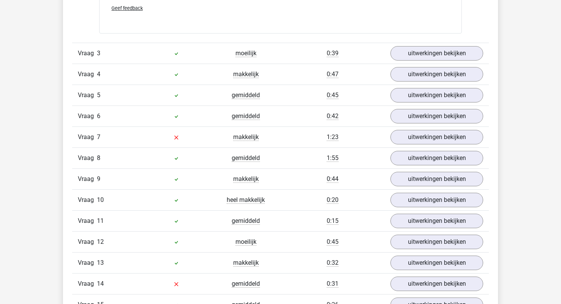
scroll to position [937, 0]
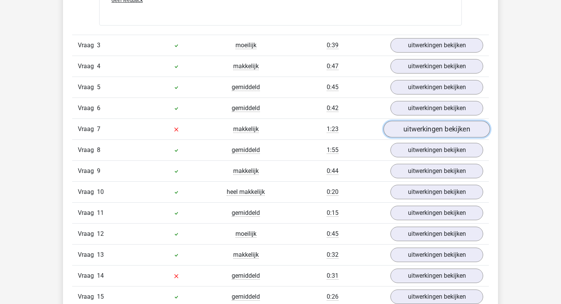
click at [407, 130] on link "uitwerkingen bekijken" at bounding box center [436, 129] width 106 height 17
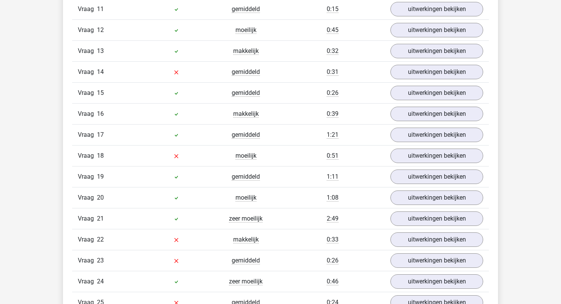
scroll to position [1621, 0]
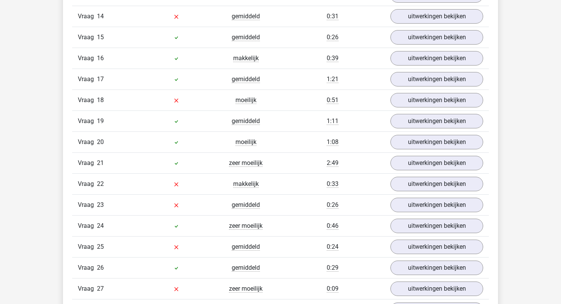
click at [178, 21] on div at bounding box center [175, 16] width 69 height 9
click at [383, 16] on div "0:31" at bounding box center [332, 16] width 104 height 9
click at [391, 20] on div "uitwerkingen bekijken" at bounding box center [436, 16] width 104 height 14
click at [416, 16] on link "uitwerkingen bekijken" at bounding box center [436, 16] width 106 height 17
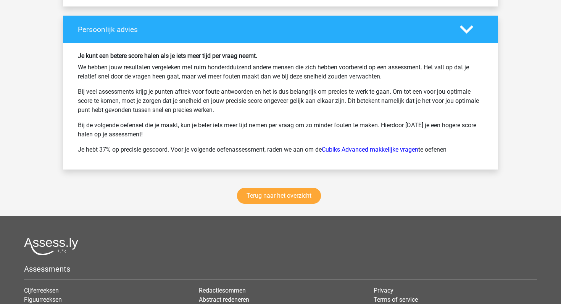
scroll to position [2553, 0]
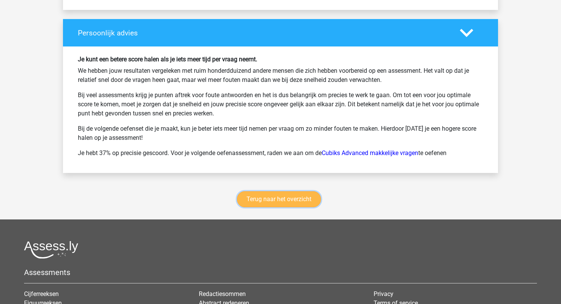
click at [284, 201] on link "Terug naar het overzicht" at bounding box center [279, 199] width 84 height 16
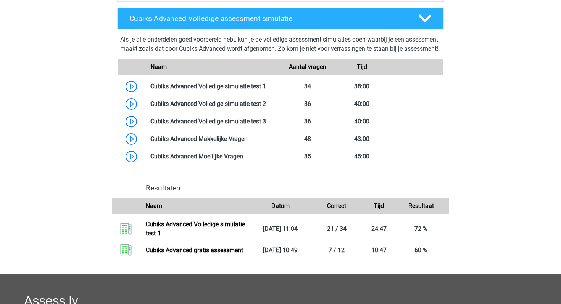
scroll to position [423, 0]
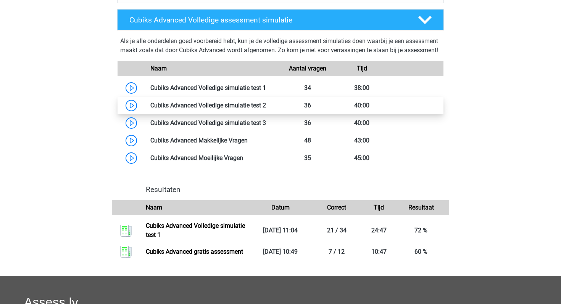
click at [266, 109] on link at bounding box center [266, 105] width 0 height 7
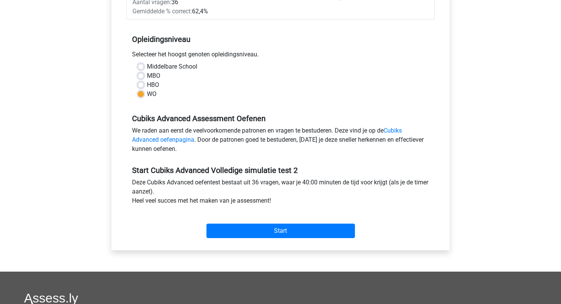
scroll to position [145, 0]
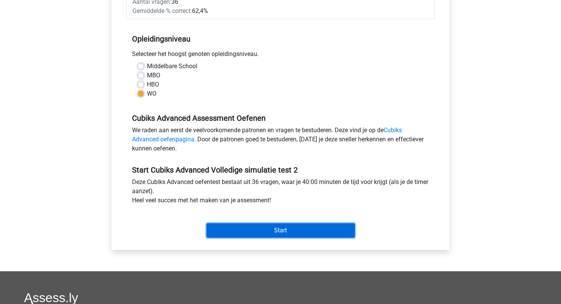
click at [280, 231] on input "Start" at bounding box center [280, 230] width 148 height 14
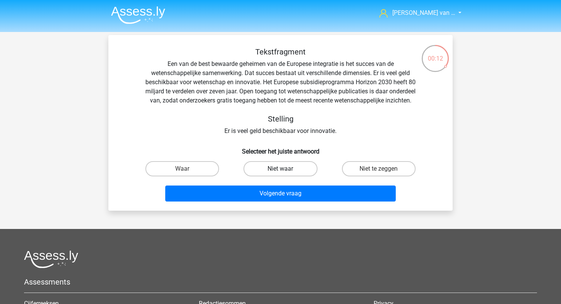
click at [269, 176] on label "Niet waar" at bounding box center [280, 168] width 74 height 15
click at [280, 174] on input "Niet waar" at bounding box center [282, 171] width 5 height 5
radio input "true"
click at [201, 174] on label "Waar" at bounding box center [182, 168] width 74 height 15
click at [187, 174] on input "Waar" at bounding box center [184, 171] width 5 height 5
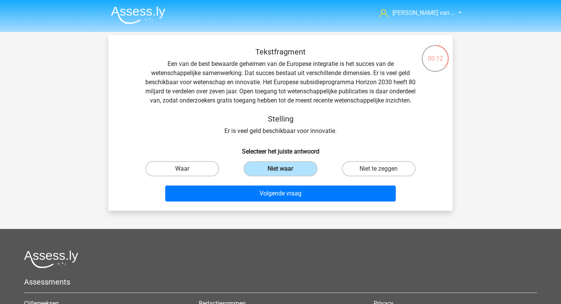
radio input "true"
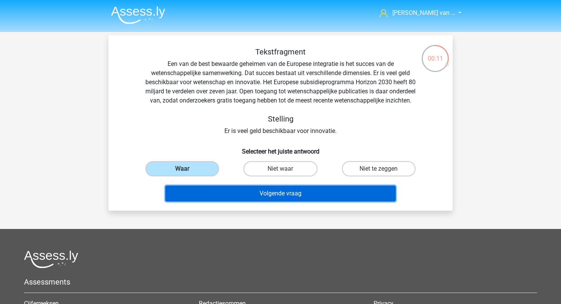
click at [213, 199] on button "Volgende vraag" at bounding box center [280, 194] width 231 height 16
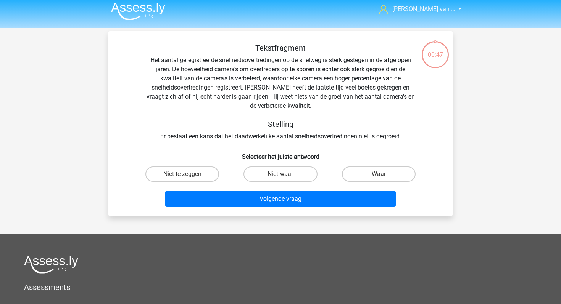
scroll to position [3, 0]
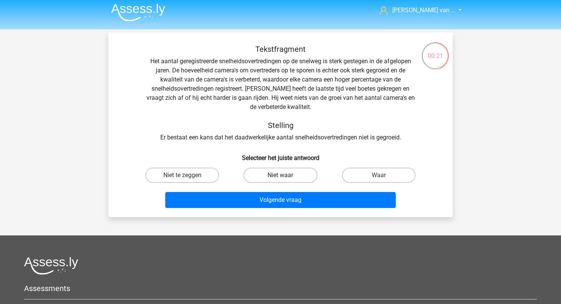
click at [293, 175] on label "Niet waar" at bounding box center [280, 175] width 74 height 15
click at [285, 175] on input "Niet waar" at bounding box center [282, 177] width 5 height 5
radio input "true"
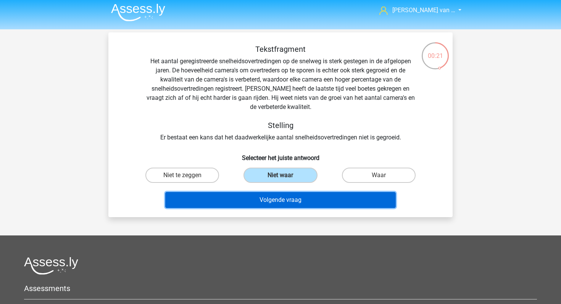
click at [284, 203] on button "Volgende vraag" at bounding box center [280, 200] width 231 height 16
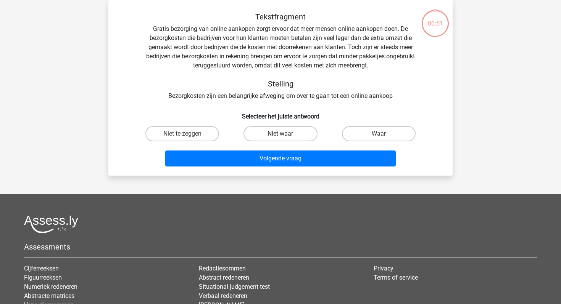
scroll to position [22, 0]
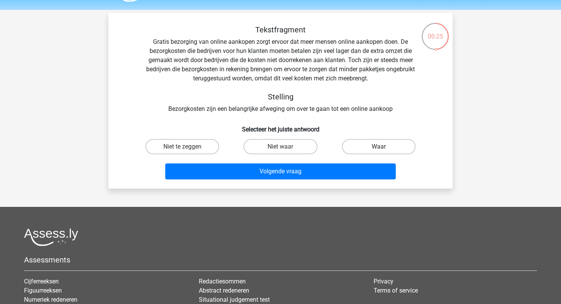
click at [360, 147] on label "Waar" at bounding box center [379, 146] width 74 height 15
click at [378, 147] on input "Waar" at bounding box center [380, 149] width 5 height 5
radio input "true"
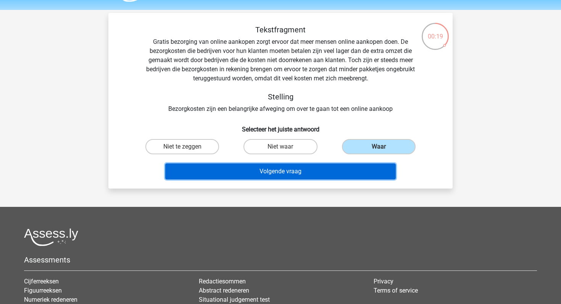
click at [259, 172] on button "Volgende vraag" at bounding box center [280, 172] width 231 height 16
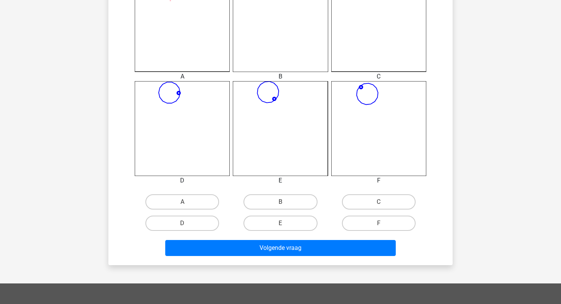
scroll to position [239, 0]
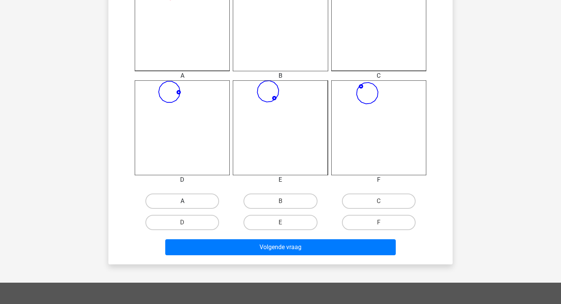
click at [180, 199] on label "A" at bounding box center [182, 201] width 74 height 15
click at [182, 201] on input "A" at bounding box center [184, 203] width 5 height 5
radio input "true"
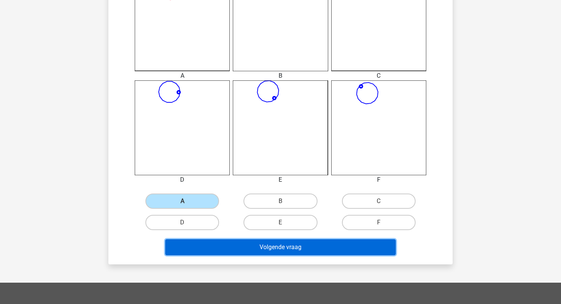
click at [219, 247] on button "Volgende vraag" at bounding box center [280, 247] width 231 height 16
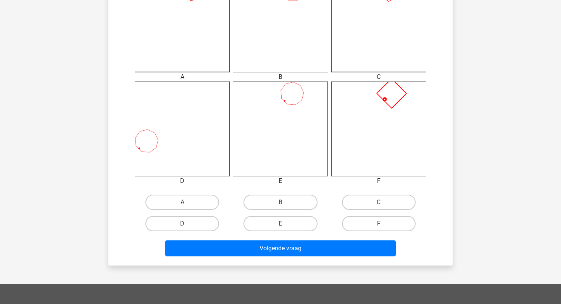
scroll to position [280, 0]
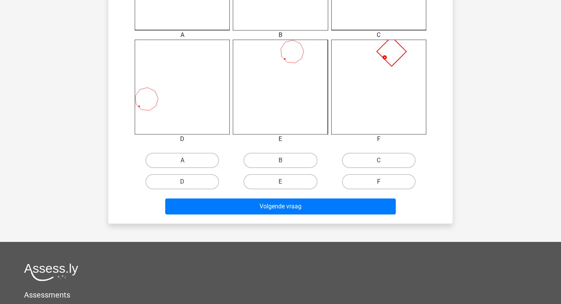
click at [371, 183] on label "F" at bounding box center [379, 181] width 74 height 15
click at [378, 183] on input "F" at bounding box center [380, 184] width 5 height 5
radio input "true"
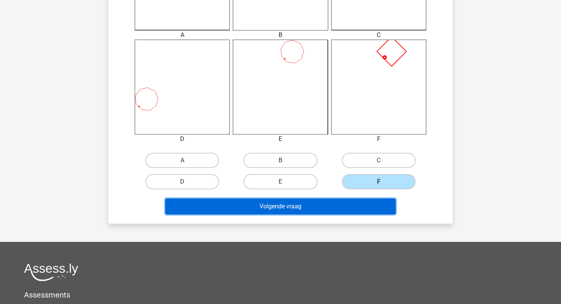
click at [340, 206] on button "Volgende vraag" at bounding box center [280, 207] width 231 height 16
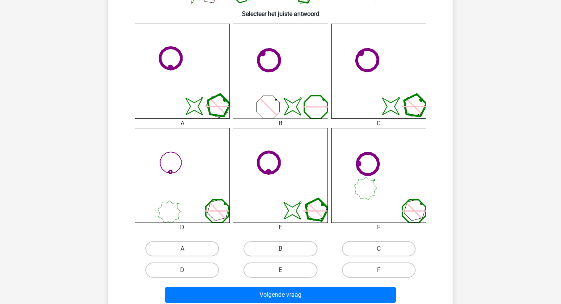
scroll to position [191, 0]
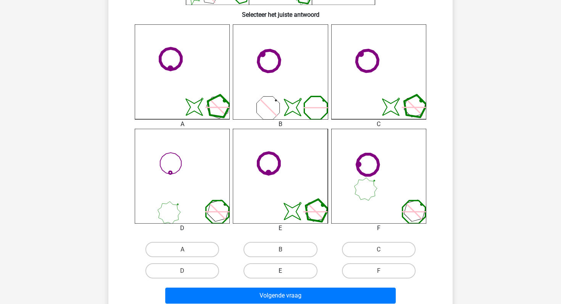
click at [295, 274] on label "E" at bounding box center [280, 271] width 74 height 15
click at [285, 274] on input "E" at bounding box center [282, 273] width 5 height 5
radio input "true"
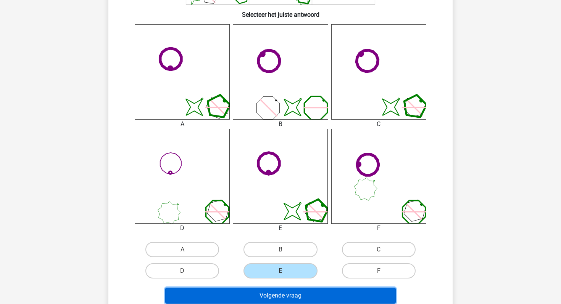
click at [293, 298] on button "Volgende vraag" at bounding box center [280, 296] width 231 height 16
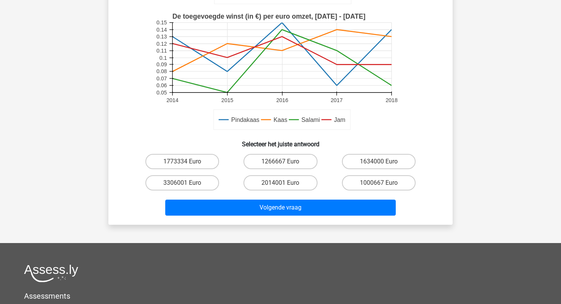
scroll to position [188, 0]
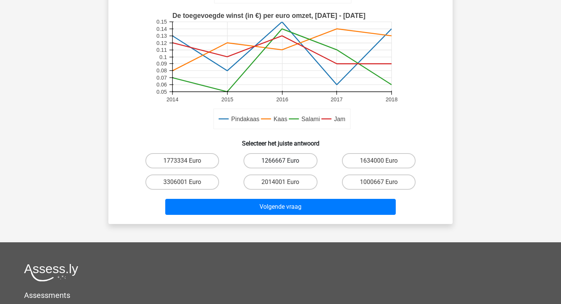
click at [287, 157] on label "1266667 Euro" at bounding box center [280, 160] width 74 height 15
click at [285, 161] on input "1266667 Euro" at bounding box center [282, 163] width 5 height 5
radio input "true"
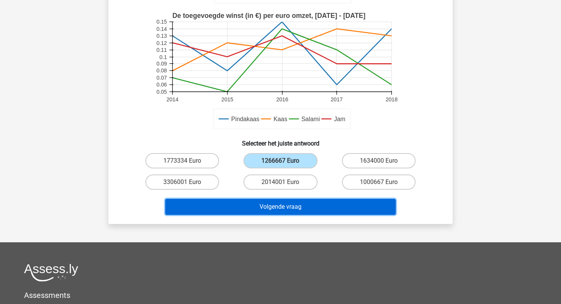
click at [299, 209] on button "Volgende vraag" at bounding box center [280, 207] width 231 height 16
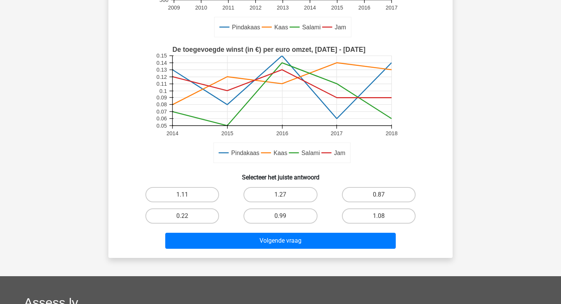
scroll to position [156, 0]
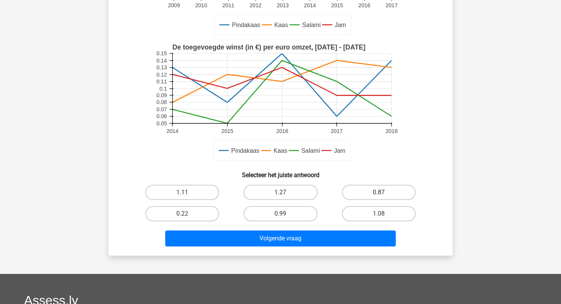
click at [363, 194] on label "0.87" at bounding box center [379, 192] width 74 height 15
click at [378, 194] on input "0.87" at bounding box center [380, 195] width 5 height 5
radio input "true"
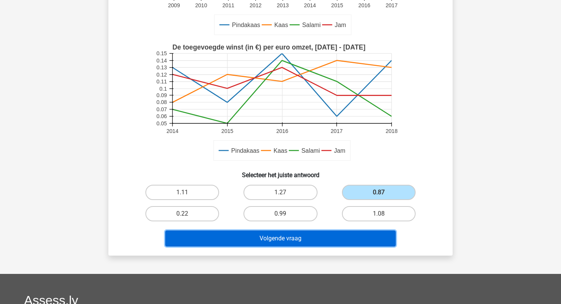
click at [338, 232] on button "Volgende vraag" at bounding box center [280, 239] width 231 height 16
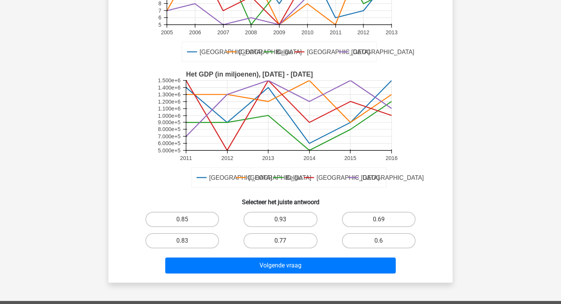
scroll to position [135, 0]
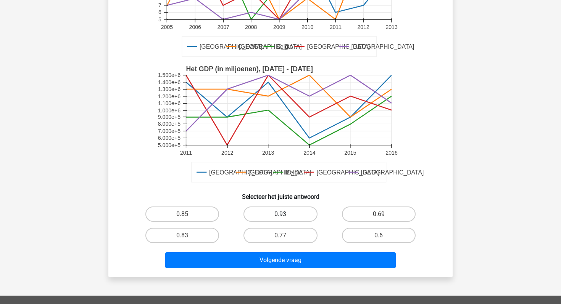
click at [284, 214] on label "0.93" at bounding box center [280, 214] width 74 height 15
click at [284, 214] on input "0.93" at bounding box center [282, 216] width 5 height 5
radio input "true"
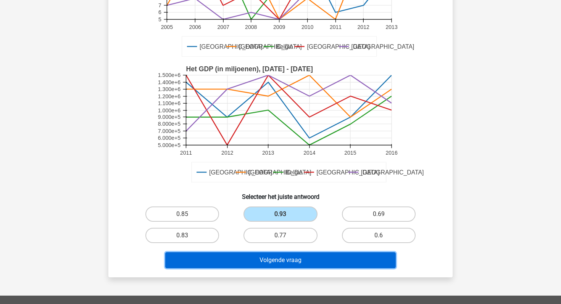
click at [279, 260] on button "Volgende vraag" at bounding box center [280, 260] width 231 height 16
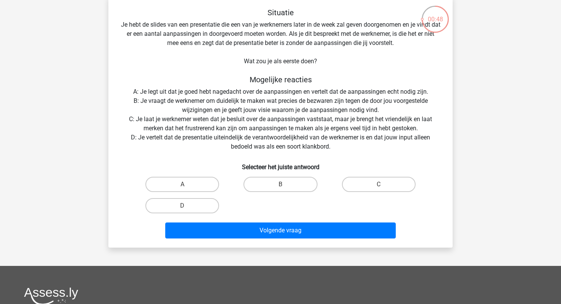
scroll to position [40, 0]
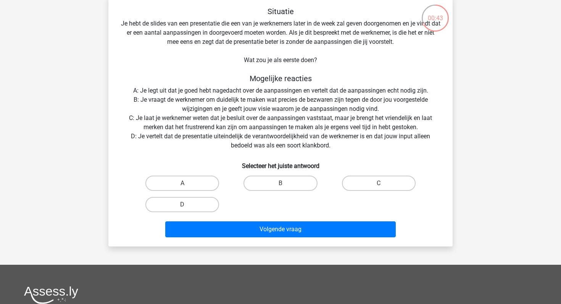
click at [285, 185] on input "B" at bounding box center [282, 185] width 5 height 5
radio input "true"
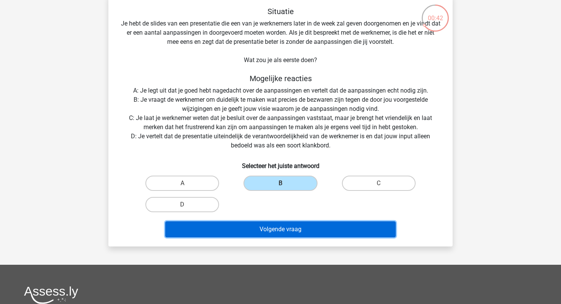
click at [289, 222] on button "Volgende vraag" at bounding box center [280, 230] width 231 height 16
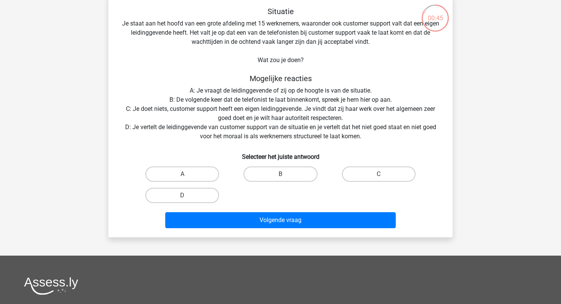
scroll to position [41, 0]
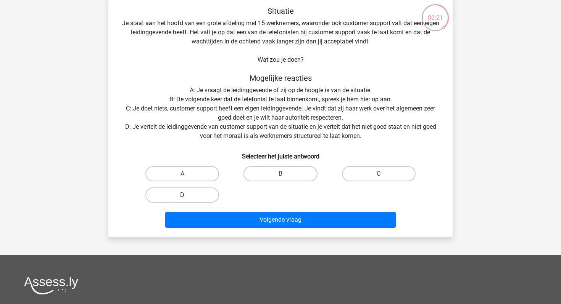
click at [198, 200] on label "D" at bounding box center [182, 195] width 74 height 15
click at [187, 200] on input "D" at bounding box center [184, 197] width 5 height 5
radio input "true"
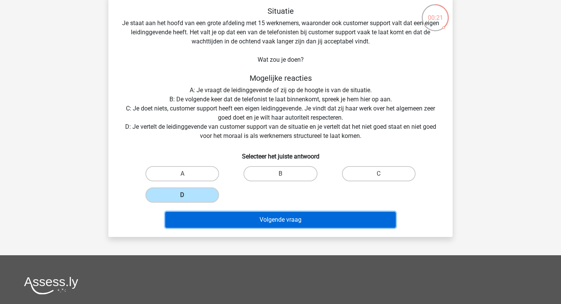
click at [214, 220] on button "Volgende vraag" at bounding box center [280, 220] width 231 height 16
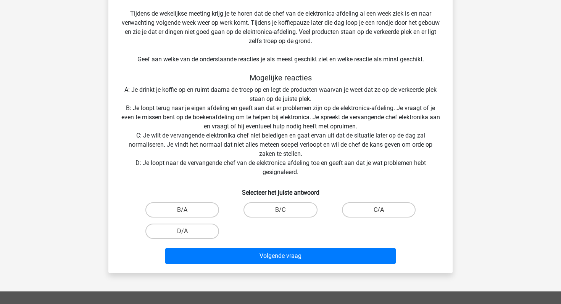
scroll to position [151, 0]
click at [286, 211] on label "B/C" at bounding box center [280, 209] width 74 height 15
click at [285, 211] on input "B/C" at bounding box center [282, 212] width 5 height 5
radio input "true"
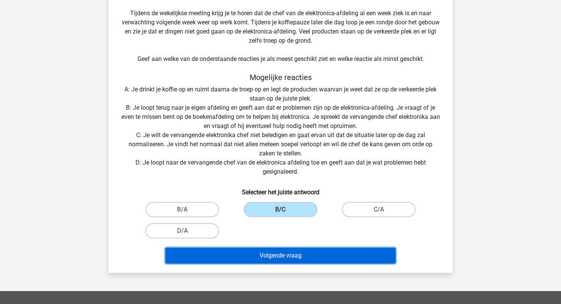
click at [276, 257] on button "Volgende vraag" at bounding box center [280, 256] width 231 height 16
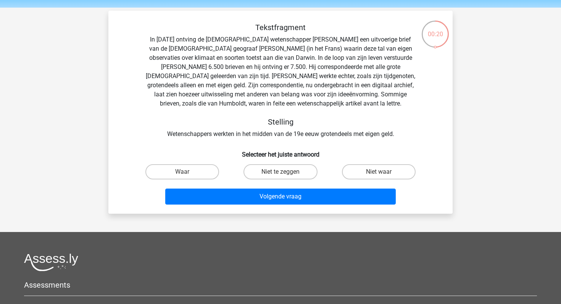
scroll to position [25, 0]
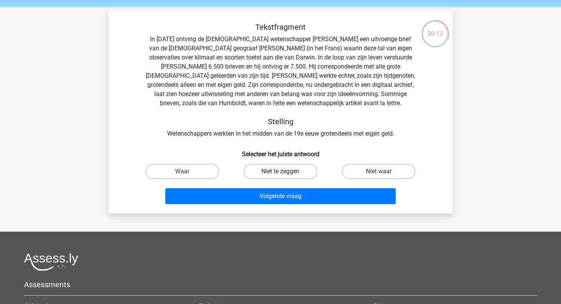
click at [293, 166] on label "Niet te zeggen" at bounding box center [280, 171] width 74 height 15
click at [285, 172] on input "Niet te zeggen" at bounding box center [282, 174] width 5 height 5
radio input "true"
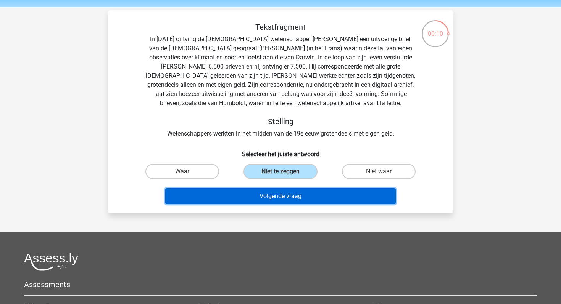
click at [282, 200] on button "Volgende vraag" at bounding box center [280, 196] width 231 height 16
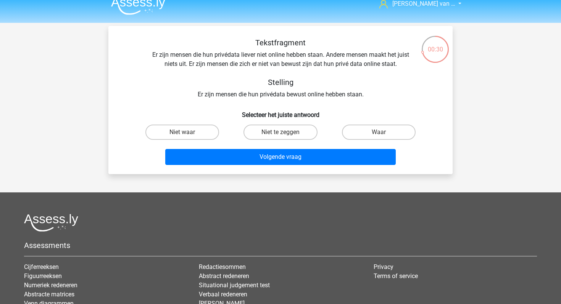
scroll to position [4, 0]
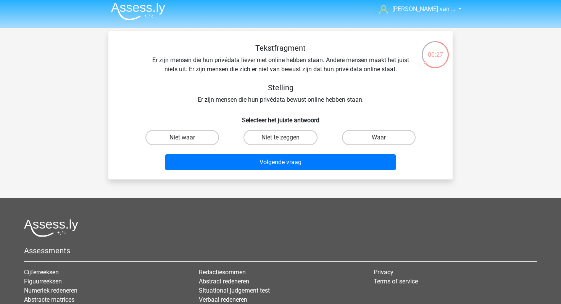
click at [202, 135] on label "Niet waar" at bounding box center [182, 137] width 74 height 15
click at [187, 138] on input "Niet waar" at bounding box center [184, 140] width 5 height 5
radio input "true"
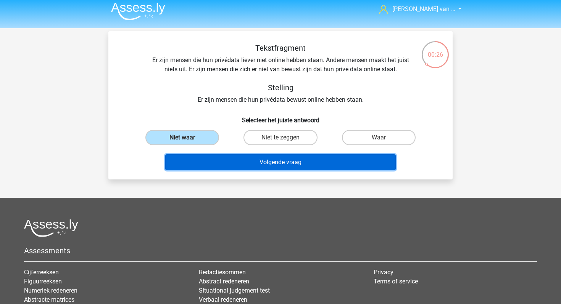
click at [217, 162] on button "Volgende vraag" at bounding box center [280, 162] width 231 height 16
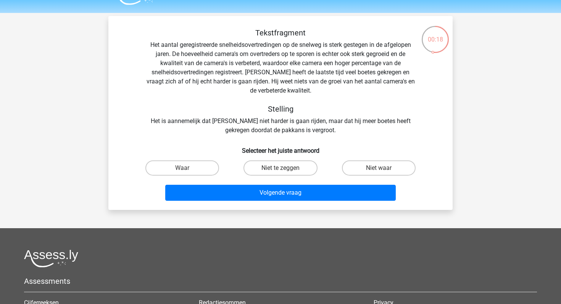
scroll to position [19, 0]
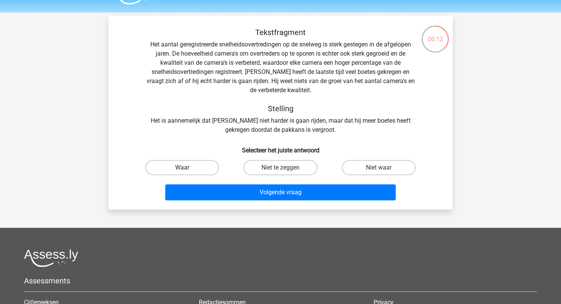
click at [190, 169] on label "Waar" at bounding box center [182, 167] width 74 height 15
click at [187, 169] on input "Waar" at bounding box center [184, 170] width 5 height 5
radio input "true"
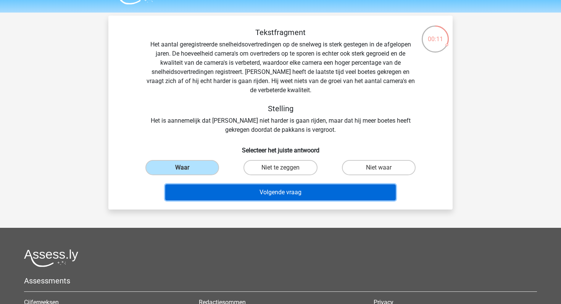
click at [275, 188] on button "Volgende vraag" at bounding box center [280, 193] width 231 height 16
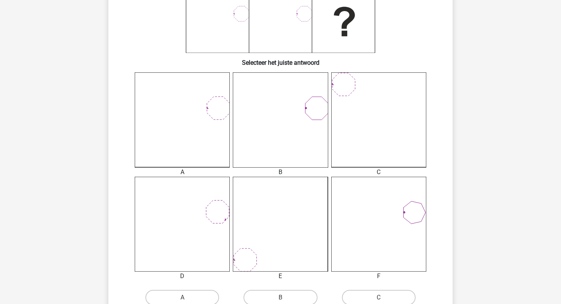
scroll to position [180, 0]
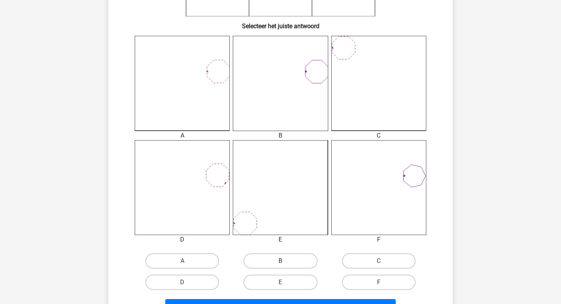
click at [285, 254] on label "B" at bounding box center [280, 261] width 74 height 15
click at [285, 261] on input "B" at bounding box center [282, 263] width 5 height 5
radio input "true"
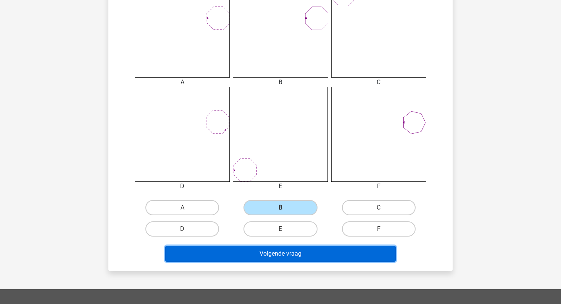
click at [284, 260] on button "Volgende vraag" at bounding box center [280, 254] width 231 height 16
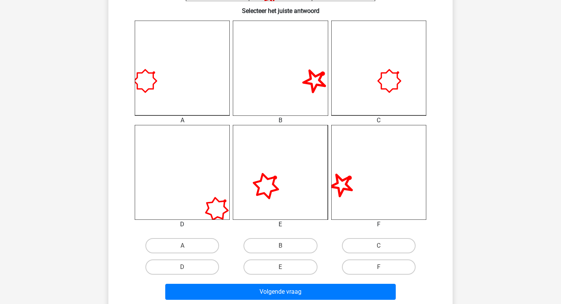
scroll to position [215, 0]
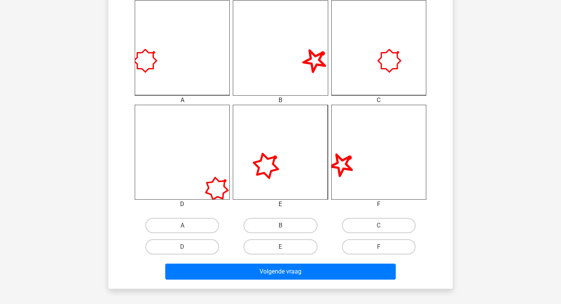
click at [185, 249] on input "D" at bounding box center [184, 249] width 5 height 5
radio input "true"
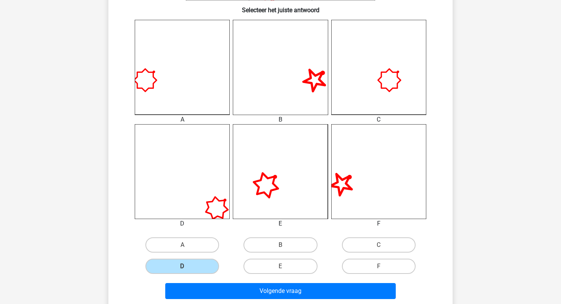
scroll to position [204, 0]
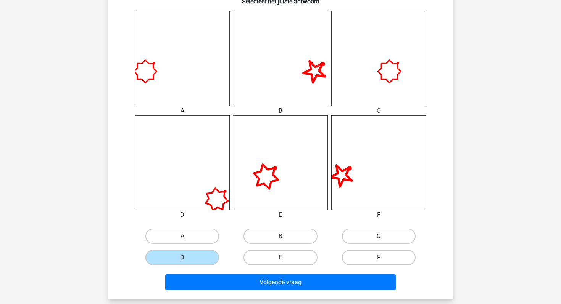
click at [368, 239] on label "C" at bounding box center [379, 236] width 74 height 15
click at [378, 239] on input "C" at bounding box center [380, 238] width 5 height 5
radio input "true"
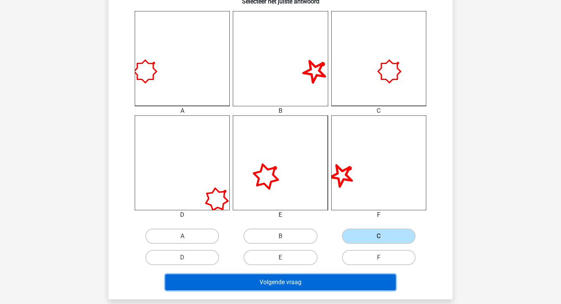
click at [341, 289] on button "Volgende vraag" at bounding box center [280, 283] width 231 height 16
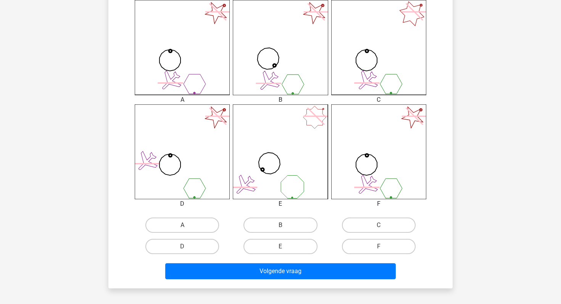
scroll to position [215, 0]
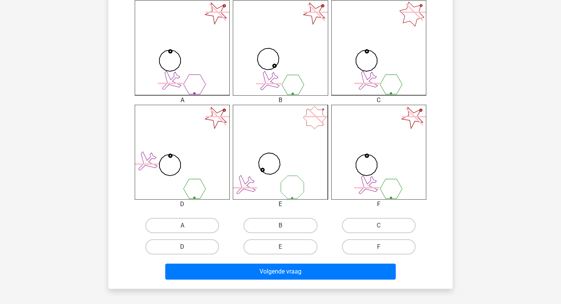
click at [204, 245] on label "D" at bounding box center [182, 246] width 74 height 15
click at [187, 247] on input "D" at bounding box center [184, 249] width 5 height 5
radio input "true"
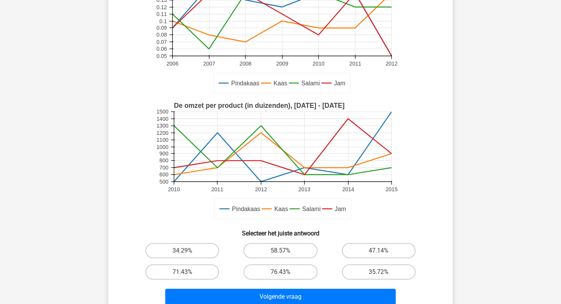
scroll to position [98, 0]
click at [190, 275] on label "71.43%" at bounding box center [182, 272] width 74 height 15
click at [187, 275] on input "71.43%" at bounding box center [184, 275] width 5 height 5
radio input "true"
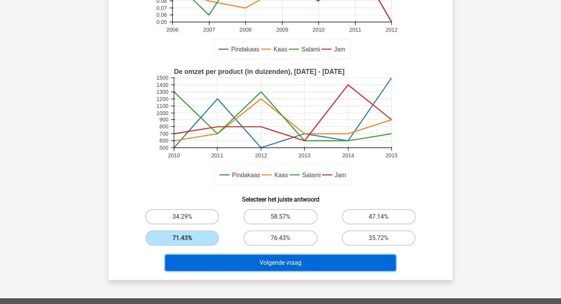
click at [219, 268] on button "Volgende vraag" at bounding box center [280, 263] width 231 height 16
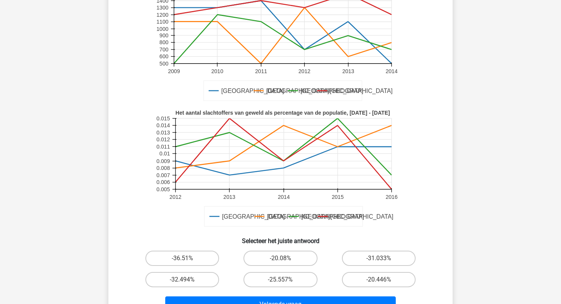
scroll to position [115, 0]
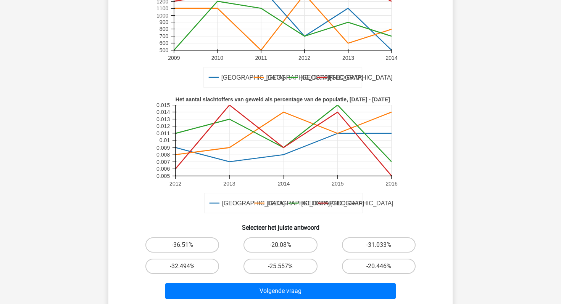
click at [183, 270] on input "-32.494%" at bounding box center [184, 269] width 5 height 5
radio input "true"
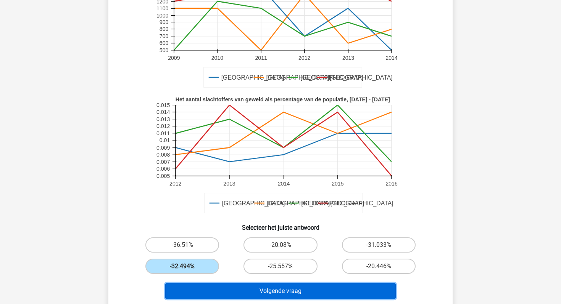
click at [219, 289] on button "Volgende vraag" at bounding box center [280, 291] width 231 height 16
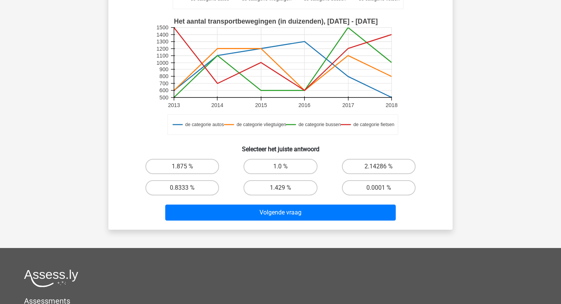
scroll to position [199, 0]
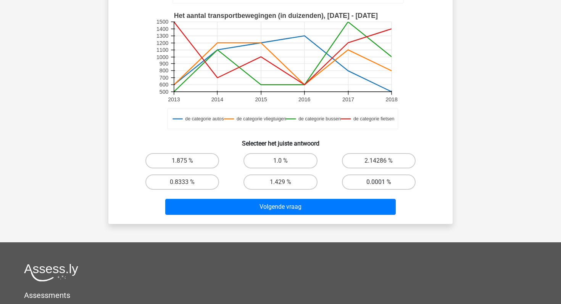
click at [368, 181] on label "0.0001 %" at bounding box center [379, 182] width 74 height 15
click at [378, 182] on input "0.0001 %" at bounding box center [380, 184] width 5 height 5
radio input "true"
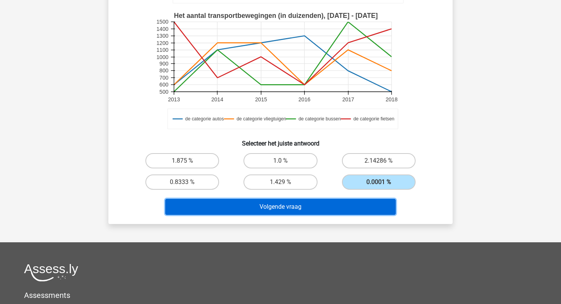
click at [332, 204] on button "Volgende vraag" at bounding box center [280, 207] width 231 height 16
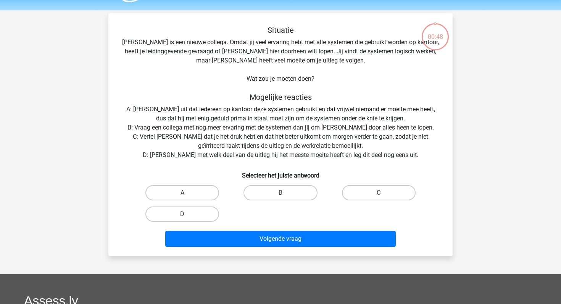
scroll to position [22, 0]
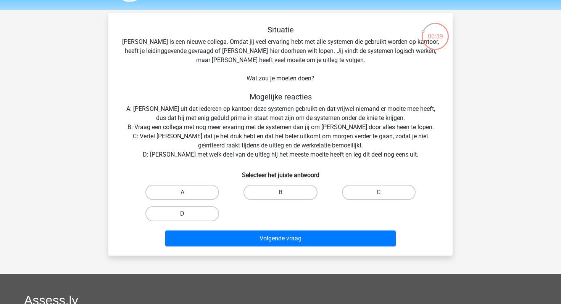
click at [186, 210] on label "D" at bounding box center [182, 213] width 74 height 15
click at [186, 214] on input "D" at bounding box center [184, 216] width 5 height 5
radio input "true"
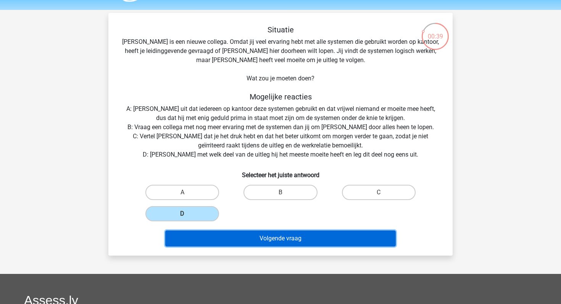
click at [218, 239] on button "Volgende vraag" at bounding box center [280, 239] width 231 height 16
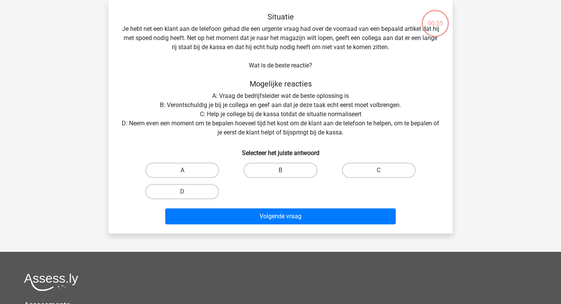
scroll to position [27, 0]
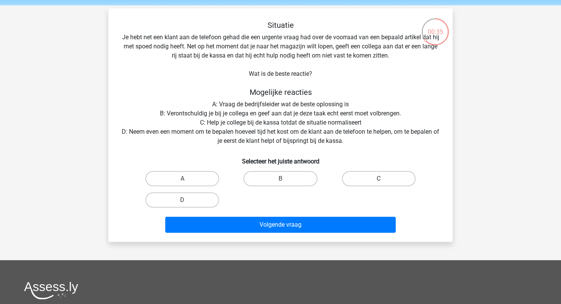
click at [369, 176] on label "C" at bounding box center [379, 178] width 74 height 15
click at [378, 179] on input "C" at bounding box center [380, 181] width 5 height 5
radio input "true"
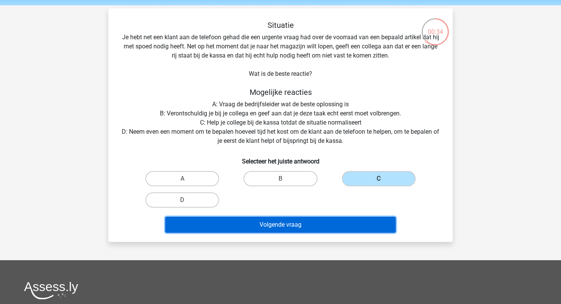
click at [334, 227] on button "Volgende vraag" at bounding box center [280, 225] width 231 height 16
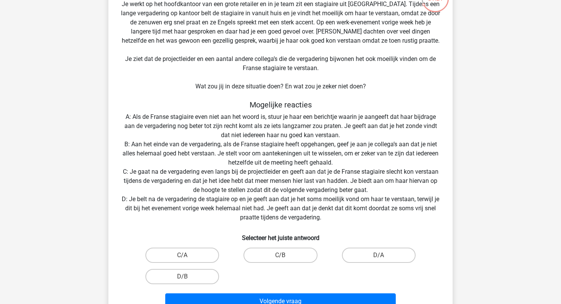
scroll to position [69, 0]
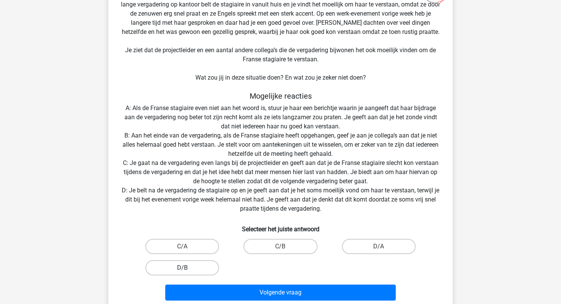
click at [195, 267] on label "D/B" at bounding box center [182, 267] width 74 height 15
click at [187, 268] on input "D/B" at bounding box center [184, 270] width 5 height 5
radio input "true"
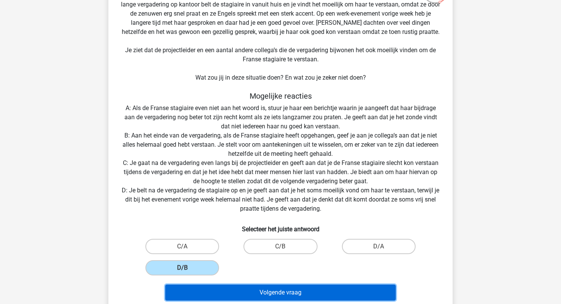
click at [233, 288] on button "Volgende vraag" at bounding box center [280, 293] width 231 height 16
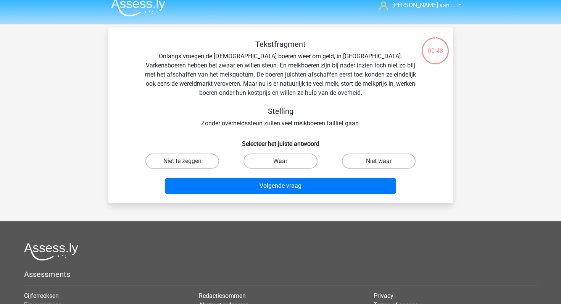
scroll to position [7, 0]
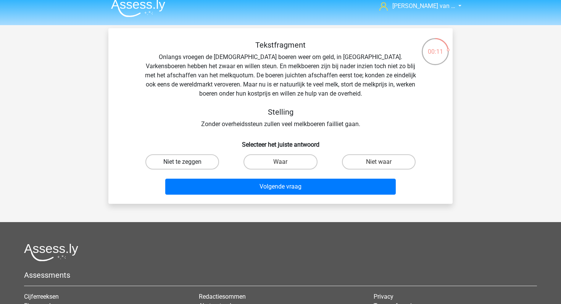
click at [201, 168] on label "Niet te zeggen" at bounding box center [182, 161] width 74 height 15
click at [187, 167] on input "Niet te zeggen" at bounding box center [184, 164] width 5 height 5
radio input "true"
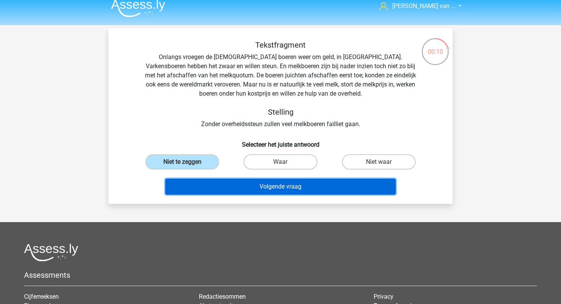
click at [225, 183] on button "Volgende vraag" at bounding box center [280, 187] width 231 height 16
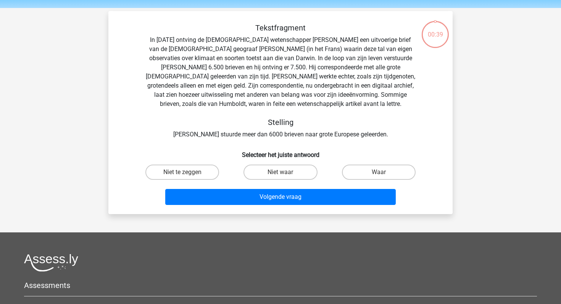
scroll to position [24, 0]
click at [362, 175] on label "Waar" at bounding box center [379, 172] width 74 height 15
click at [378, 175] on input "Waar" at bounding box center [380, 175] width 5 height 5
radio input "true"
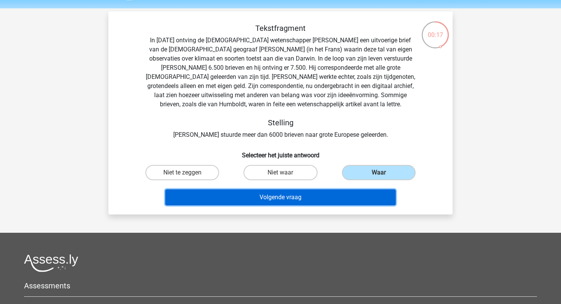
click at [305, 201] on button "Volgende vraag" at bounding box center [280, 198] width 231 height 16
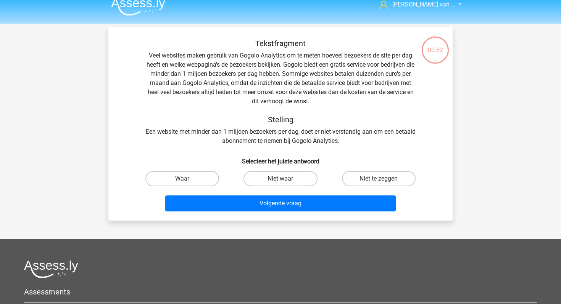
scroll to position [7, 0]
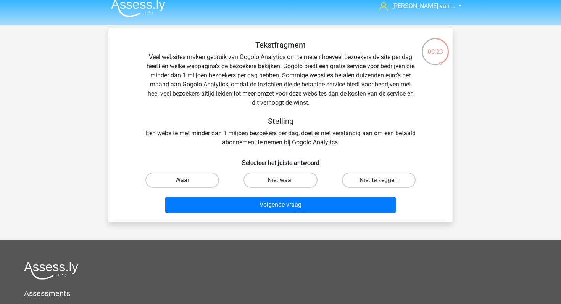
click at [288, 180] on label "Niet waar" at bounding box center [280, 180] width 74 height 15
click at [285, 180] on input "Niet waar" at bounding box center [282, 182] width 5 height 5
radio input "true"
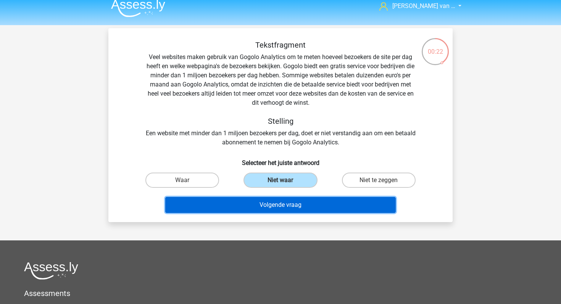
click at [289, 206] on button "Volgende vraag" at bounding box center [280, 205] width 231 height 16
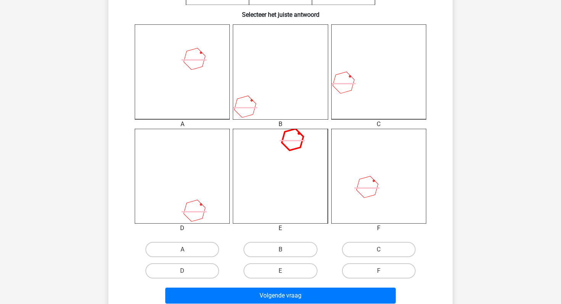
scroll to position [195, 0]
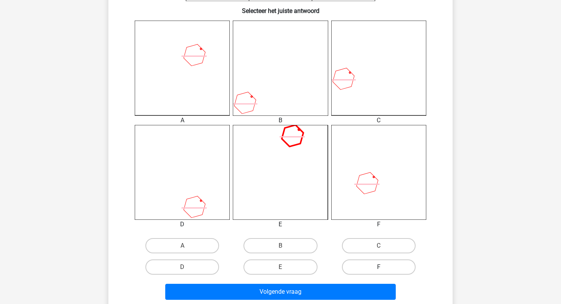
click at [369, 263] on label "F" at bounding box center [379, 267] width 74 height 15
click at [378, 267] on input "F" at bounding box center [380, 269] width 5 height 5
radio input "true"
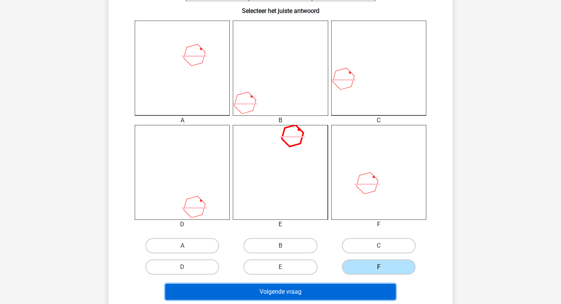
click at [352, 296] on button "Volgende vraag" at bounding box center [280, 292] width 231 height 16
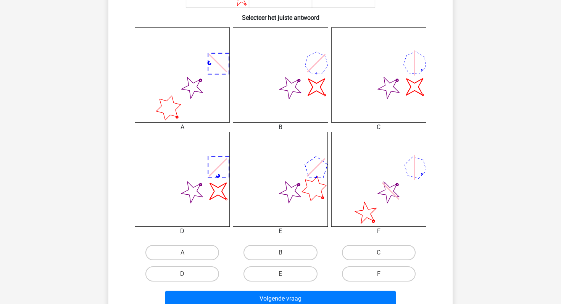
scroll to position [189, 0]
click at [207, 271] on label "D" at bounding box center [182, 273] width 74 height 15
click at [187, 273] on input "D" at bounding box center [184, 275] width 5 height 5
radio input "true"
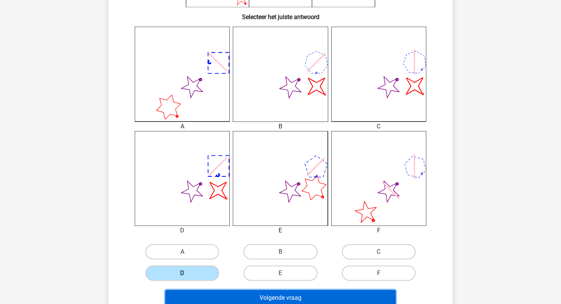
click at [214, 291] on button "Volgende vraag" at bounding box center [280, 298] width 231 height 16
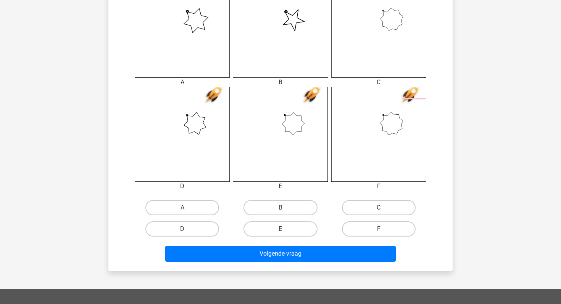
scroll to position [248, 0]
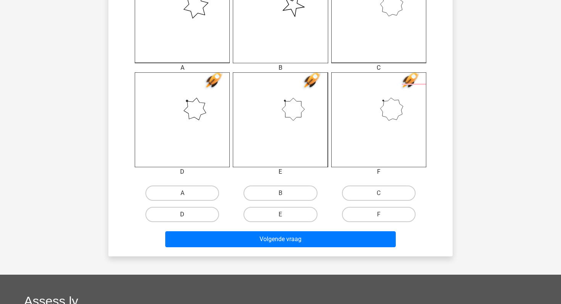
click at [189, 217] on label "D" at bounding box center [182, 214] width 74 height 15
click at [187, 217] on input "D" at bounding box center [184, 217] width 5 height 5
radio input "true"
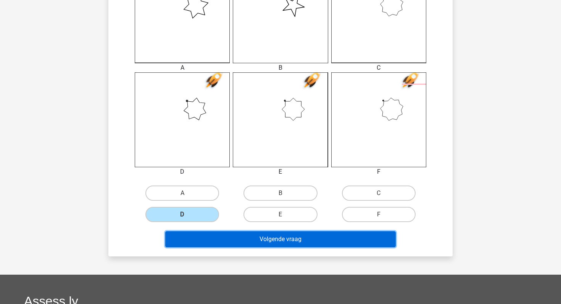
click at [194, 234] on button "Volgende vraag" at bounding box center [280, 239] width 231 height 16
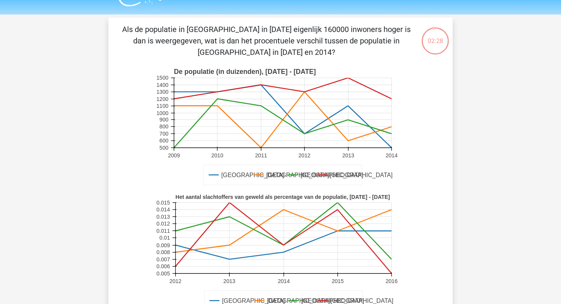
scroll to position [28, 0]
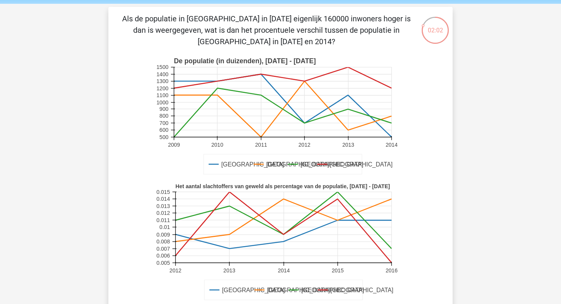
click at [348, 109] on icon at bounding box center [282, 112] width 217 height 49
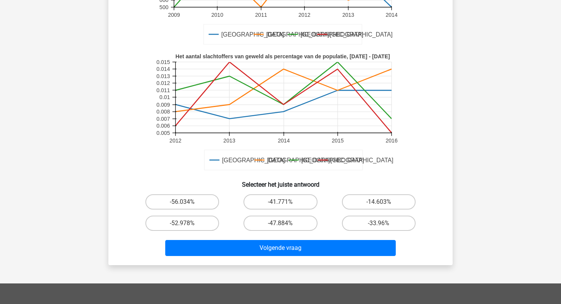
scroll to position [159, 0]
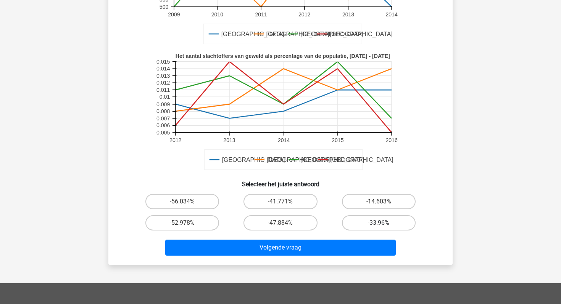
click at [366, 225] on label "-33.96%" at bounding box center [379, 222] width 74 height 15
click at [378, 225] on input "-33.96%" at bounding box center [380, 225] width 5 height 5
radio input "true"
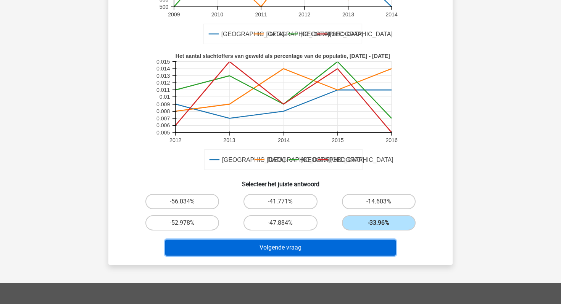
click at [339, 248] on button "Volgende vraag" at bounding box center [280, 248] width 231 height 16
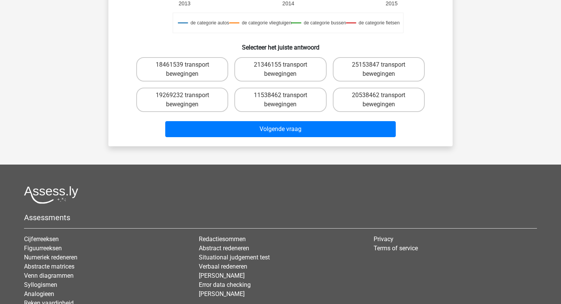
scroll to position [283, 0]
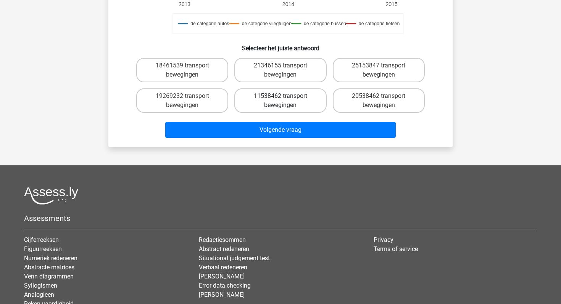
click at [310, 100] on label "11538462 transport bewegingen" at bounding box center [280, 100] width 92 height 24
click at [285, 100] on input "11538462 transport bewegingen" at bounding box center [282, 98] width 5 height 5
radio input "true"
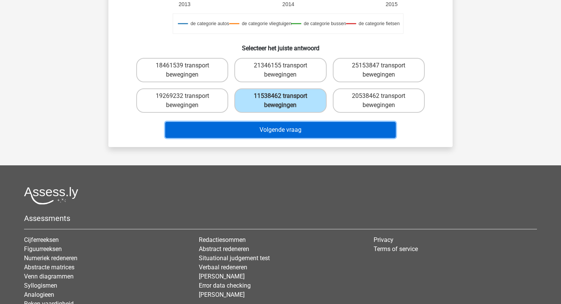
click at [312, 131] on button "Volgende vraag" at bounding box center [280, 130] width 231 height 16
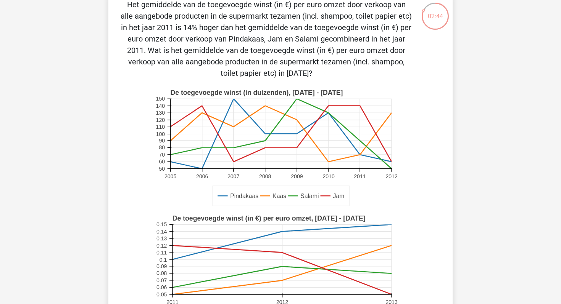
scroll to position [29, 0]
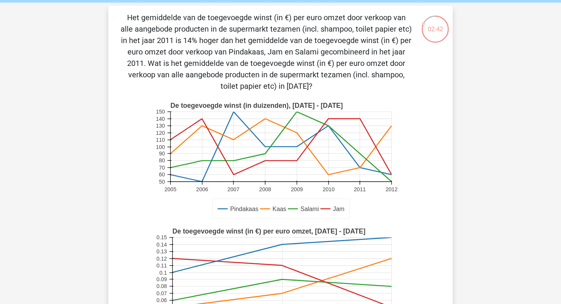
click at [376, 46] on p "Het gemiddelde van de toegevoegde winst (in €) per euro omzet door verkoop van …" at bounding box center [266, 52] width 291 height 80
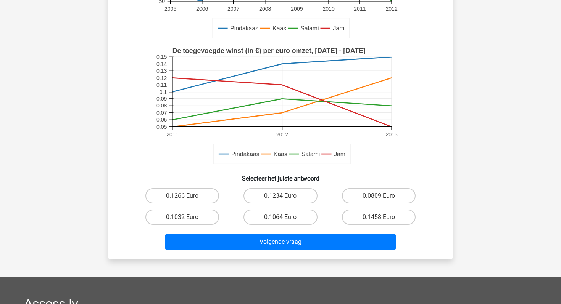
scroll to position [213, 0]
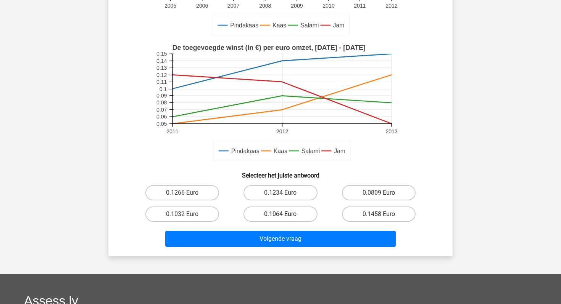
click at [294, 215] on label "0.1064 Euro" at bounding box center [280, 214] width 74 height 15
click at [285, 215] on input "0.1064 Euro" at bounding box center [282, 216] width 5 height 5
radio input "true"
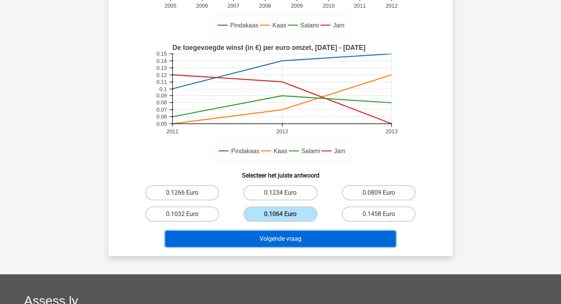
click at [300, 238] on button "Volgende vraag" at bounding box center [280, 239] width 231 height 16
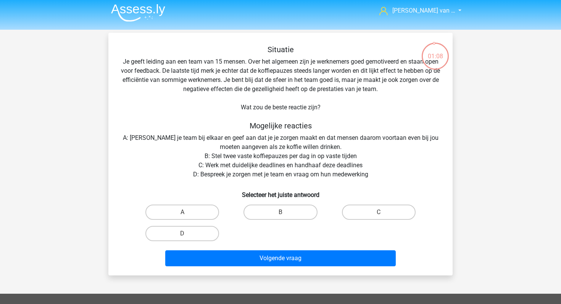
scroll to position [2, 0]
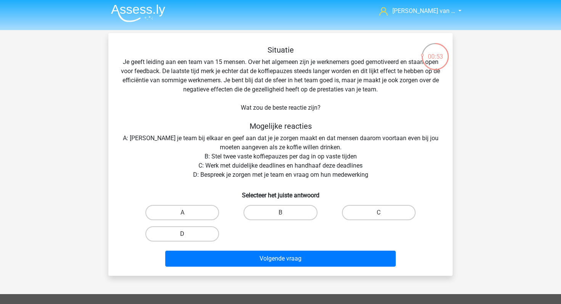
click at [174, 238] on label "D" at bounding box center [182, 234] width 74 height 15
click at [182, 238] on input "D" at bounding box center [184, 236] width 5 height 5
radio input "true"
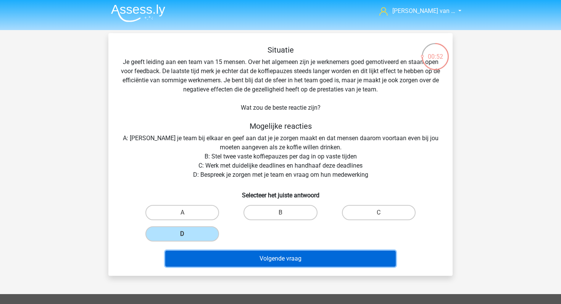
click at [213, 259] on button "Volgende vraag" at bounding box center [280, 259] width 231 height 16
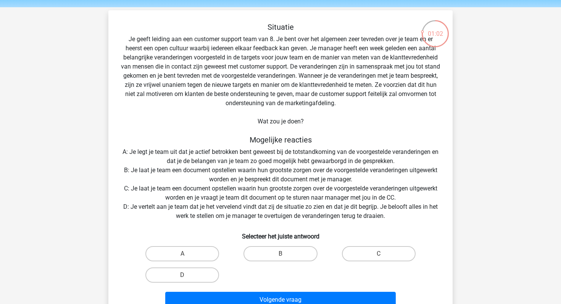
scroll to position [26, 0]
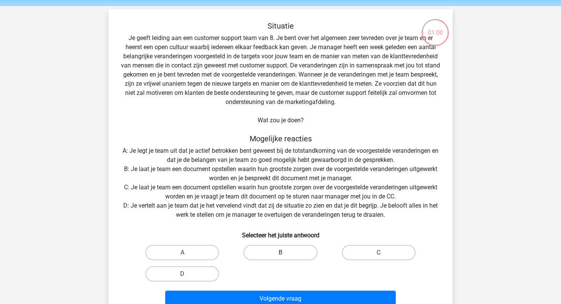
click at [260, 254] on label "B" at bounding box center [280, 252] width 74 height 15
click at [280, 254] on input "B" at bounding box center [282, 255] width 5 height 5
radio input "true"
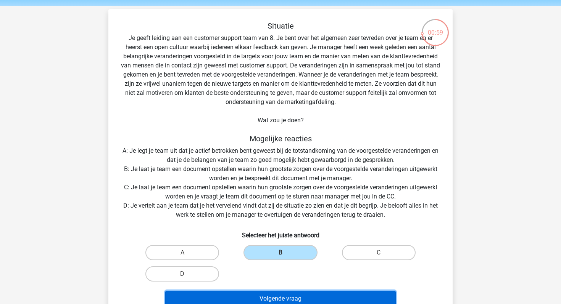
click at [262, 294] on button "Volgende vraag" at bounding box center [280, 299] width 231 height 16
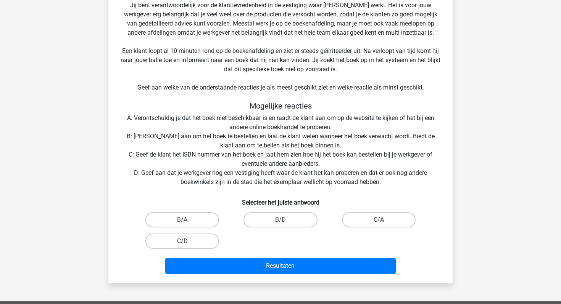
scroll to position [116, 0]
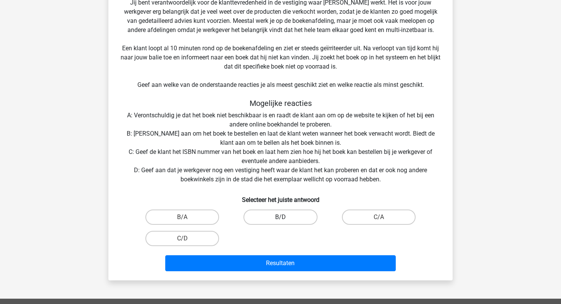
click at [265, 213] on label "B/D" at bounding box center [280, 217] width 74 height 15
click at [280, 217] on input "B/D" at bounding box center [282, 219] width 5 height 5
radio input "true"
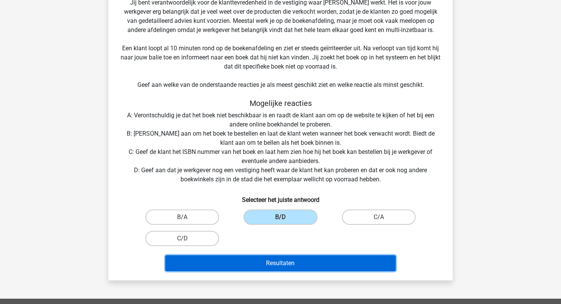
click at [257, 267] on button "Resultaten" at bounding box center [280, 264] width 231 height 16
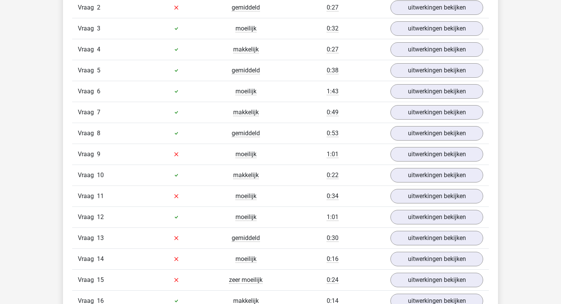
scroll to position [709, 0]
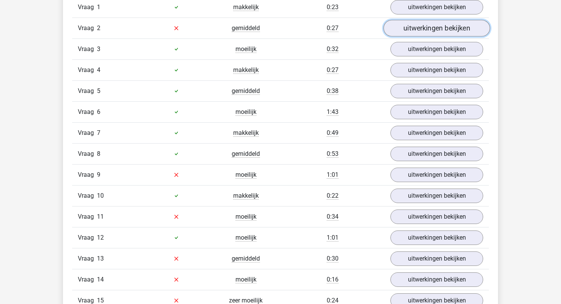
click at [403, 32] on link "uitwerkingen bekijken" at bounding box center [436, 28] width 106 height 17
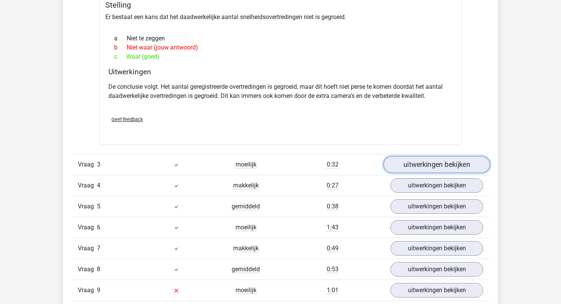
click at [404, 170] on link "uitwerkingen bekijken" at bounding box center [436, 164] width 106 height 17
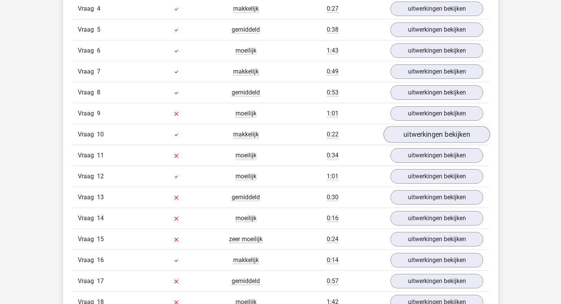
scroll to position [1231, 0]
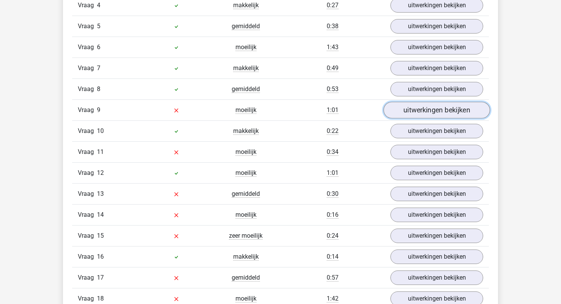
click at [418, 107] on link "uitwerkingen bekijken" at bounding box center [436, 110] width 106 height 17
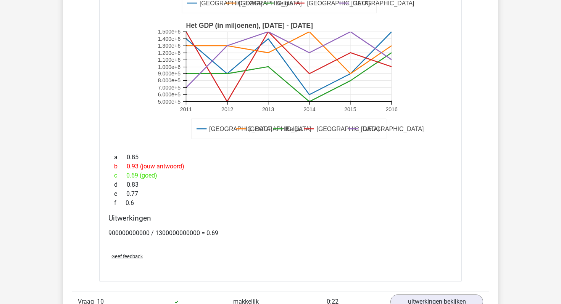
scroll to position [1559, 0]
